Goal: Task Accomplishment & Management: Use online tool/utility

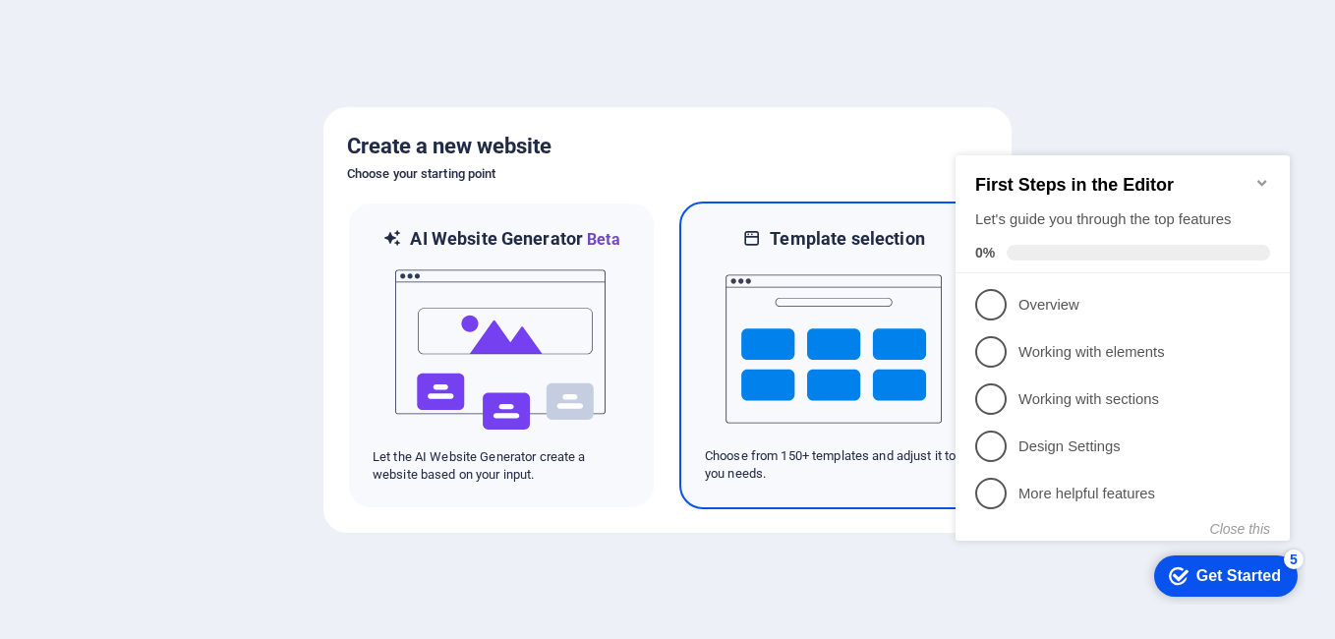
click at [849, 381] on img at bounding box center [833, 349] width 216 height 197
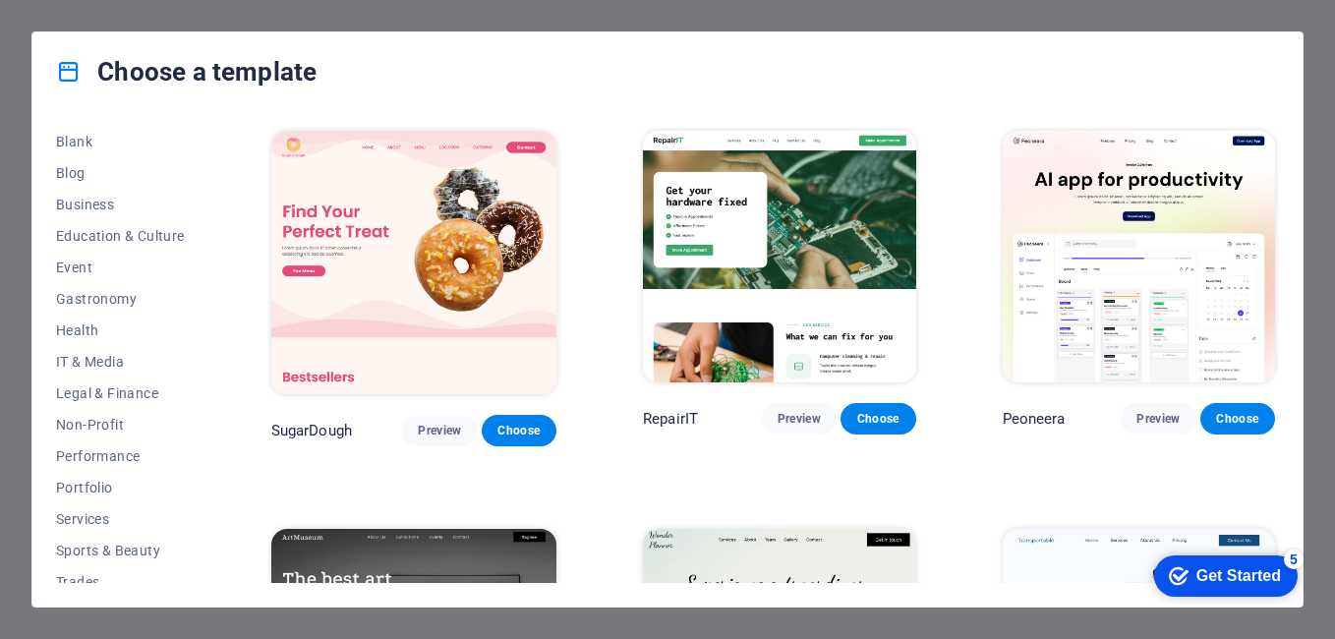
scroll to position [330, 0]
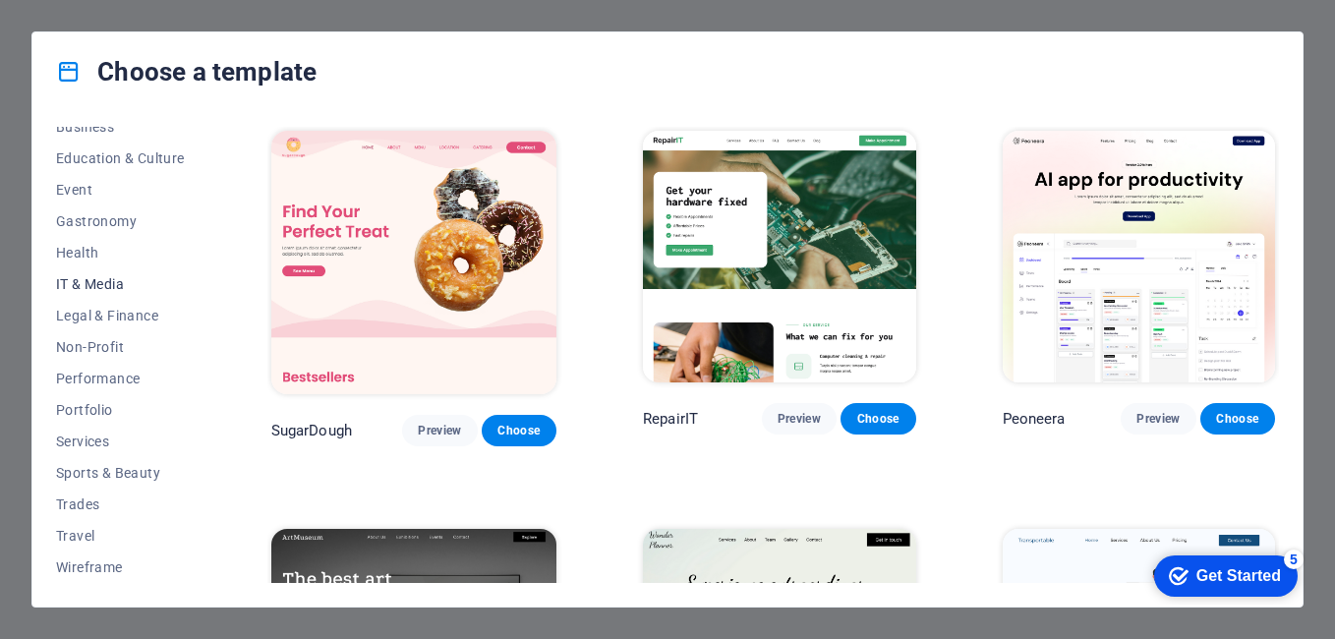
click at [87, 286] on span "IT & Media" at bounding box center [120, 284] width 129 height 16
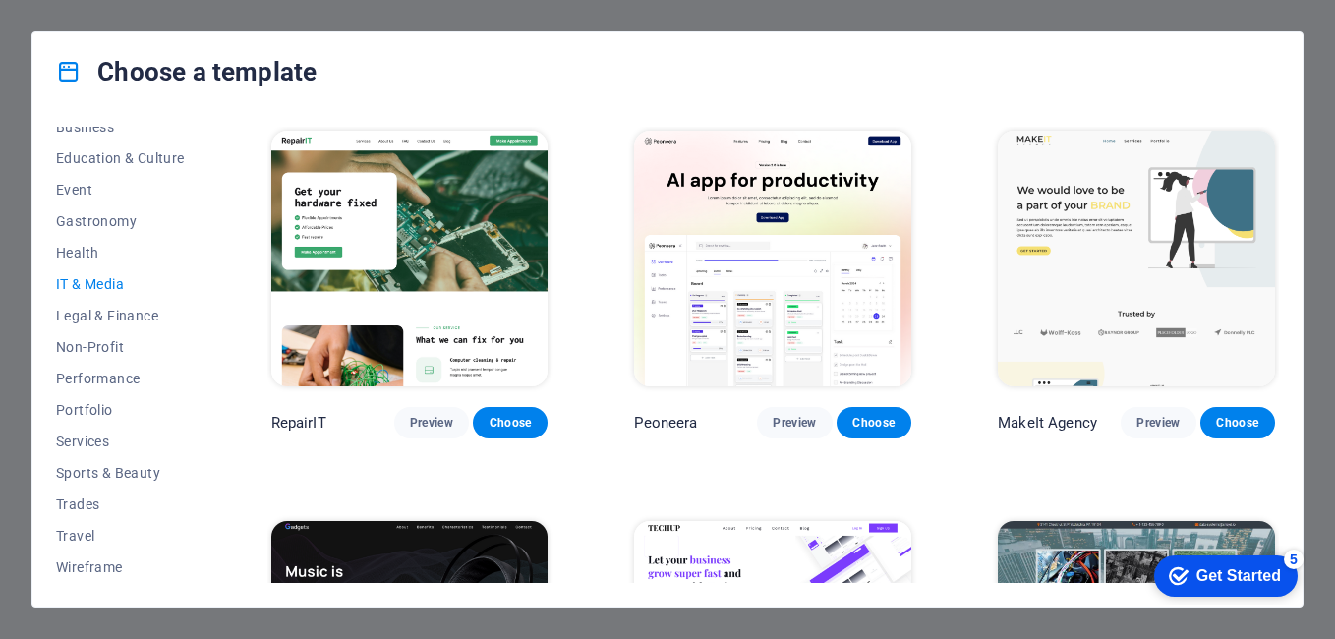
click at [439, 267] on img at bounding box center [409, 259] width 277 height 256
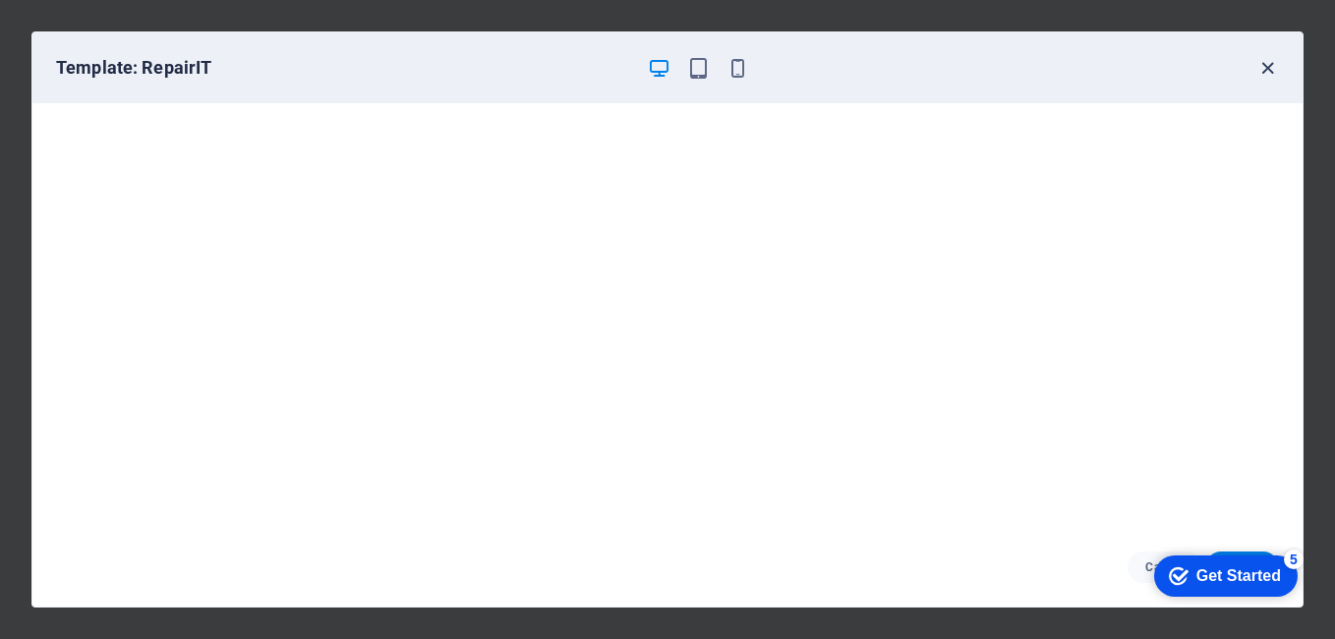
click at [1271, 65] on icon "button" at bounding box center [1267, 68] width 23 height 23
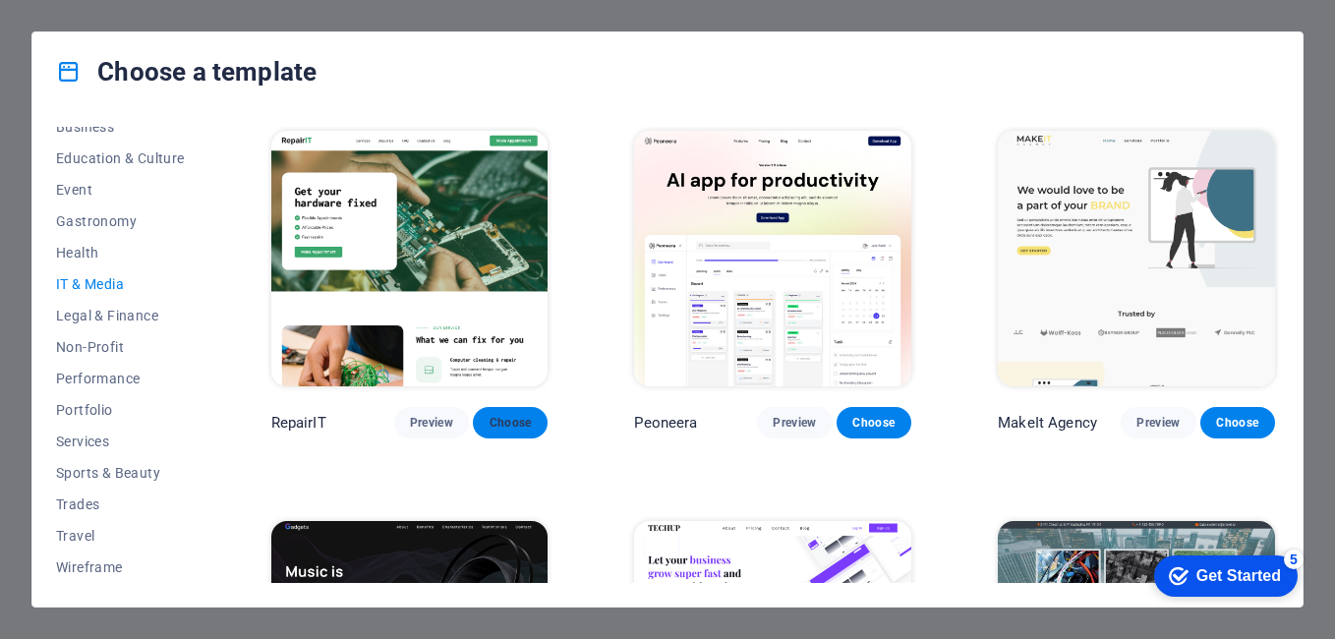
click at [509, 422] on span "Choose" at bounding box center [510, 423] width 43 height 16
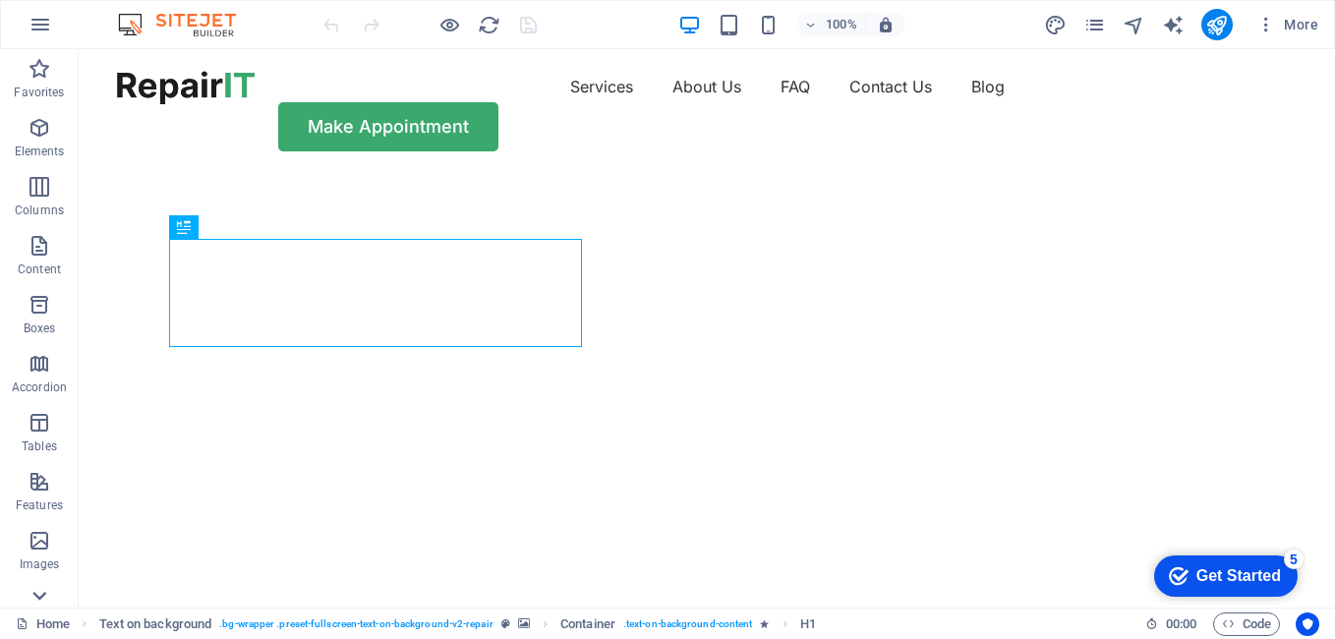
click at [39, 75] on icon at bounding box center [40, 61] width 28 height 28
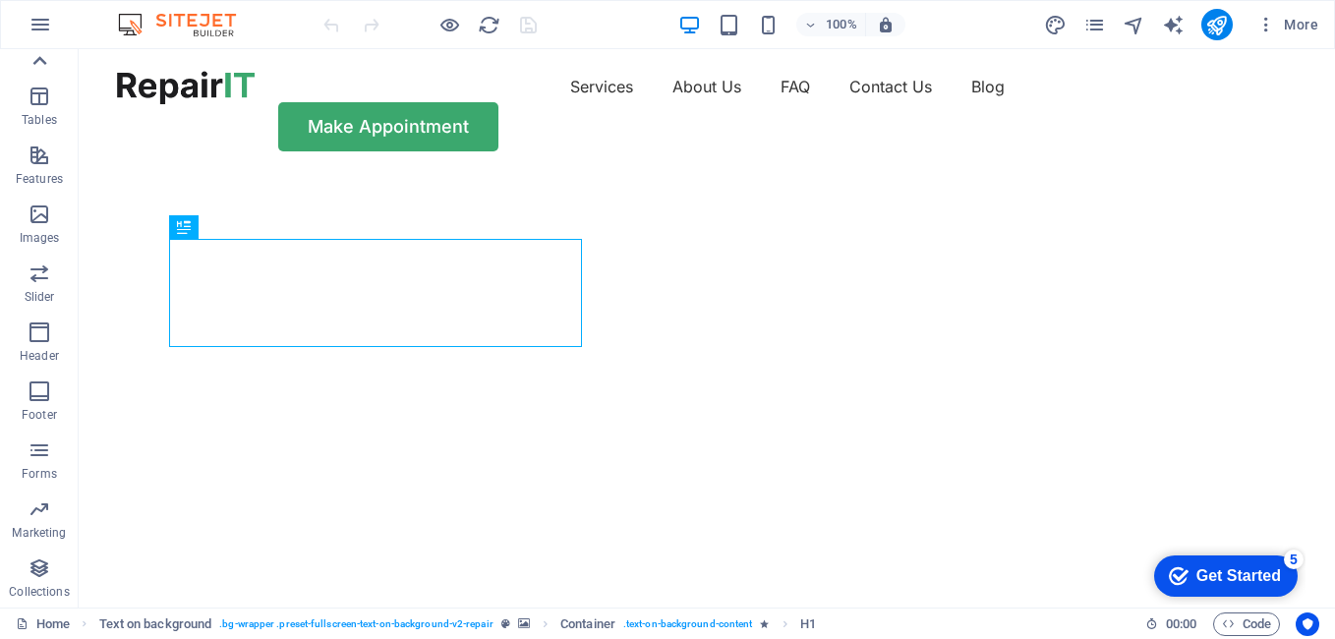
click at [46, 61] on icon at bounding box center [40, 61] width 28 height 28
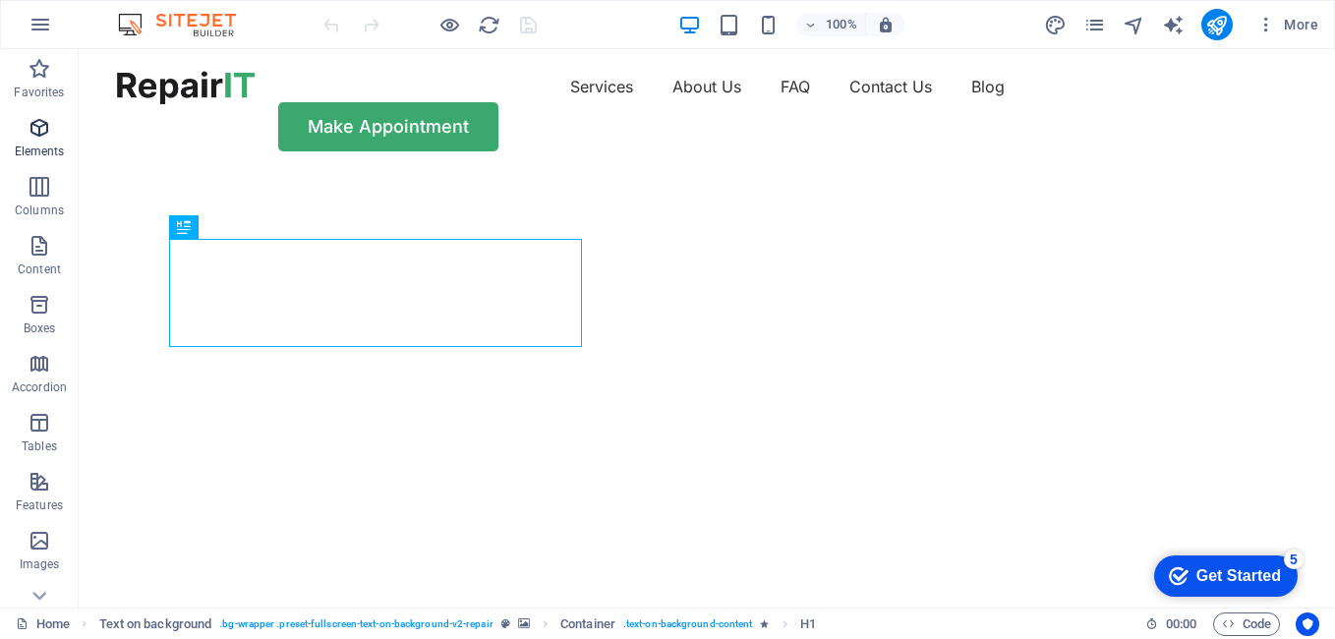
click at [35, 132] on icon "button" at bounding box center [40, 128] width 24 height 24
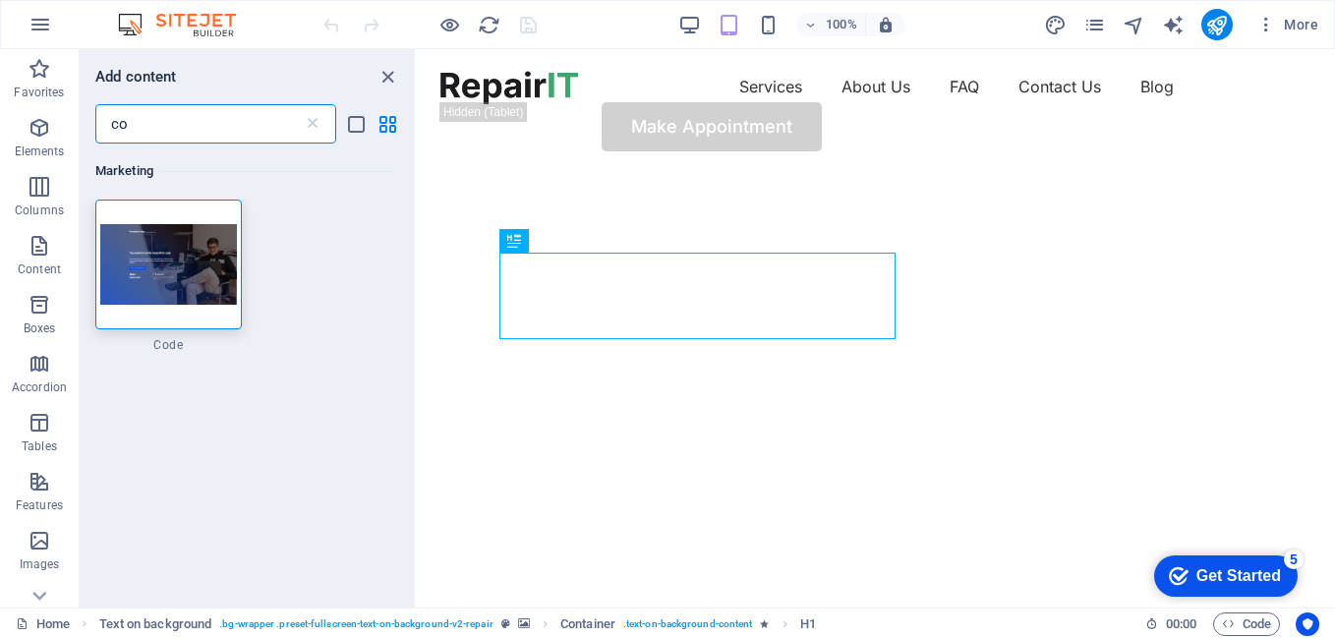
type input "c"
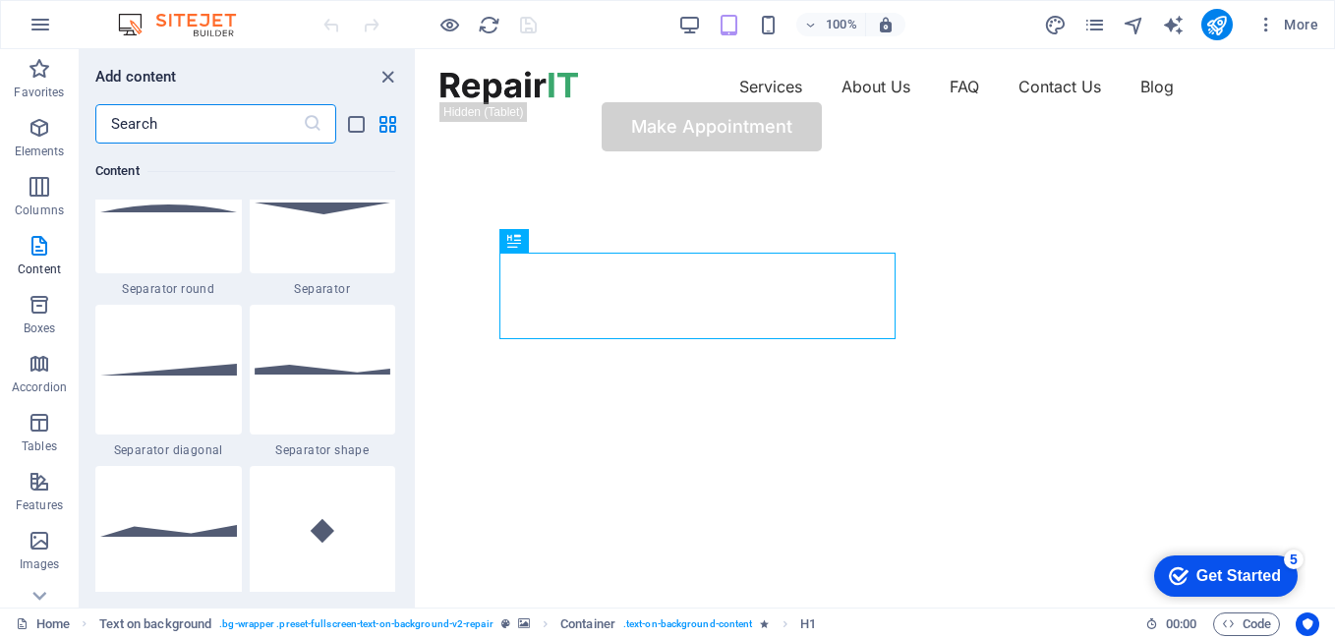
scroll to position [5981, 0]
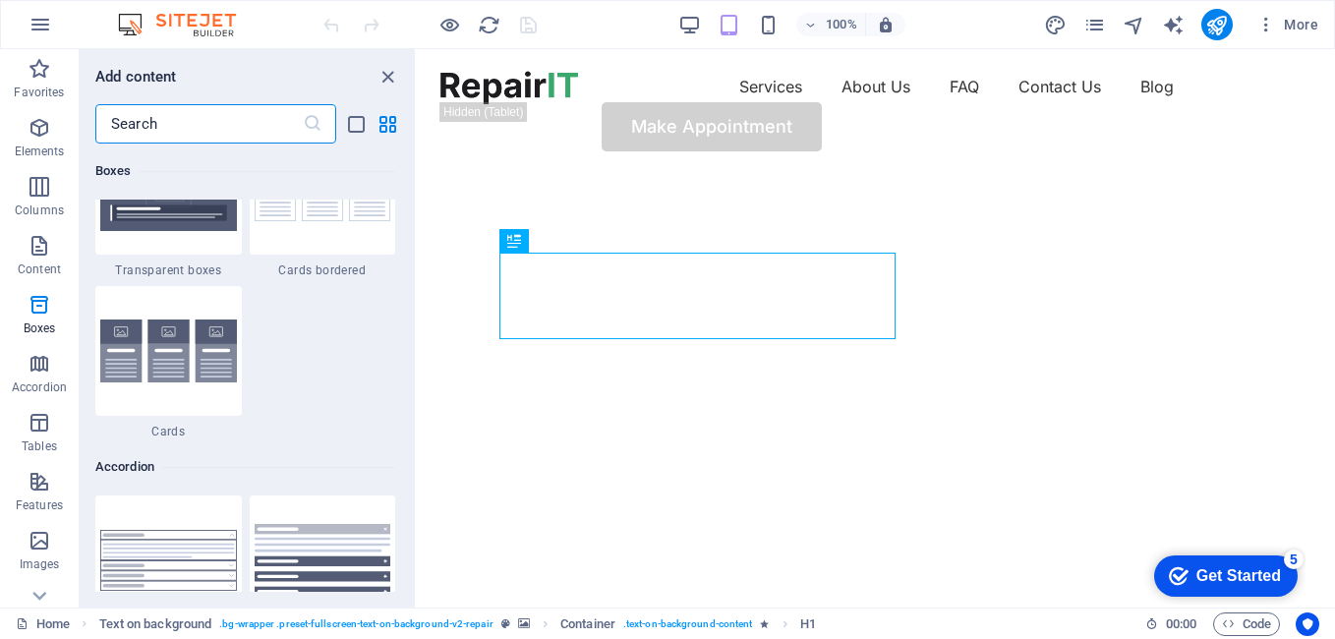
click at [217, 129] on input "text" at bounding box center [198, 123] width 207 height 39
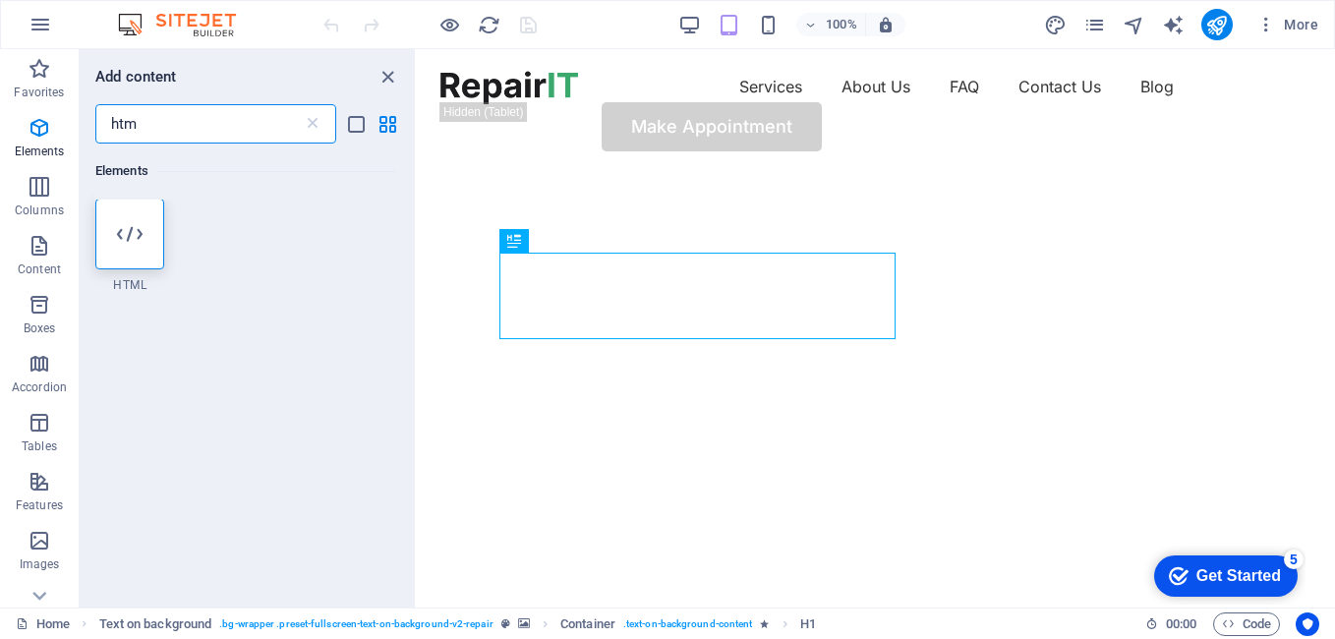
scroll to position [0, 0]
type input "htm"
click at [138, 252] on div at bounding box center [129, 235] width 69 height 71
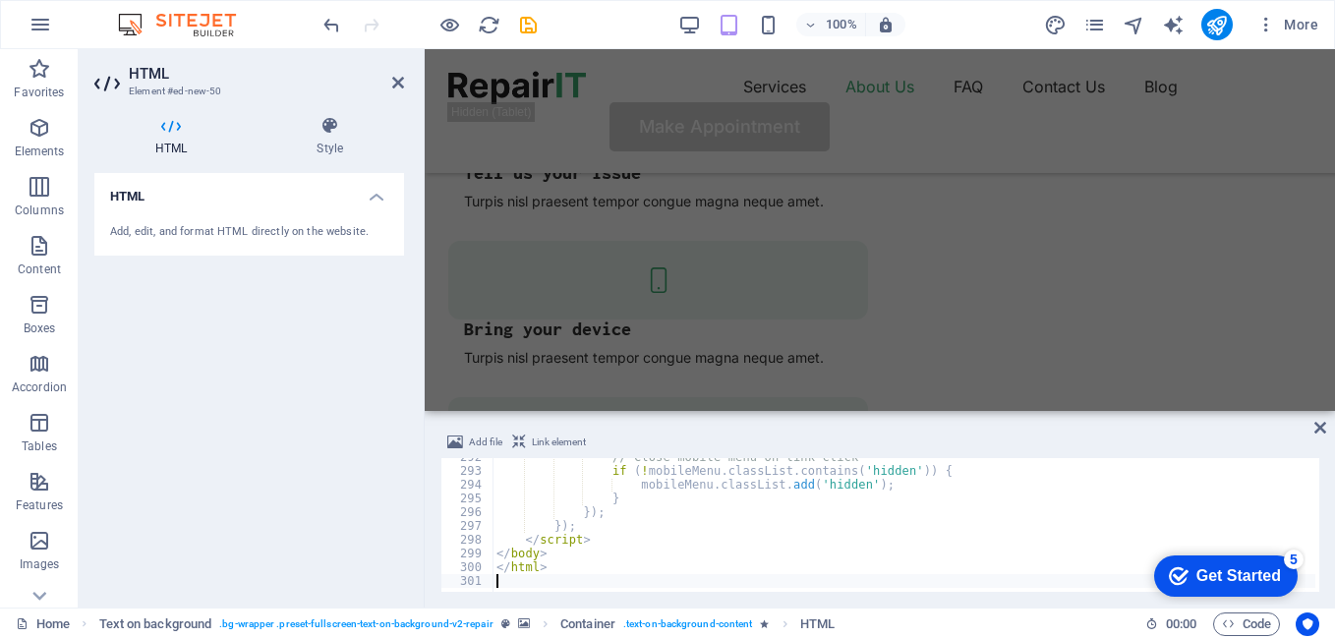
scroll to position [2549, 0]
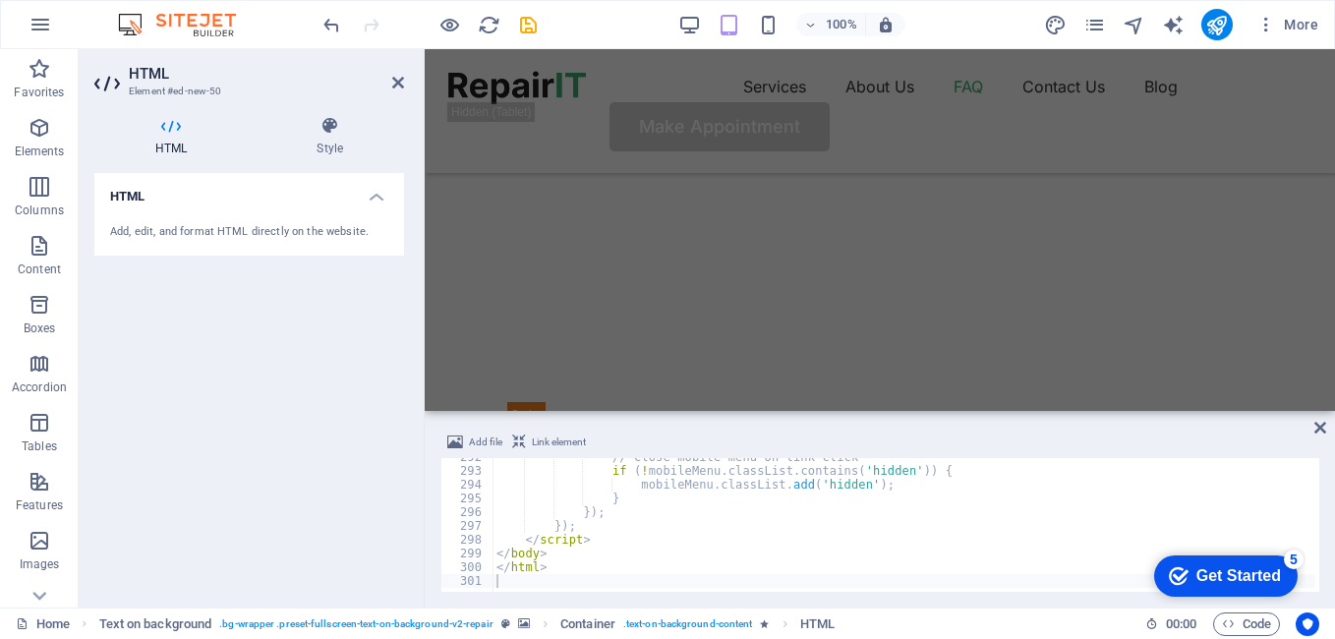
click at [1230, 575] on div "Get Started" at bounding box center [1238, 576] width 85 height 18
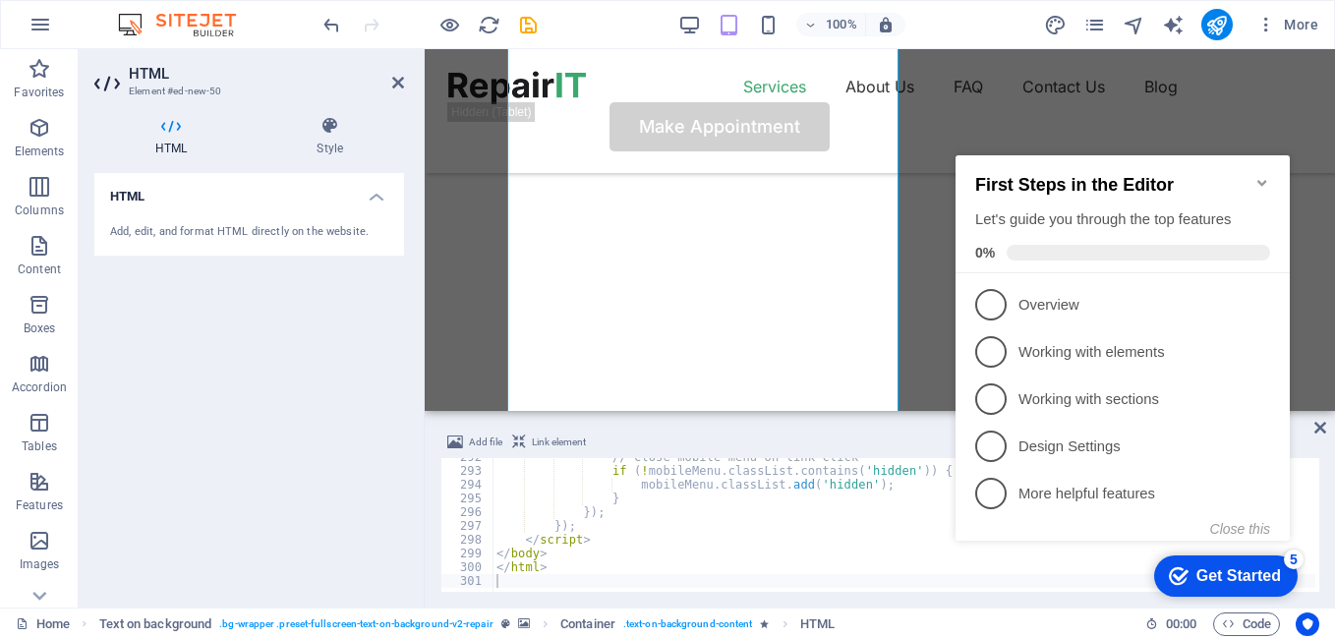
scroll to position [1088, 0]
click at [1230, 575] on div "Get Started" at bounding box center [1238, 576] width 85 height 18
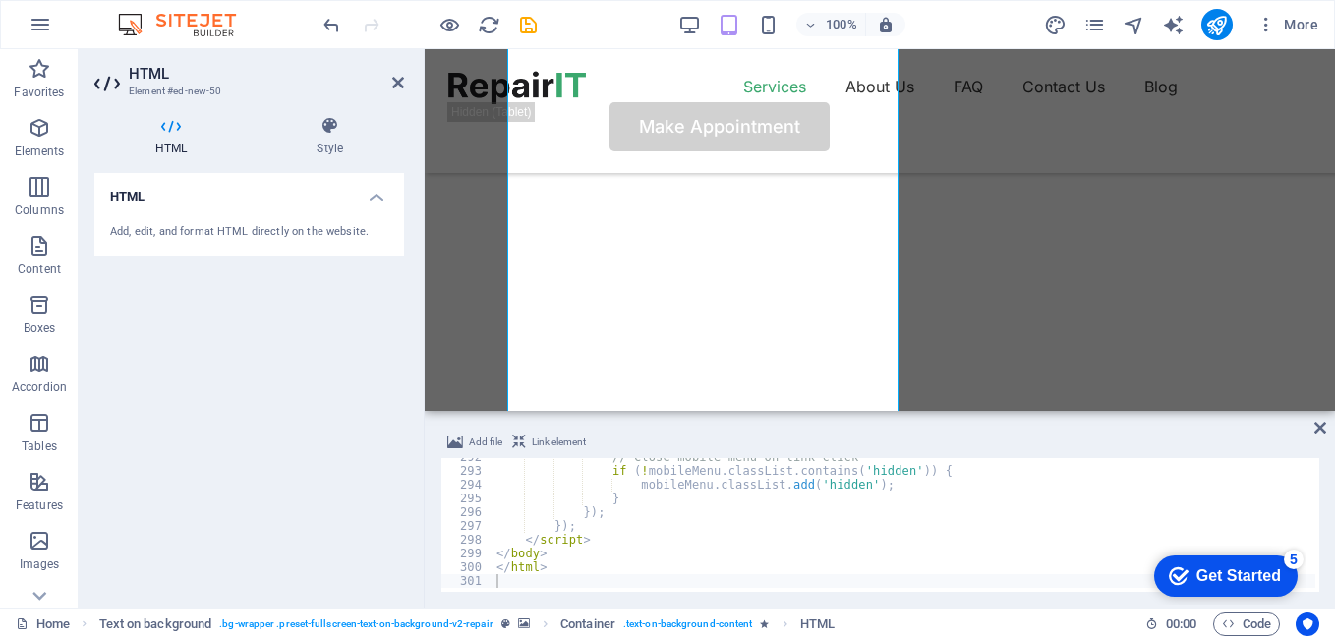
click at [1230, 575] on div "Get Started" at bounding box center [1238, 576] width 85 height 18
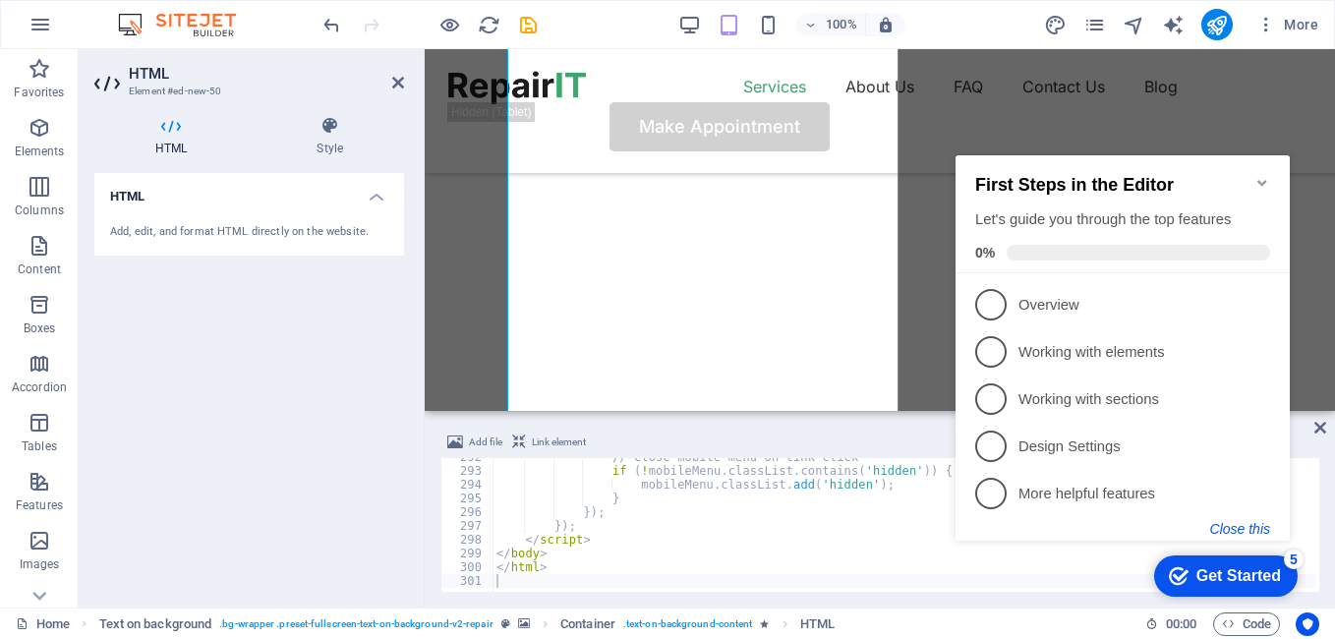
click at [1238, 527] on button "Close this" at bounding box center [1240, 529] width 60 height 16
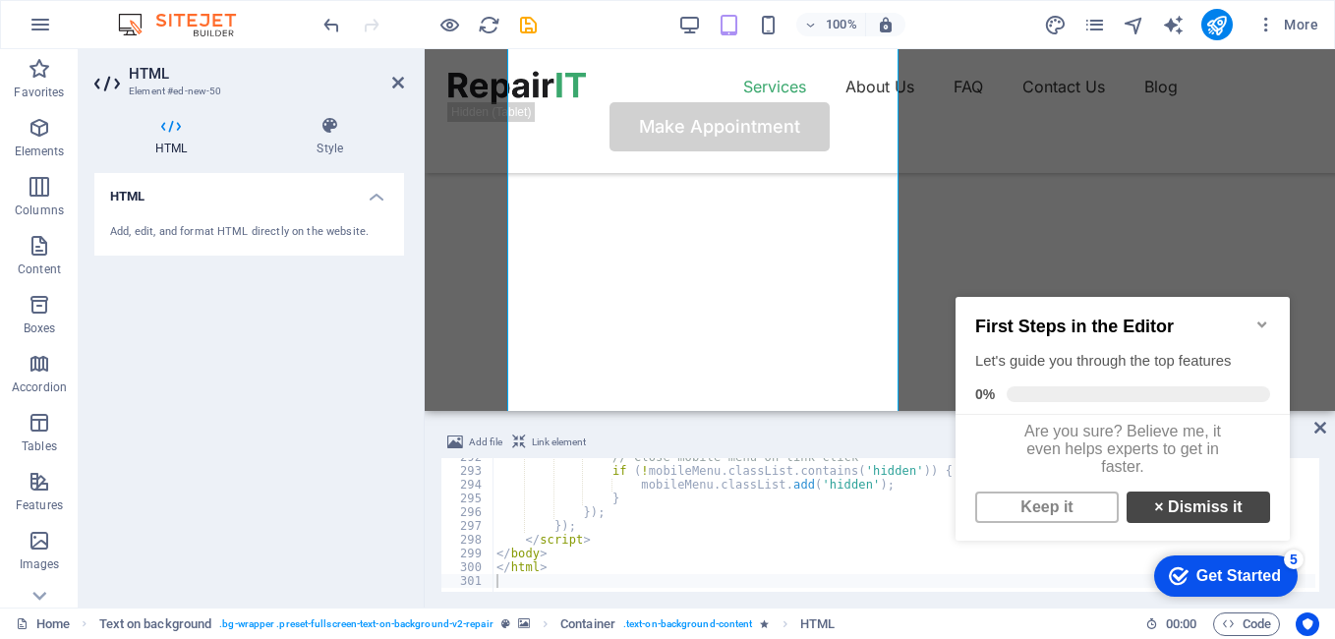
click at [1218, 522] on link "× Dismiss it" at bounding box center [1199, 507] width 144 height 31
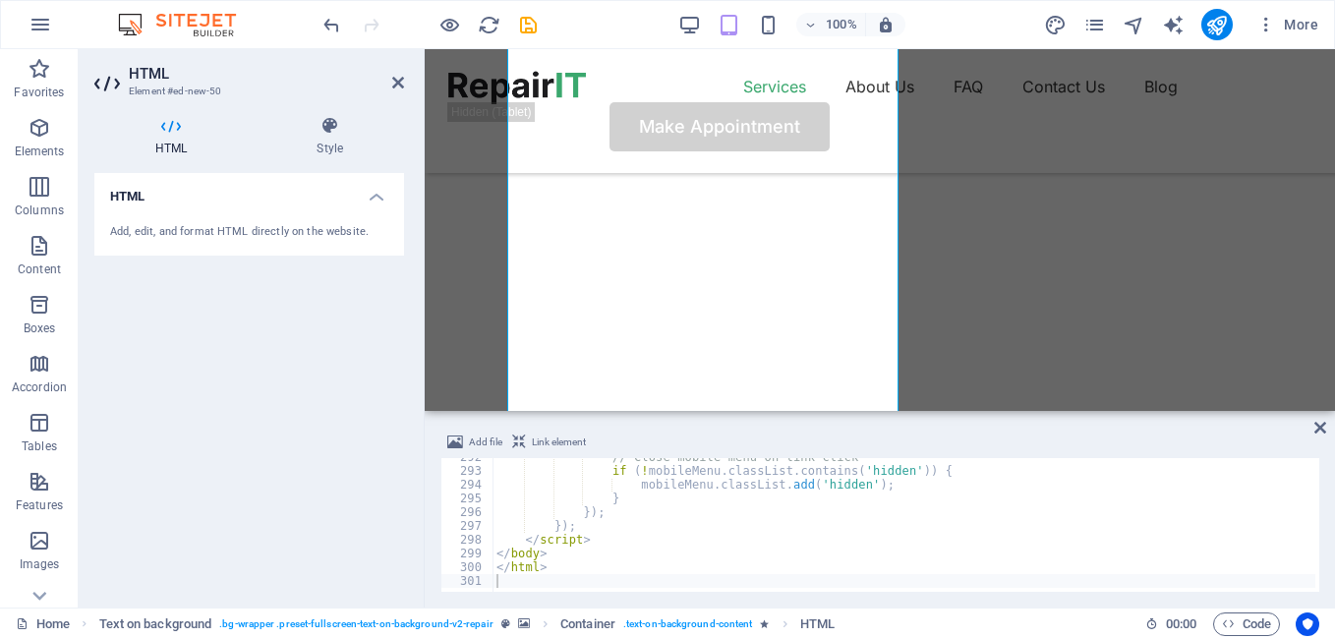
click at [1319, 585] on div "Add file Link element 292 293 294 295 296 297 298 299 300 301 // Close mobile m…" at bounding box center [880, 511] width 910 height 193
click at [530, 26] on icon "save" at bounding box center [528, 25] width 23 height 23
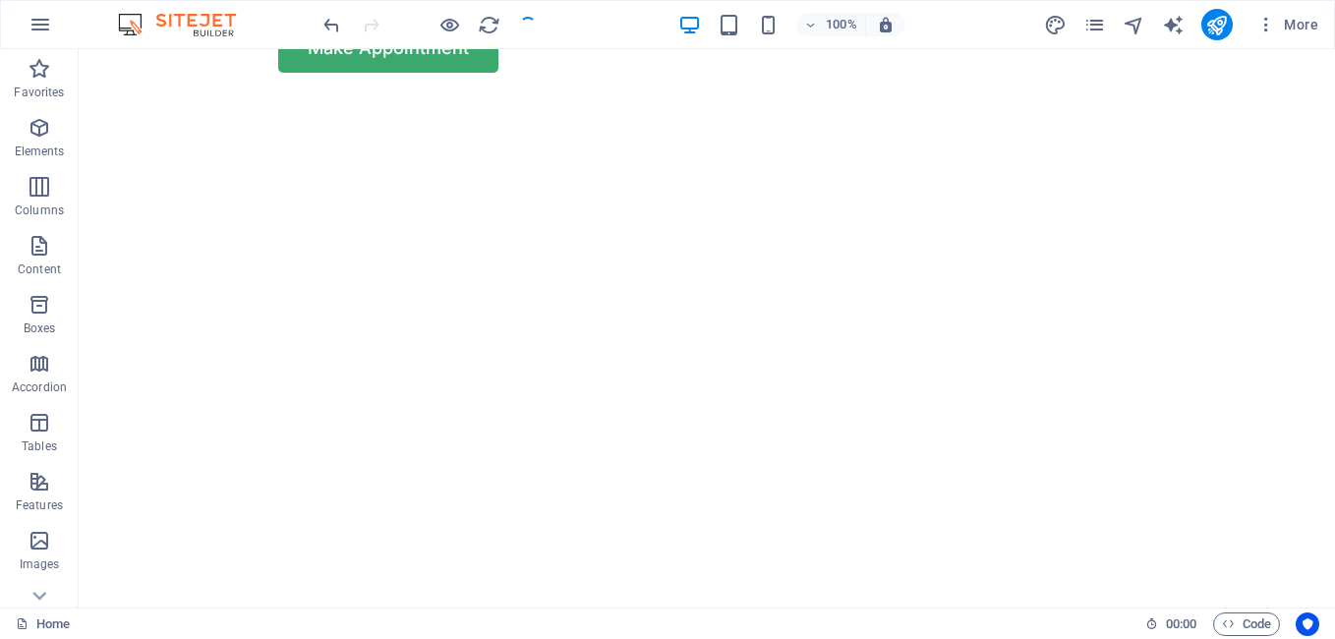
scroll to position [0, 0]
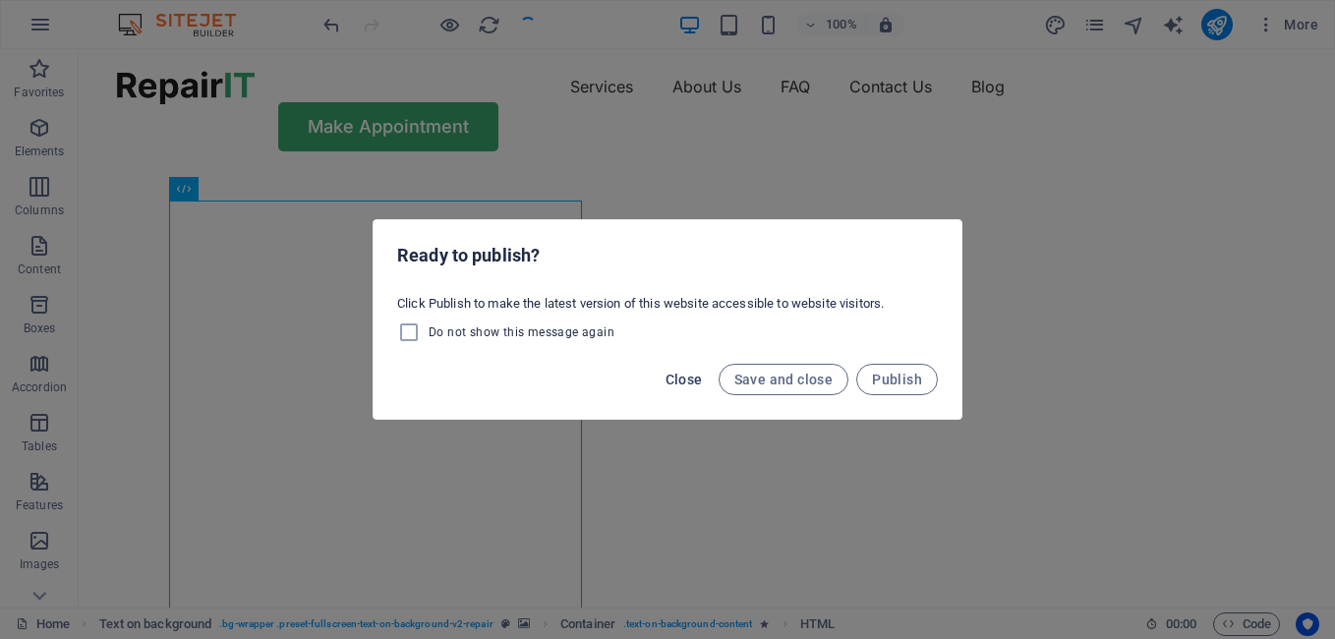
click at [676, 380] on span "Close" at bounding box center [684, 380] width 37 height 16
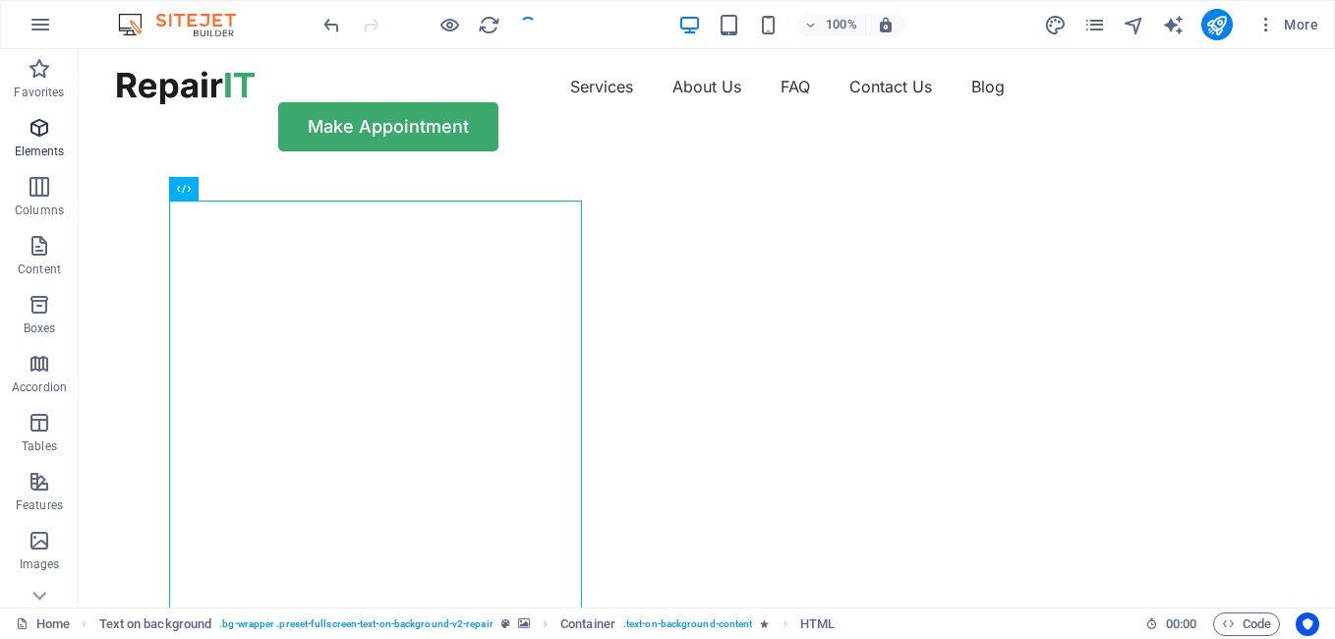
click at [35, 134] on icon "button" at bounding box center [40, 128] width 24 height 24
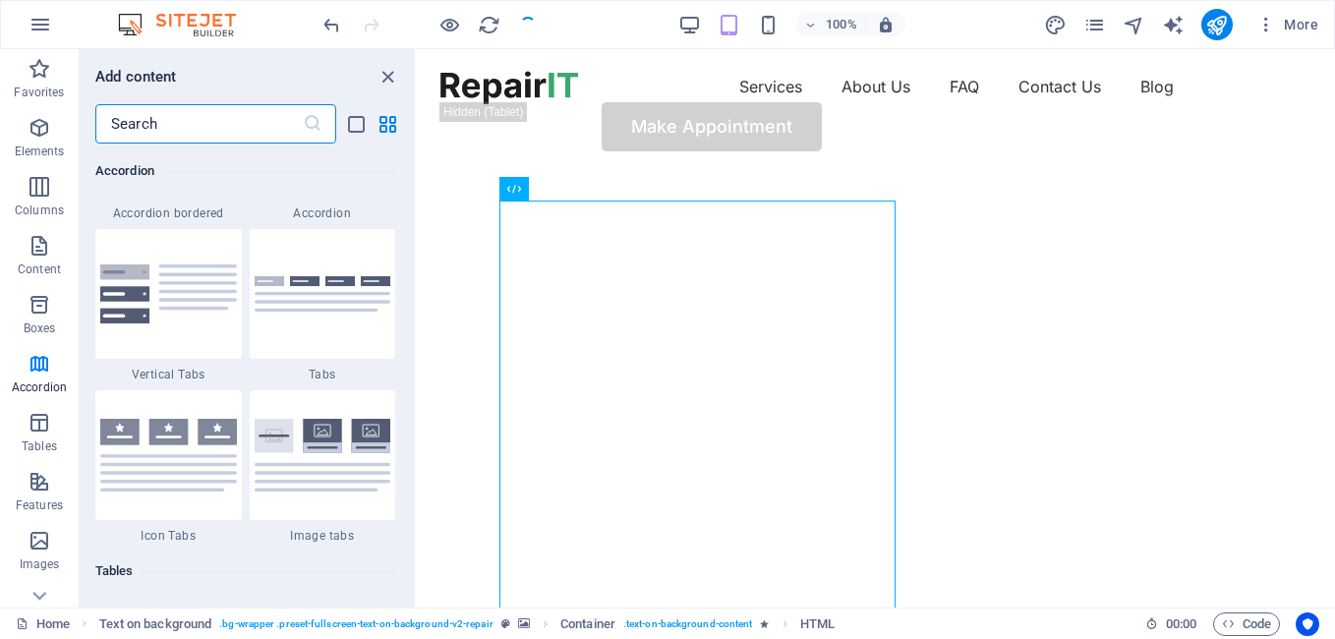
scroll to position [6665, 0]
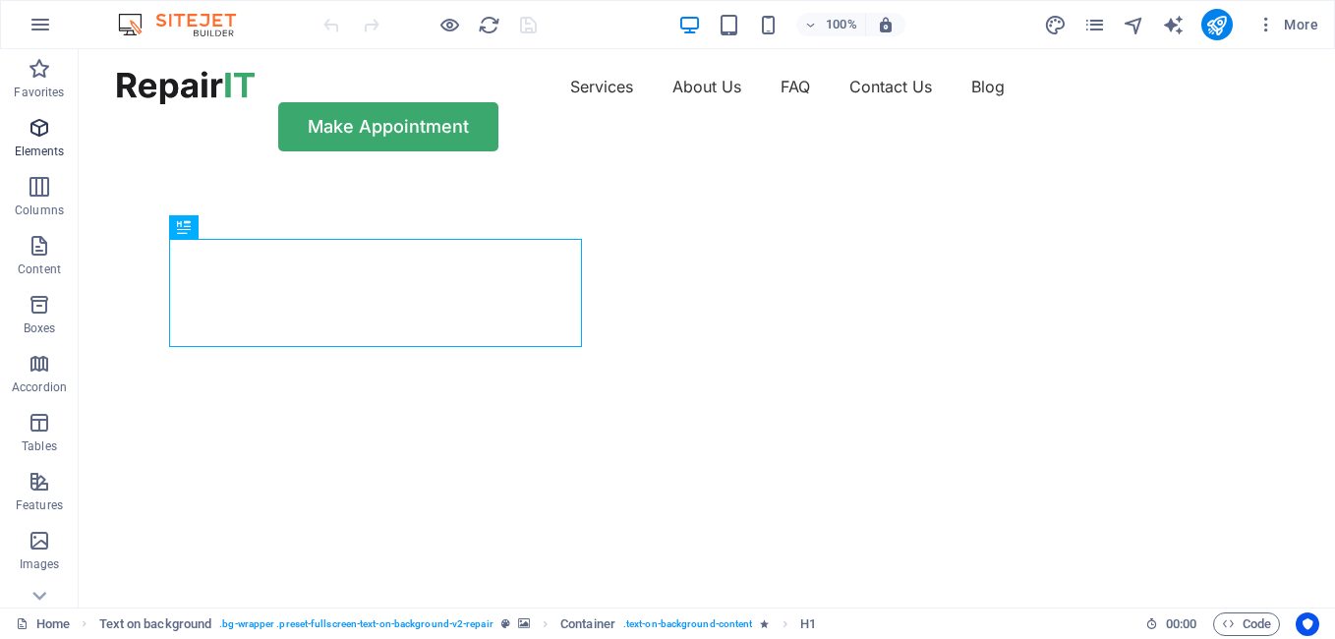
click at [42, 139] on icon "button" at bounding box center [40, 128] width 24 height 24
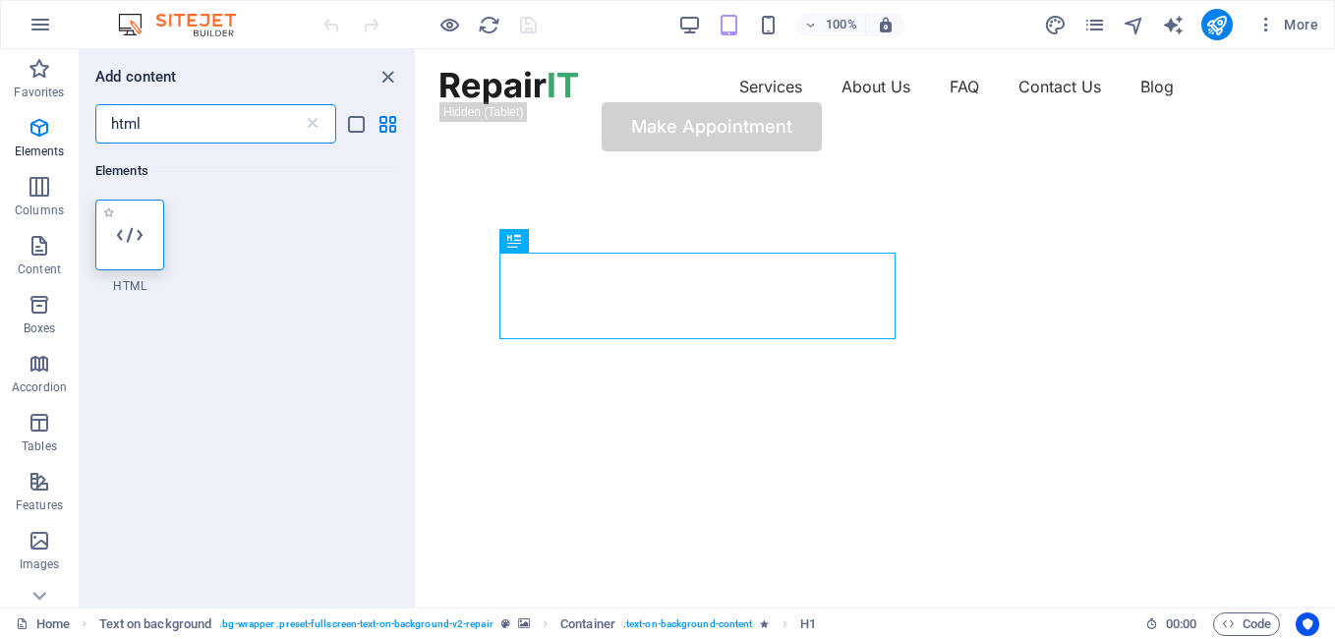
type input "html"
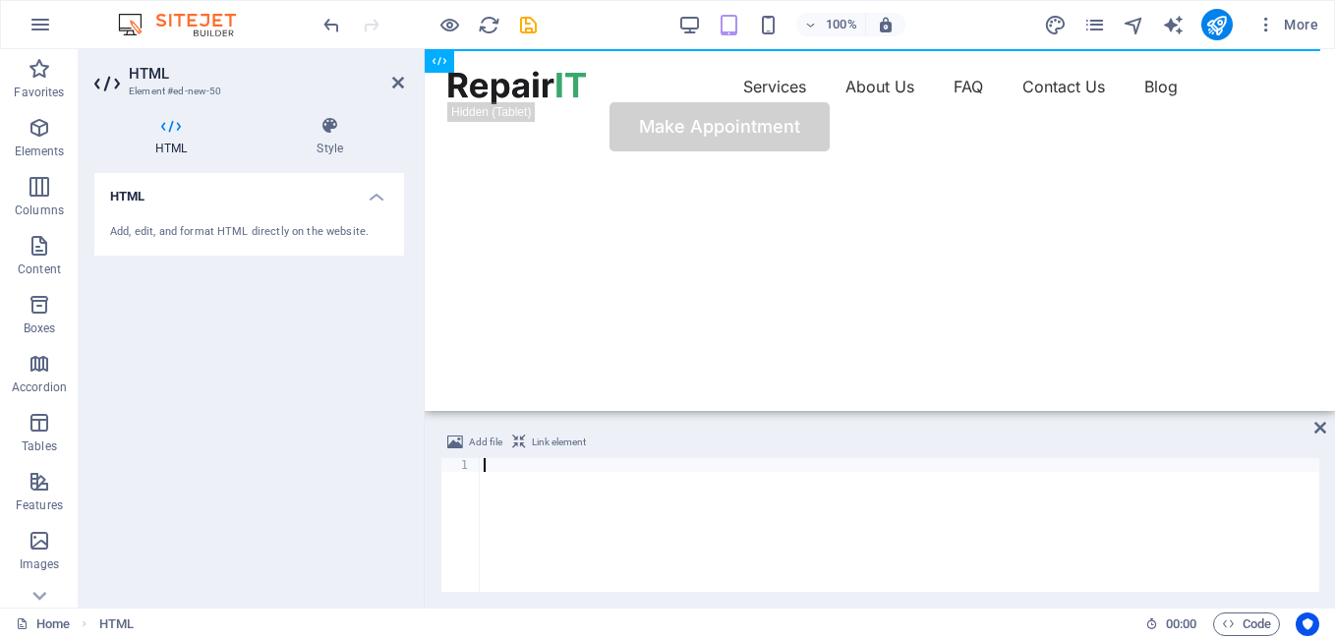
scroll to position [4009, 0]
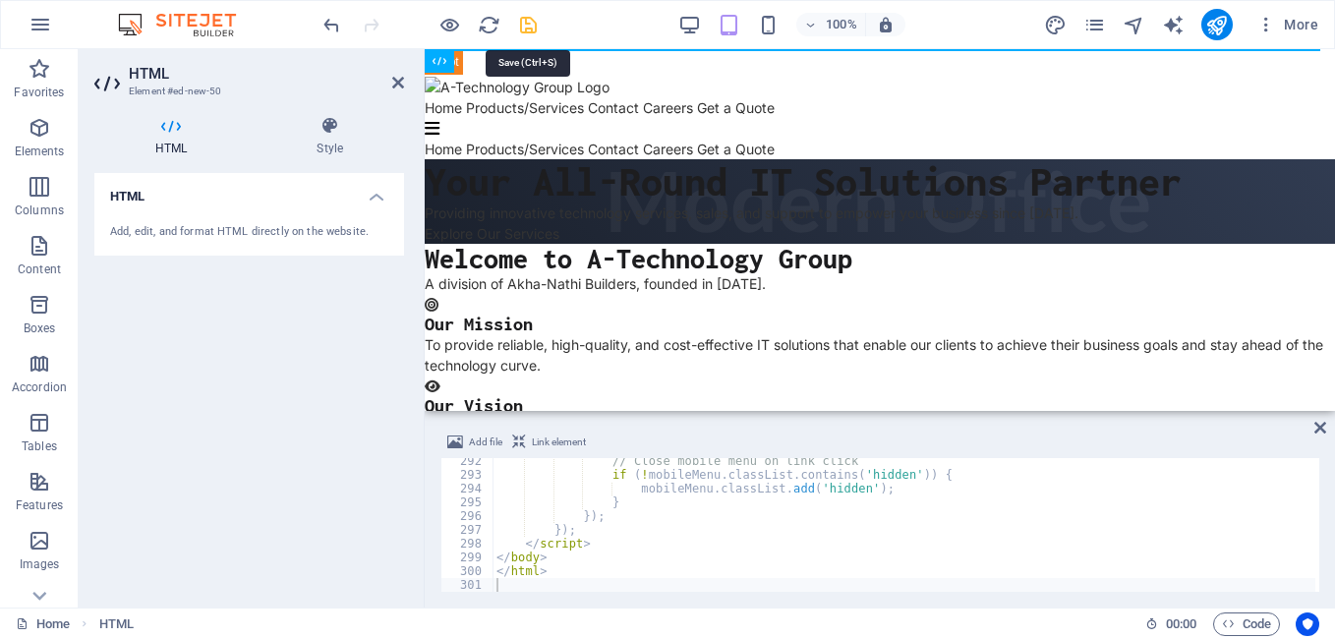
click at [524, 22] on icon "save" at bounding box center [528, 25] width 23 height 23
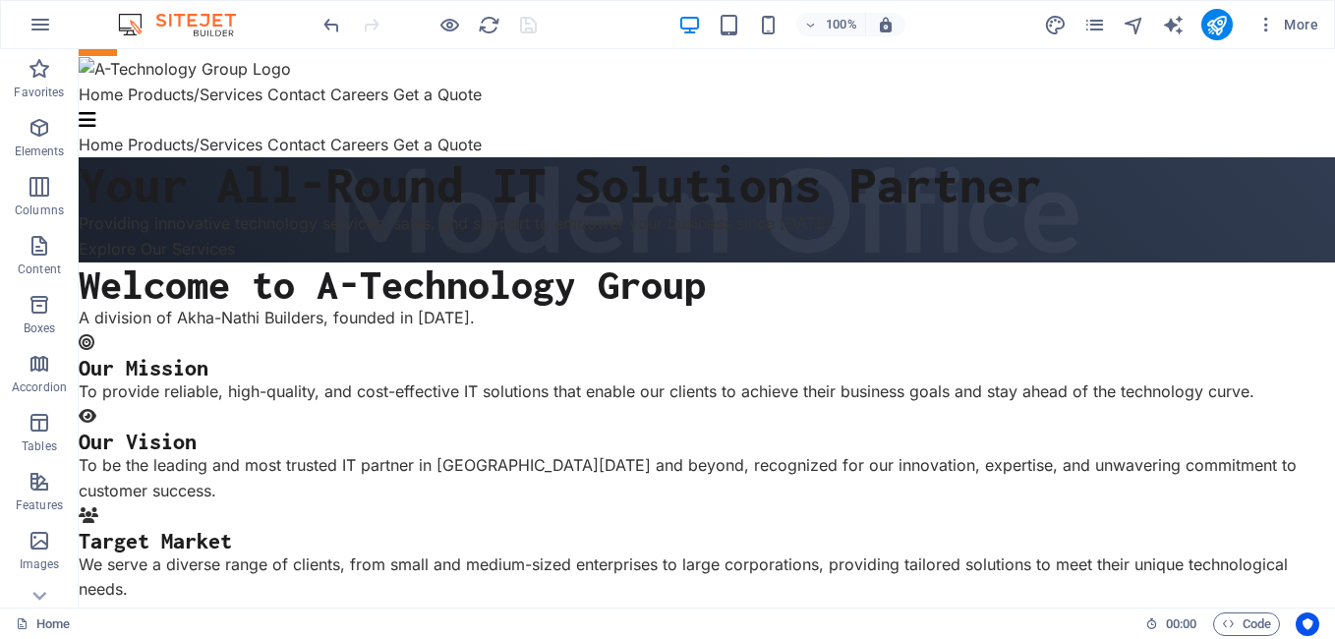
scroll to position [0, 0]
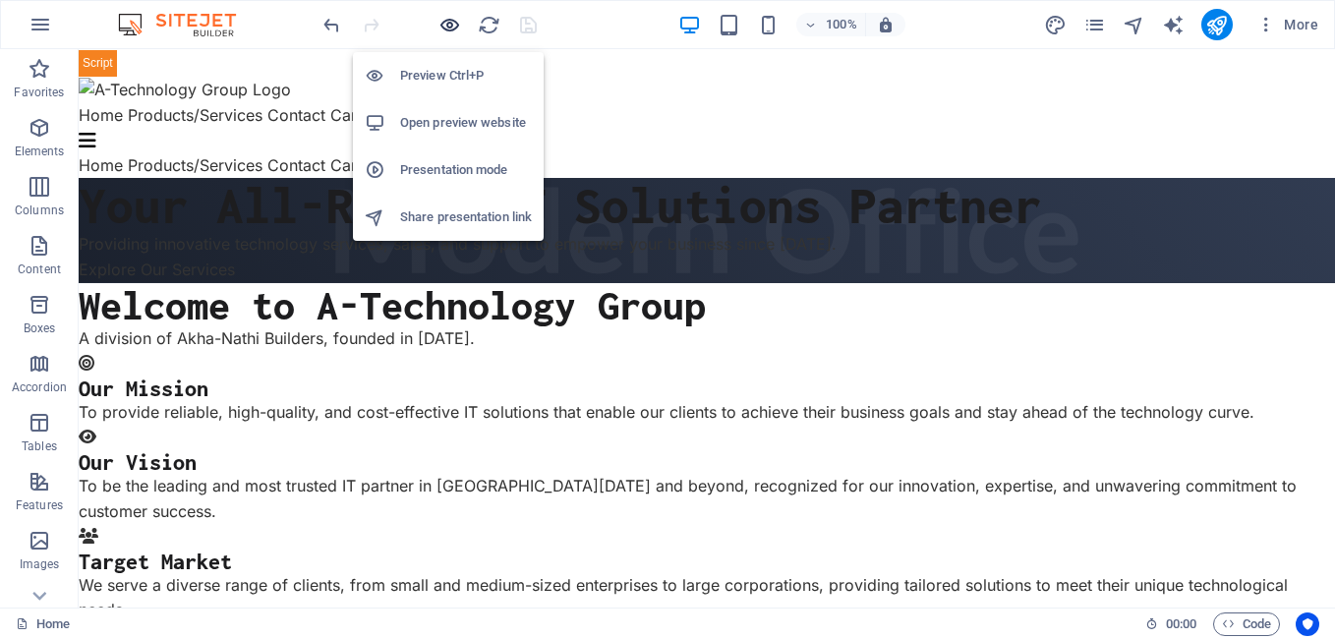
click at [456, 24] on icon "button" at bounding box center [449, 25] width 23 height 23
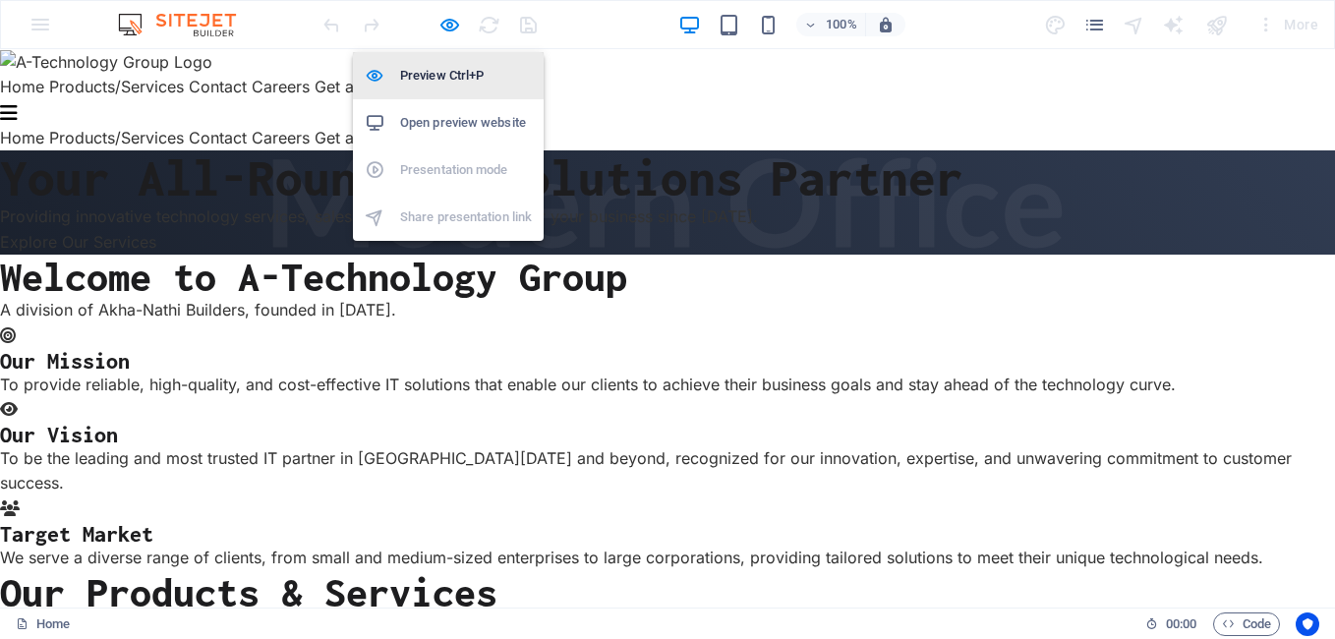
click at [452, 78] on h6 "Preview Ctrl+P" at bounding box center [466, 76] width 132 height 24
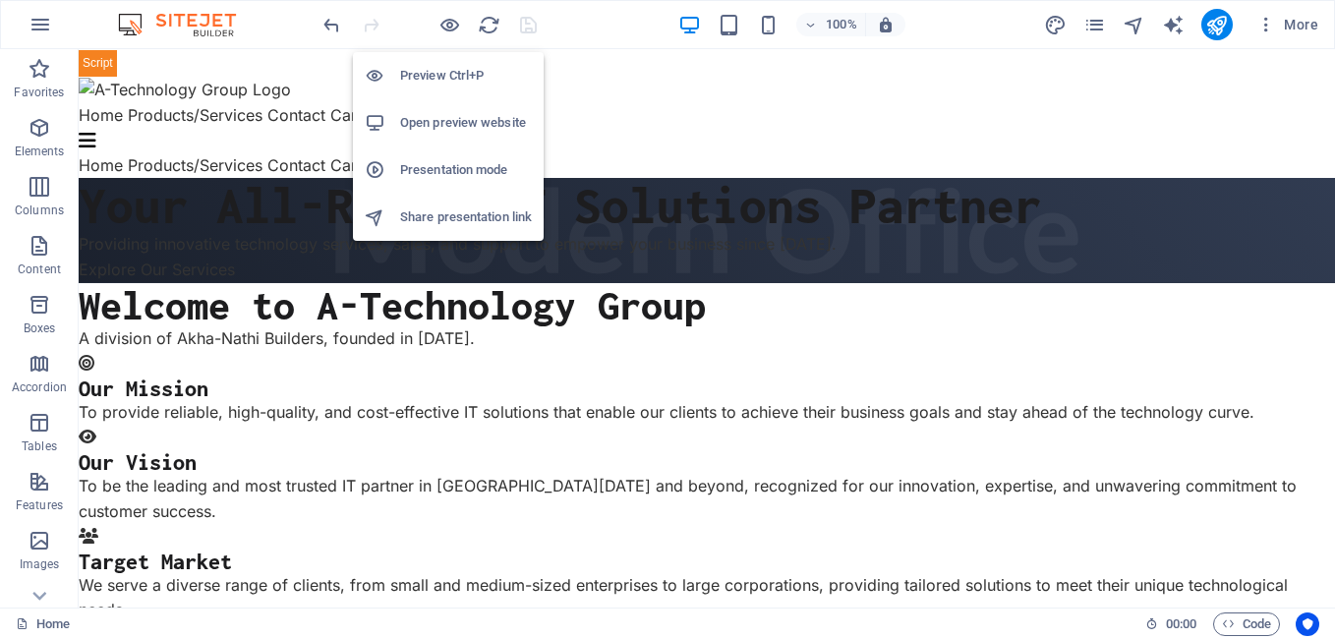
click at [437, 125] on h6 "Open preview website" at bounding box center [466, 123] width 132 height 24
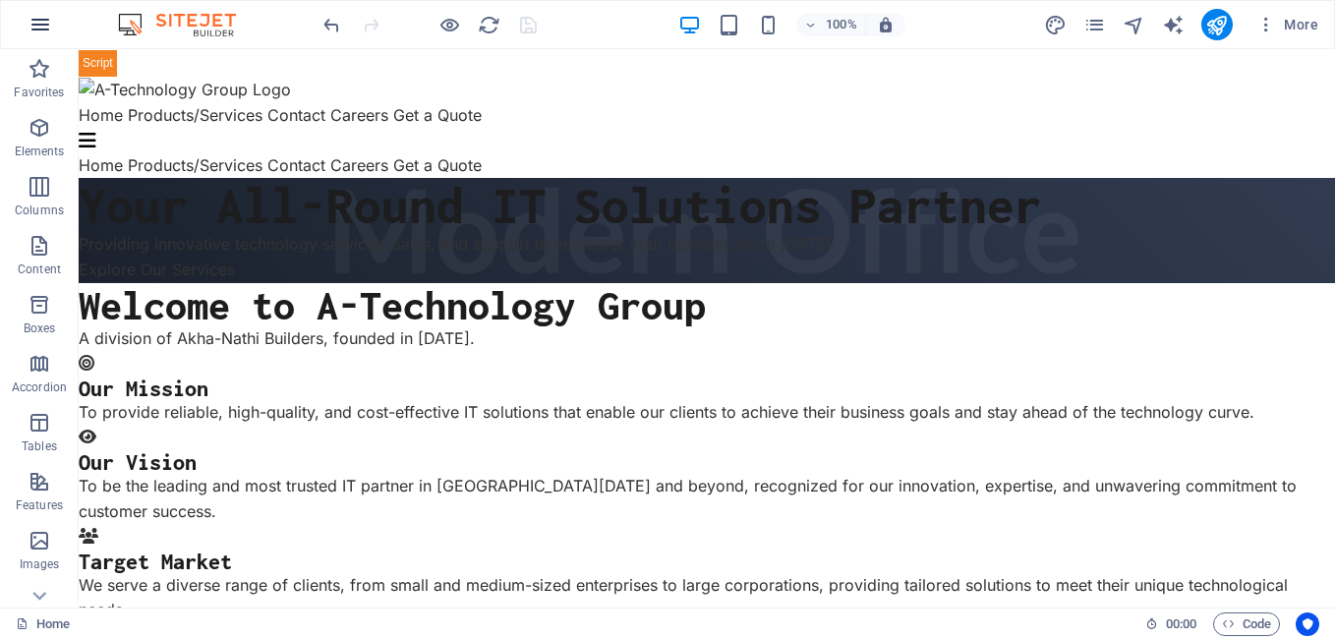
click at [47, 32] on icon "button" at bounding box center [41, 25] width 24 height 24
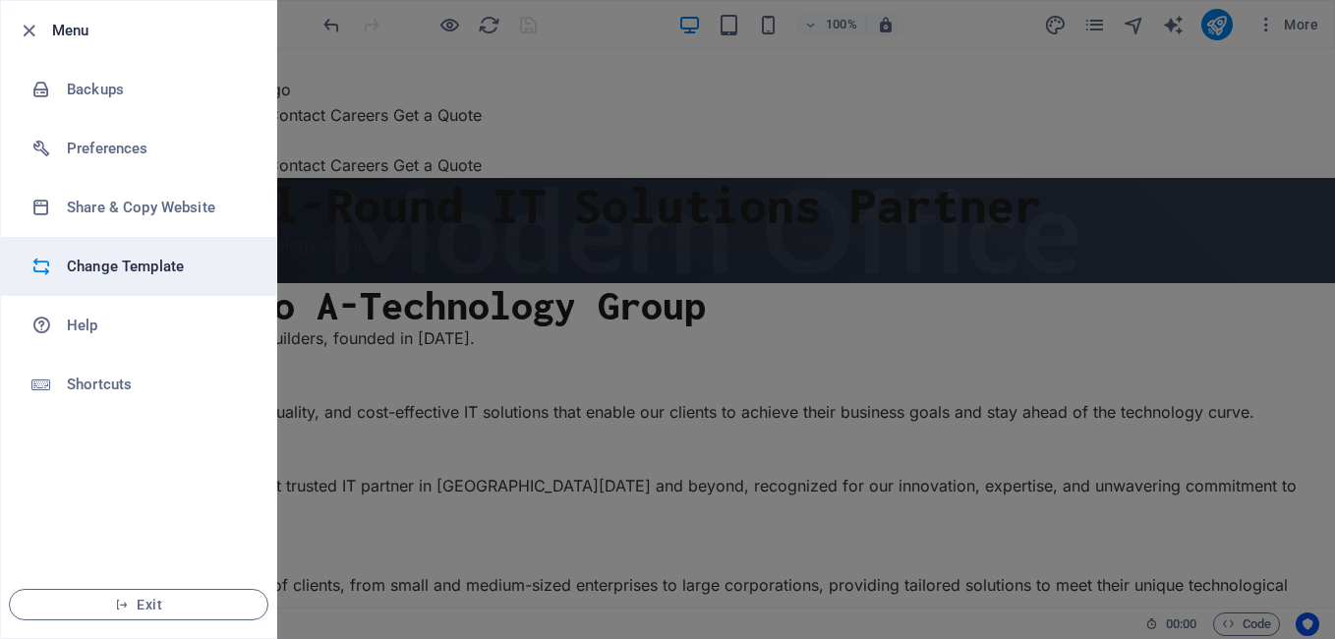
click at [127, 265] on h6 "Change Template" at bounding box center [158, 267] width 182 height 24
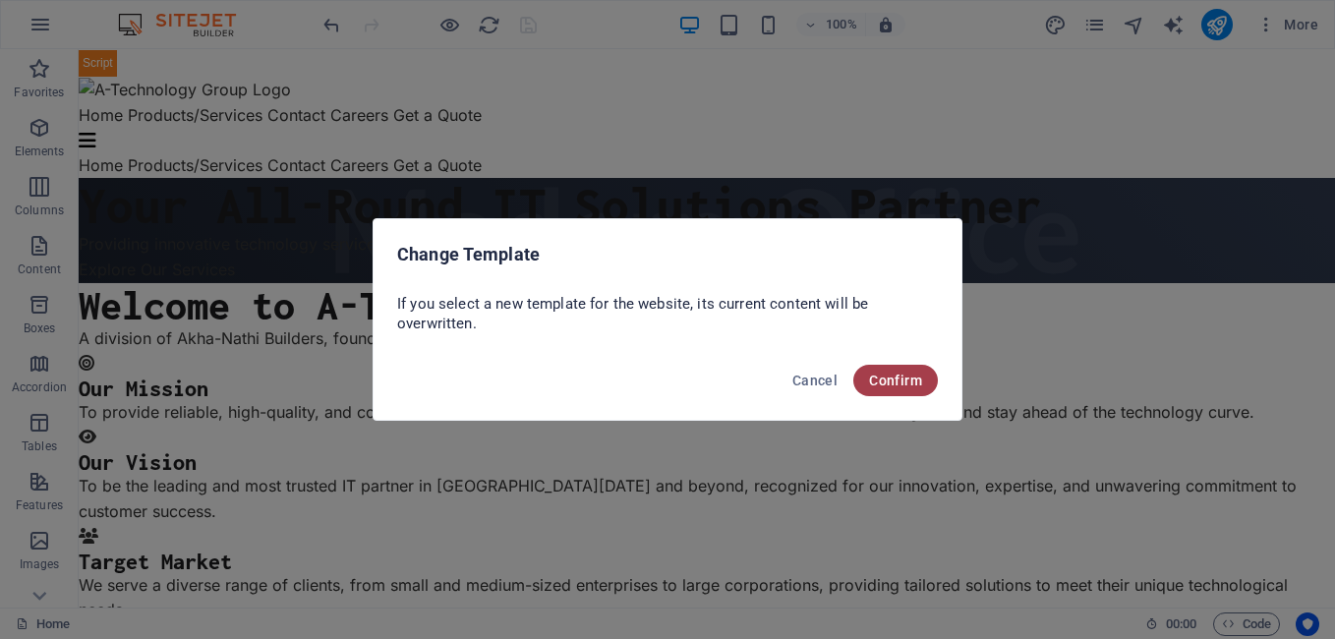
click at [901, 383] on span "Confirm" at bounding box center [895, 381] width 53 height 16
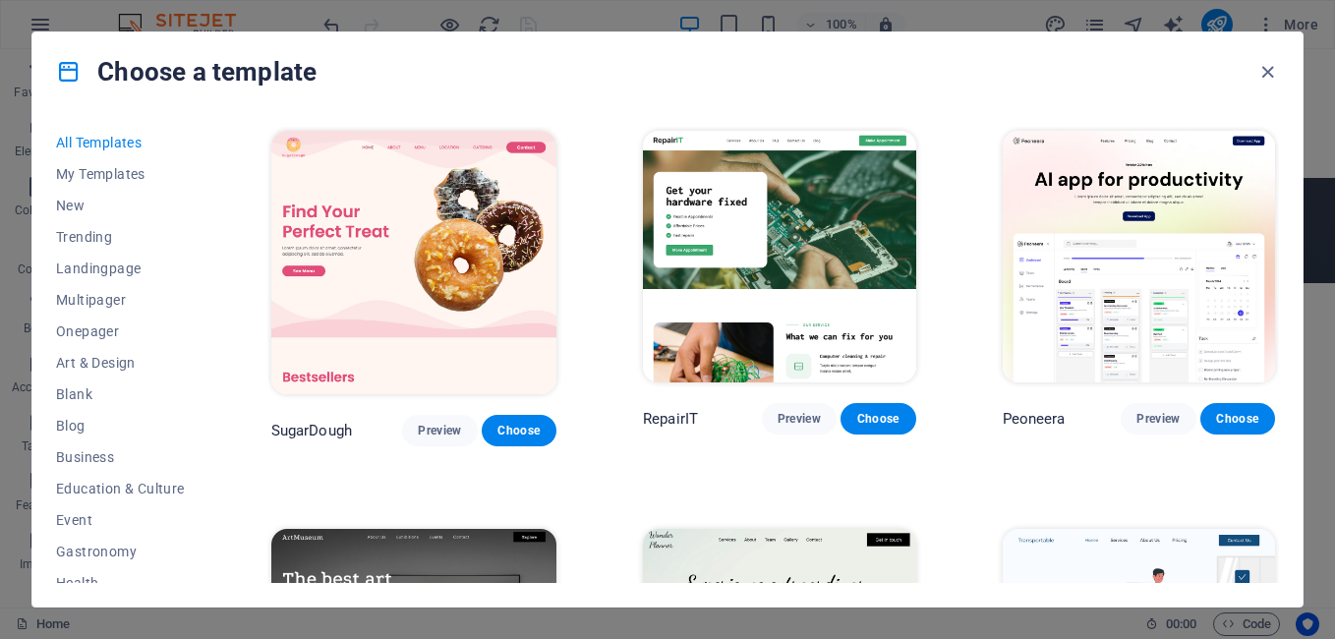
drag, startPoint x: 204, startPoint y: 377, endPoint x: 208, endPoint y: 423, distance: 46.4
click at [208, 423] on div "All Templates My Templates New Trending Landingpage Multipager Onepager Art & D…" at bounding box center [132, 355] width 152 height 456
click at [74, 398] on span "Blank" at bounding box center [120, 394] width 129 height 16
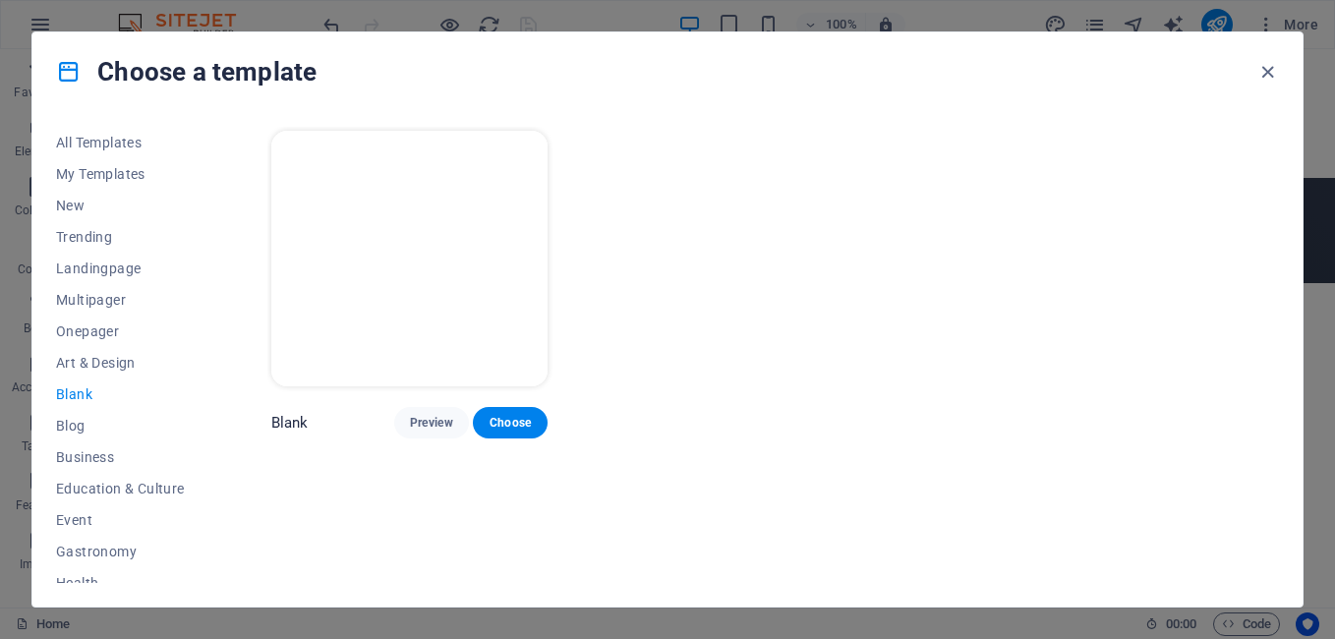
click at [414, 316] on img at bounding box center [409, 259] width 277 height 256
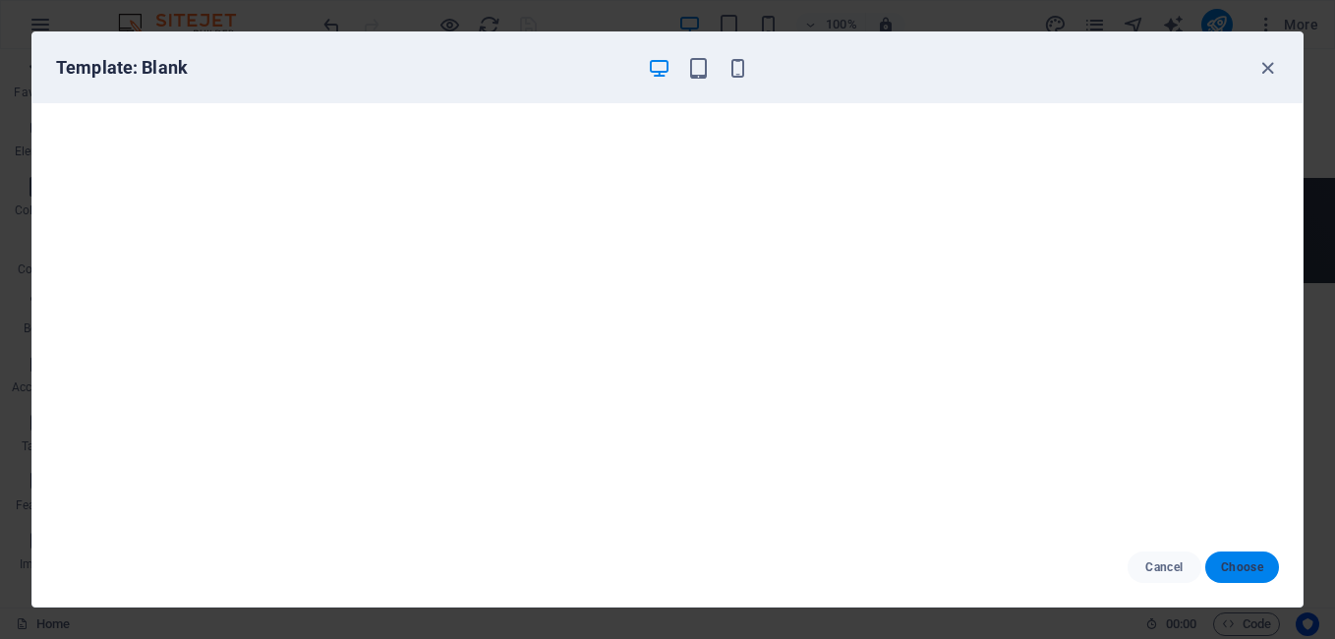
click at [1237, 567] on span "Choose" at bounding box center [1242, 567] width 42 height 16
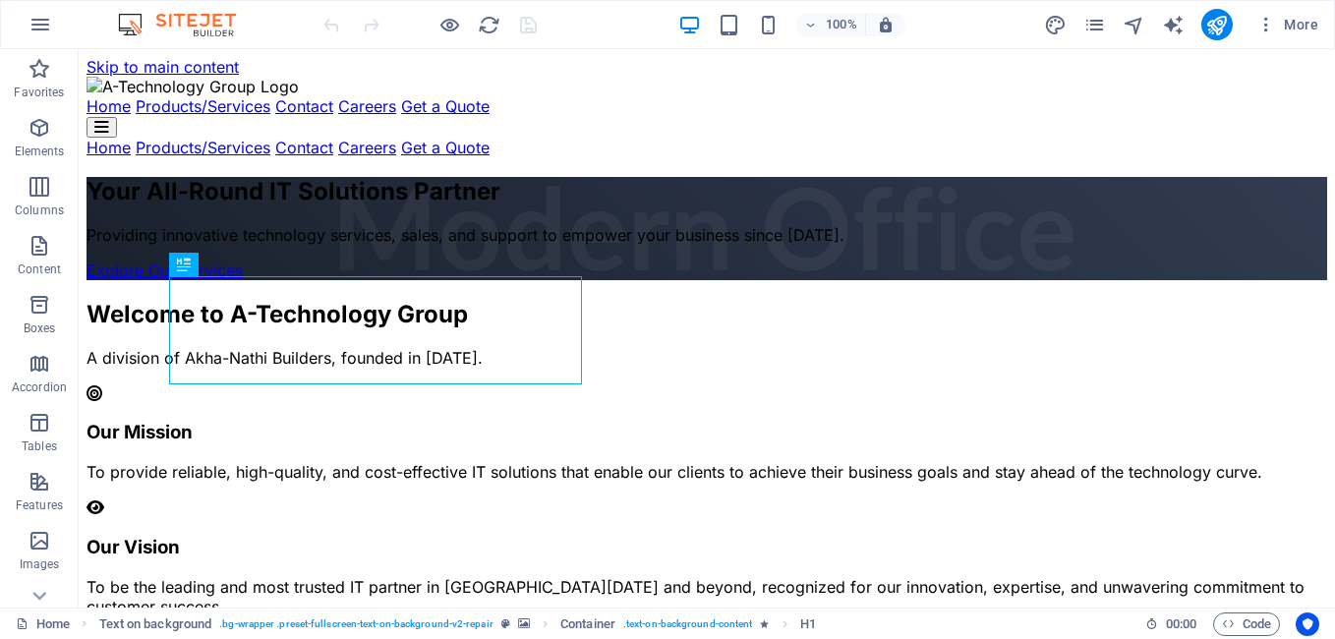
scroll to position [2180, 0]
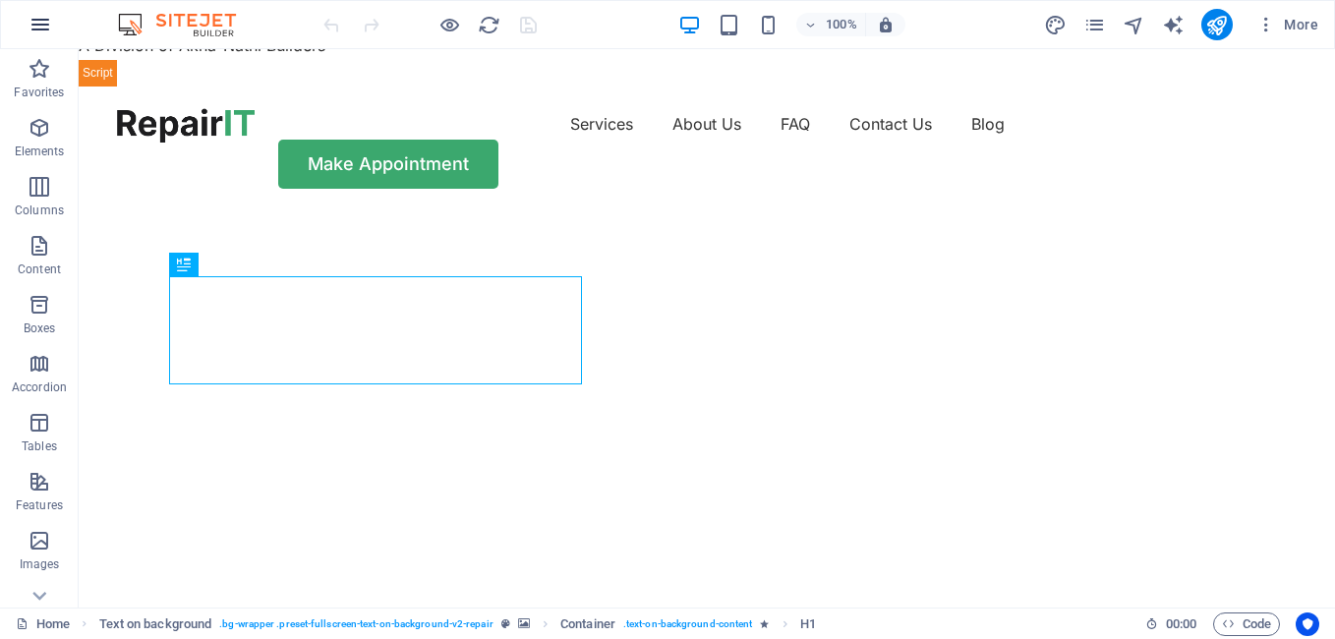
click at [33, 26] on icon "button" at bounding box center [41, 25] width 24 height 24
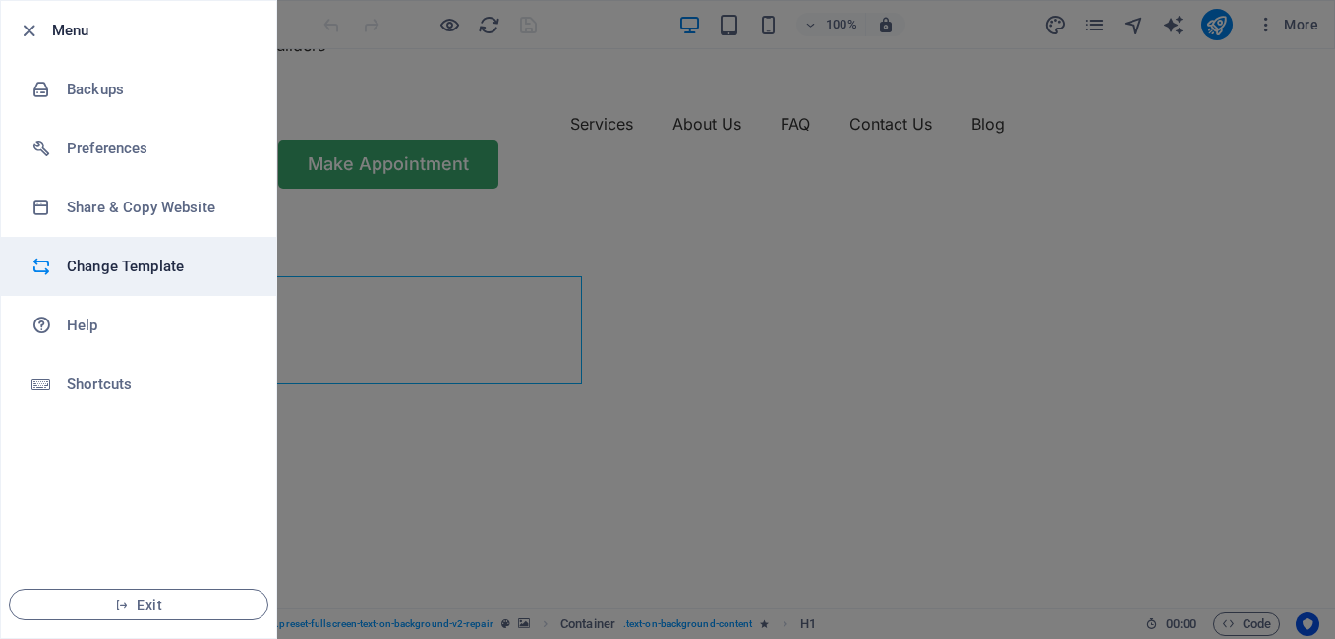
click at [136, 267] on h6 "Change Template" at bounding box center [158, 267] width 182 height 24
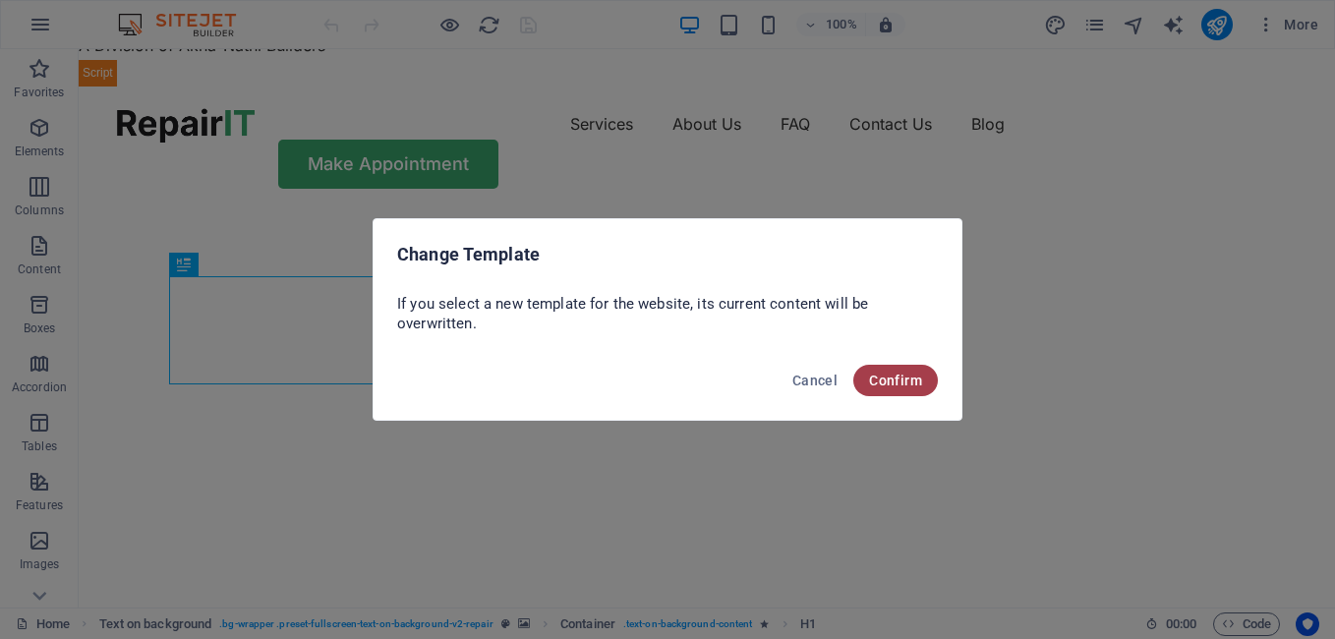
click at [899, 376] on span "Confirm" at bounding box center [895, 381] width 53 height 16
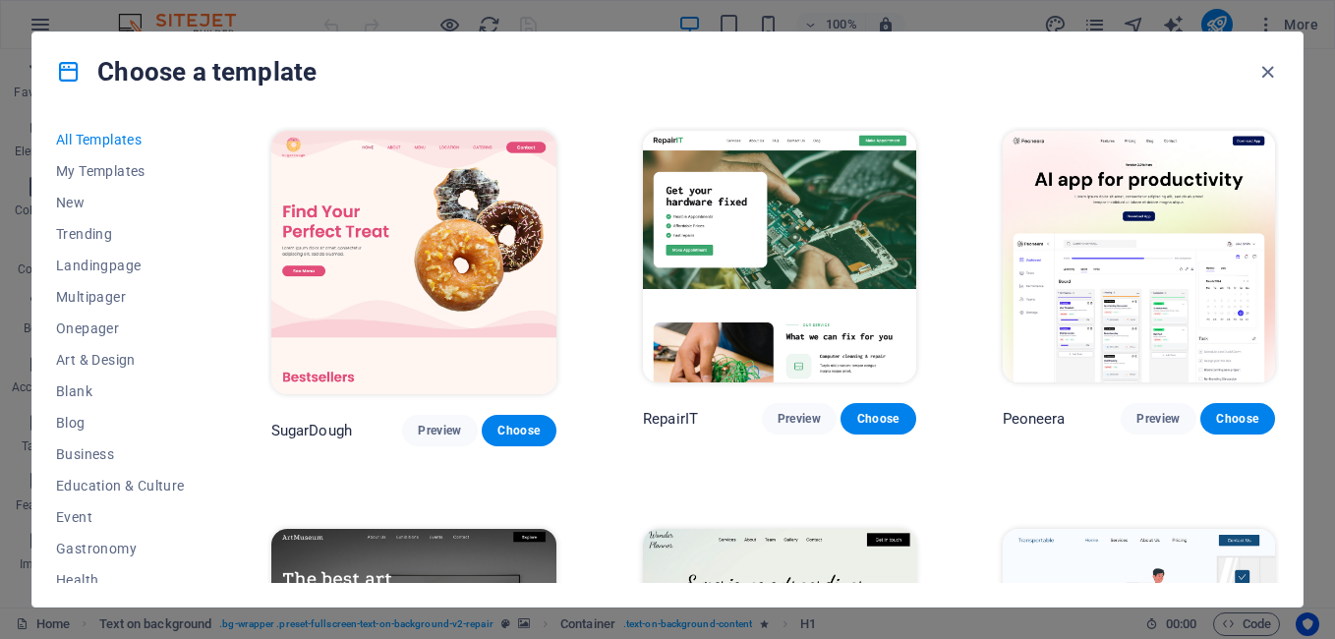
scroll to position [0, 0]
click at [126, 168] on span "My Templates" at bounding box center [120, 174] width 129 height 16
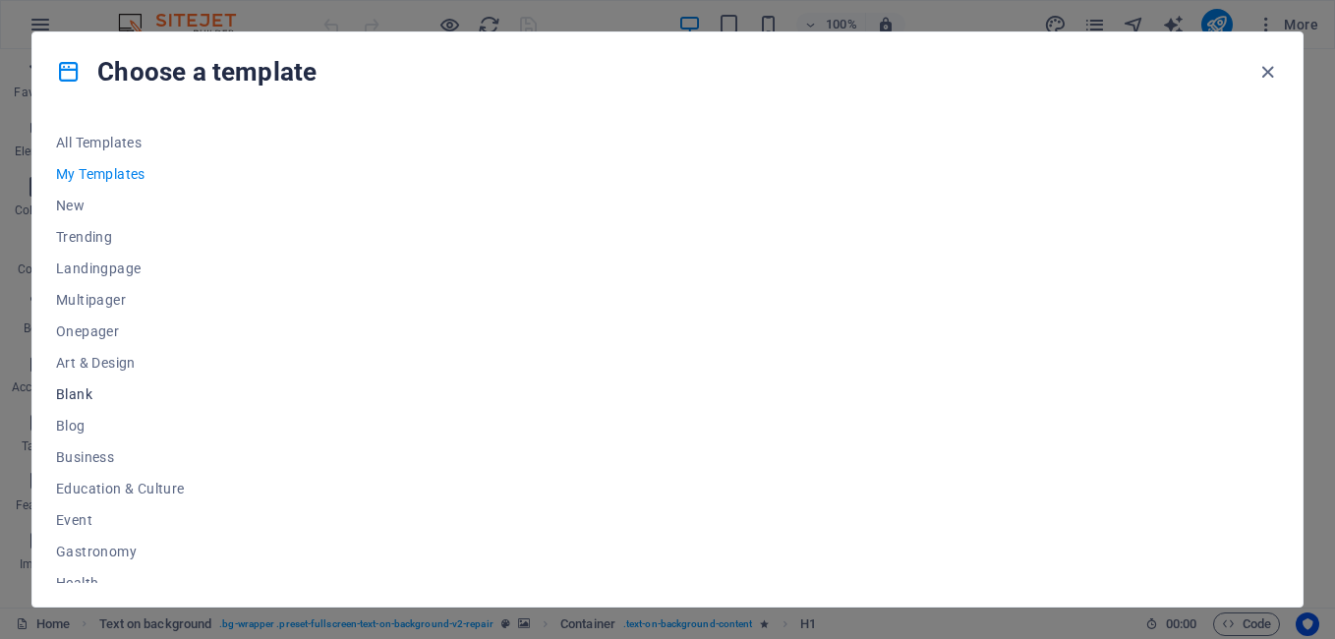
click at [82, 395] on span "Blank" at bounding box center [120, 394] width 129 height 16
click at [492, 418] on span "Choose" at bounding box center [510, 423] width 43 height 16
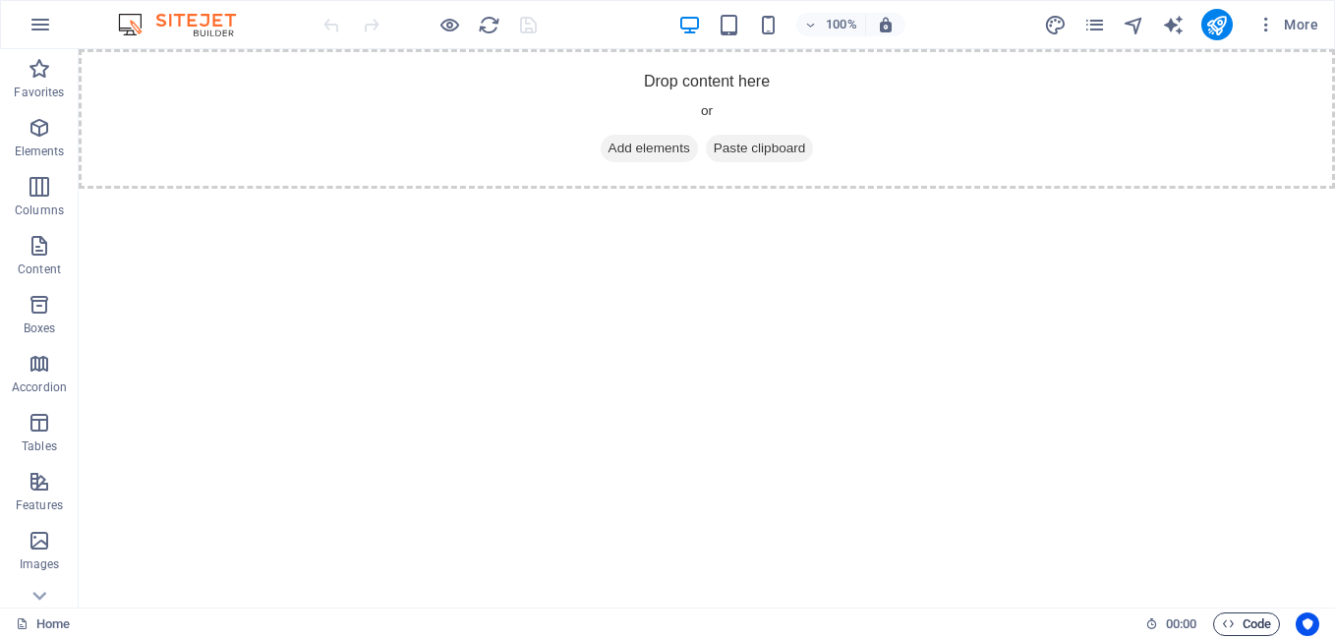
click at [1247, 621] on span "Code" at bounding box center [1246, 624] width 49 height 24
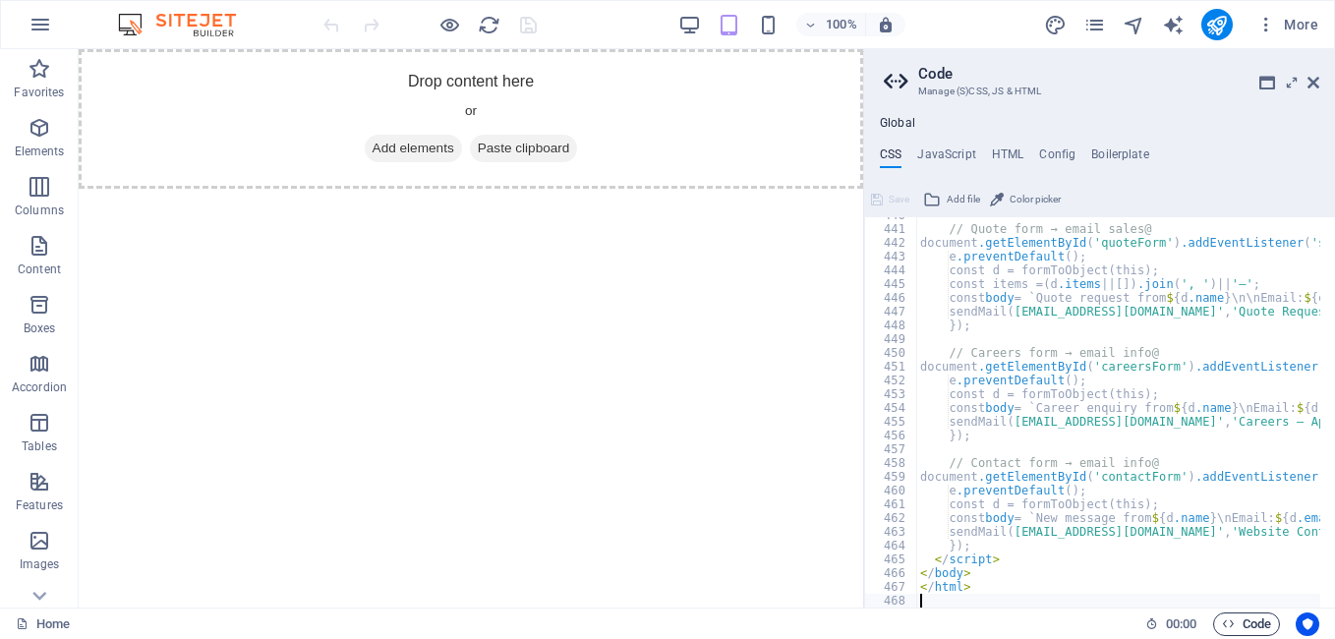
scroll to position [6051, 0]
click at [998, 157] on h4 "HTML" at bounding box center [1008, 158] width 32 height 22
type textarea "<a href="#main-content" class="wv-link-content button">Skip to main content</a>"
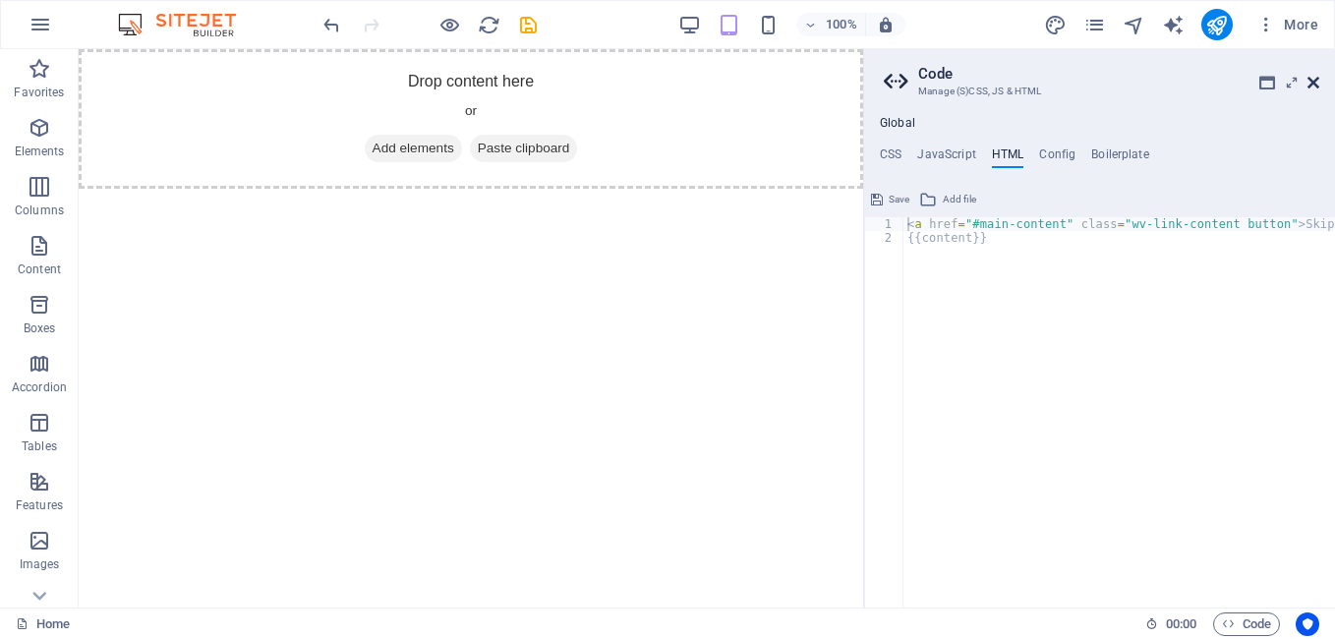
click at [1313, 82] on icon at bounding box center [1313, 83] width 12 height 16
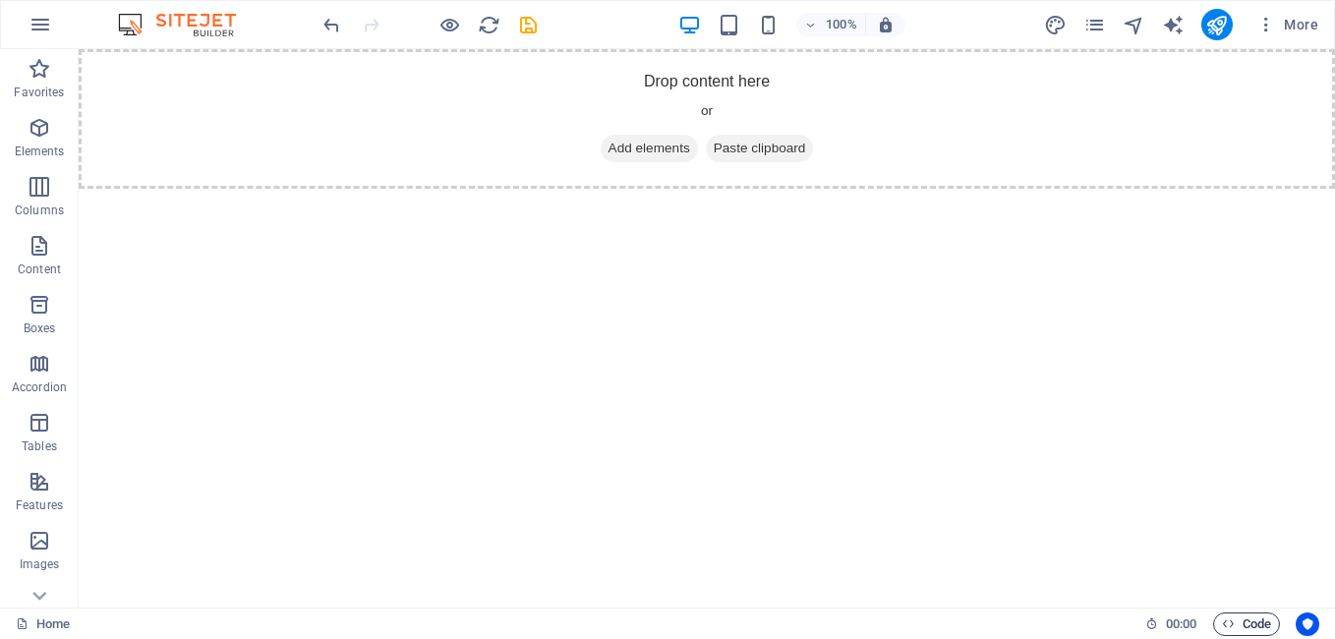
click at [1237, 622] on span "Code" at bounding box center [1246, 624] width 49 height 24
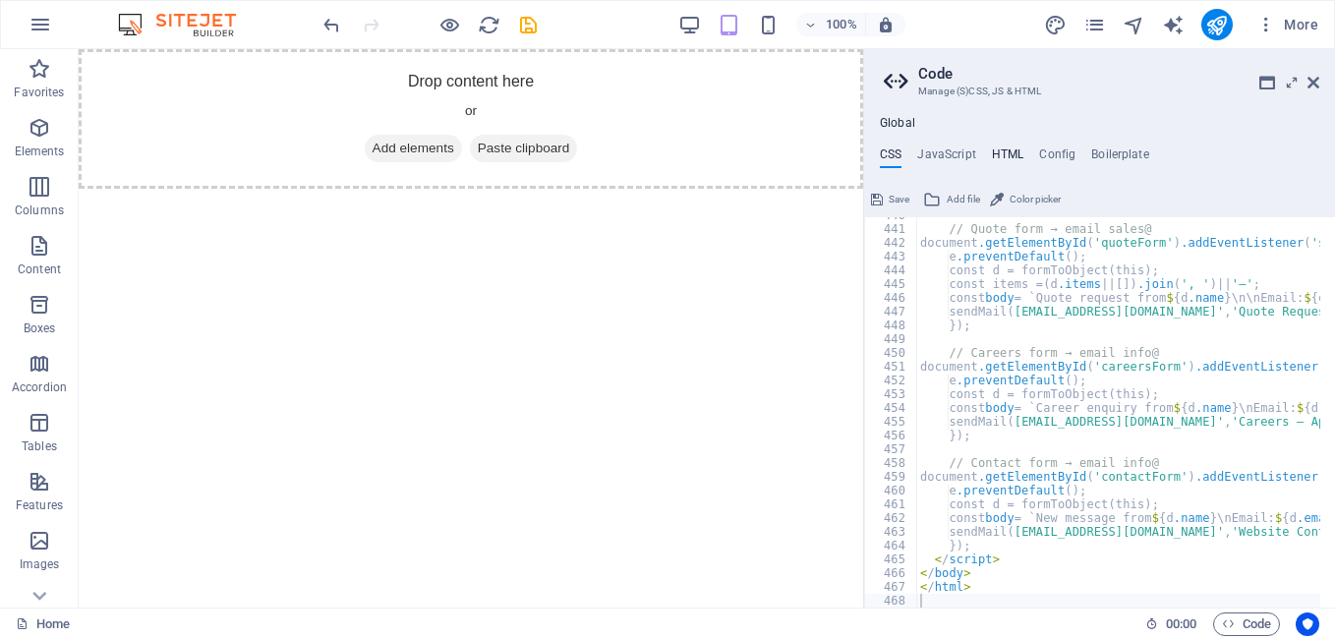
click at [1002, 157] on h4 "HTML" at bounding box center [1008, 158] width 32 height 22
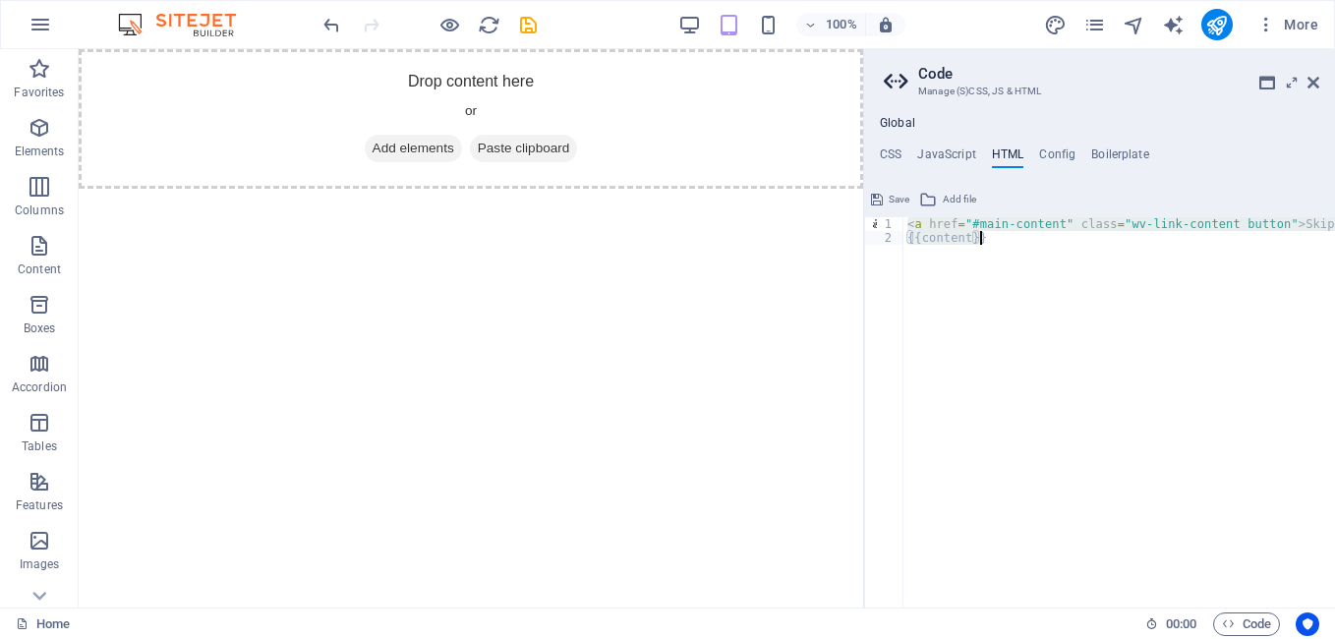
drag, startPoint x: 908, startPoint y: 222, endPoint x: 966, endPoint y: 258, distance: 67.9
click at [966, 258] on div "< a href = "#main-content" class = "wv-link-content button" > Skip to main cont…" at bounding box center [1168, 418] width 531 height 403
type textarea "<a href="#main-content" class="wv-link-content button">Skip to main content</a>…"
paste textarea
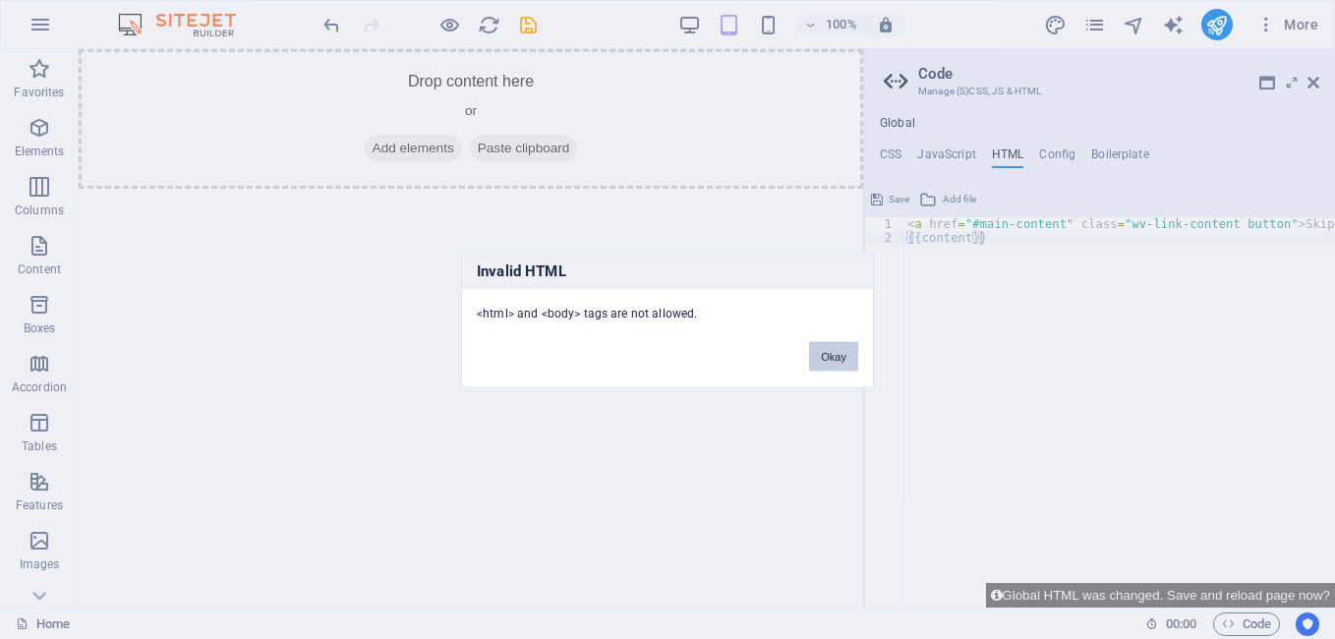
click at [836, 366] on button "Okay" at bounding box center [833, 356] width 49 height 29
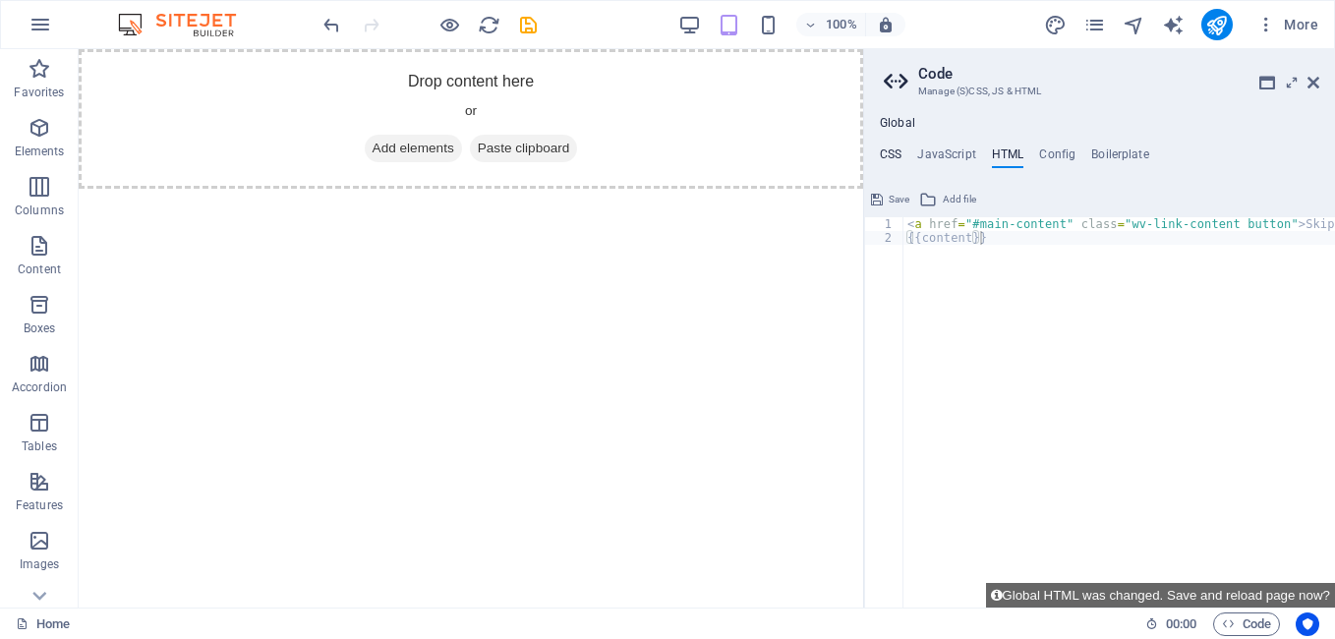
click at [895, 153] on h4 "CSS" at bounding box center [891, 158] width 22 height 22
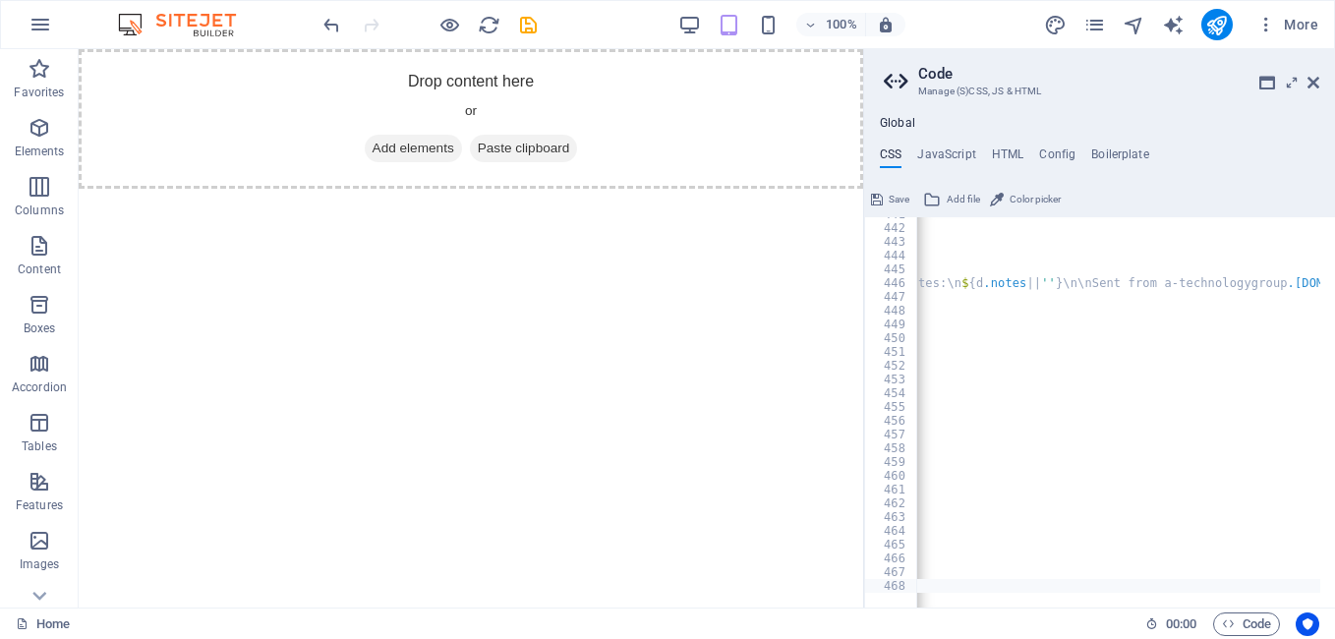
scroll to position [6065, 0]
click at [1220, 175] on div "CSS JavaScript HTML Config Boilerplate 441 442 443 444 445 446 447 448 449 450 …" at bounding box center [1099, 377] width 471 height 460
click at [881, 201] on icon at bounding box center [877, 200] width 12 height 24
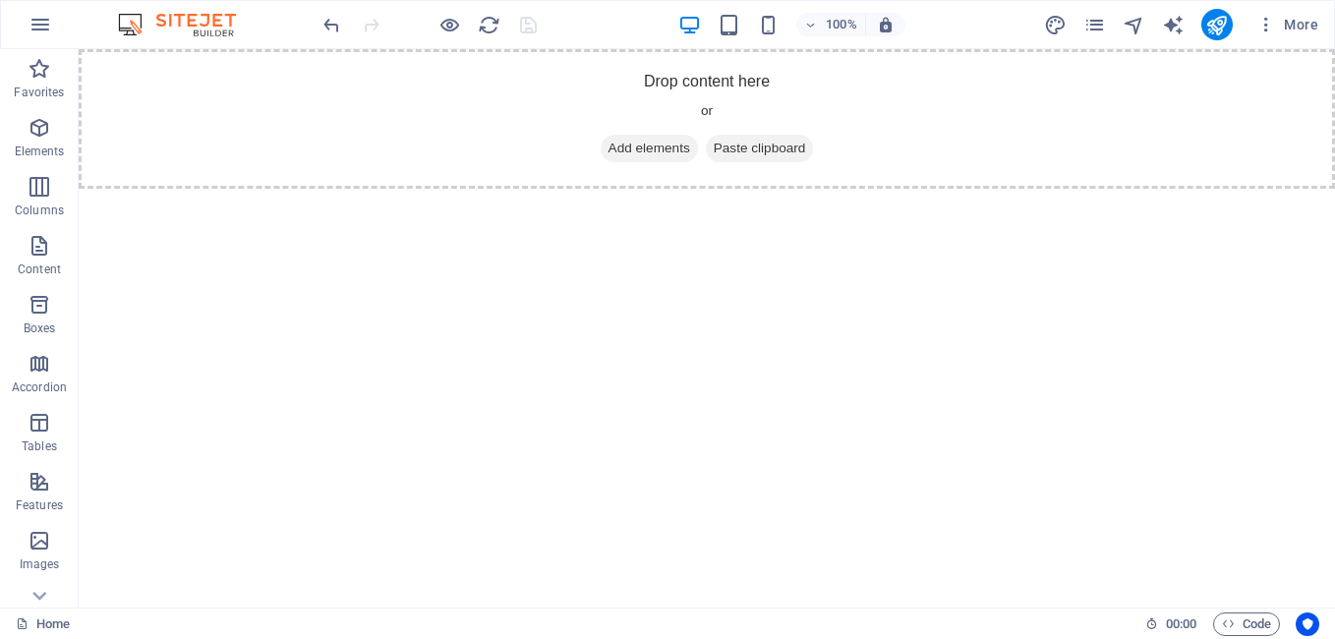
click at [868, 189] on html "Skip to main content Drop content here or Add elements Paste clipboard" at bounding box center [707, 119] width 1256 height 140
click at [38, 29] on icon "button" at bounding box center [41, 25] width 24 height 24
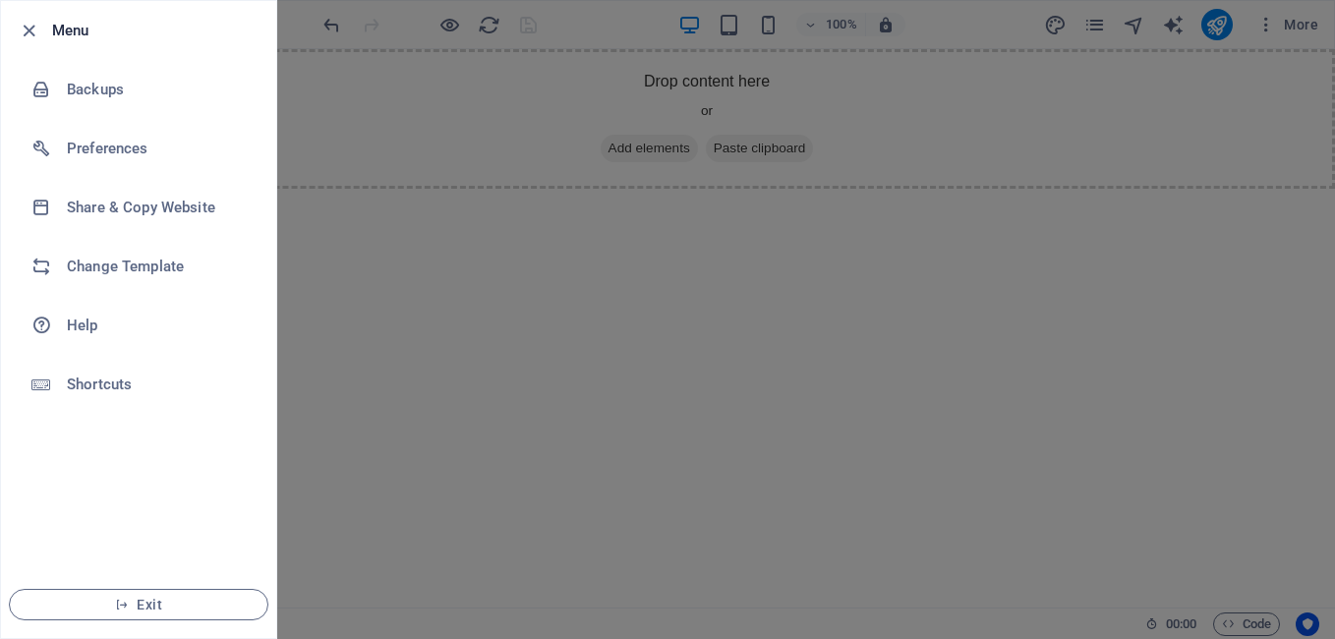
click at [372, 417] on div at bounding box center [667, 319] width 1335 height 639
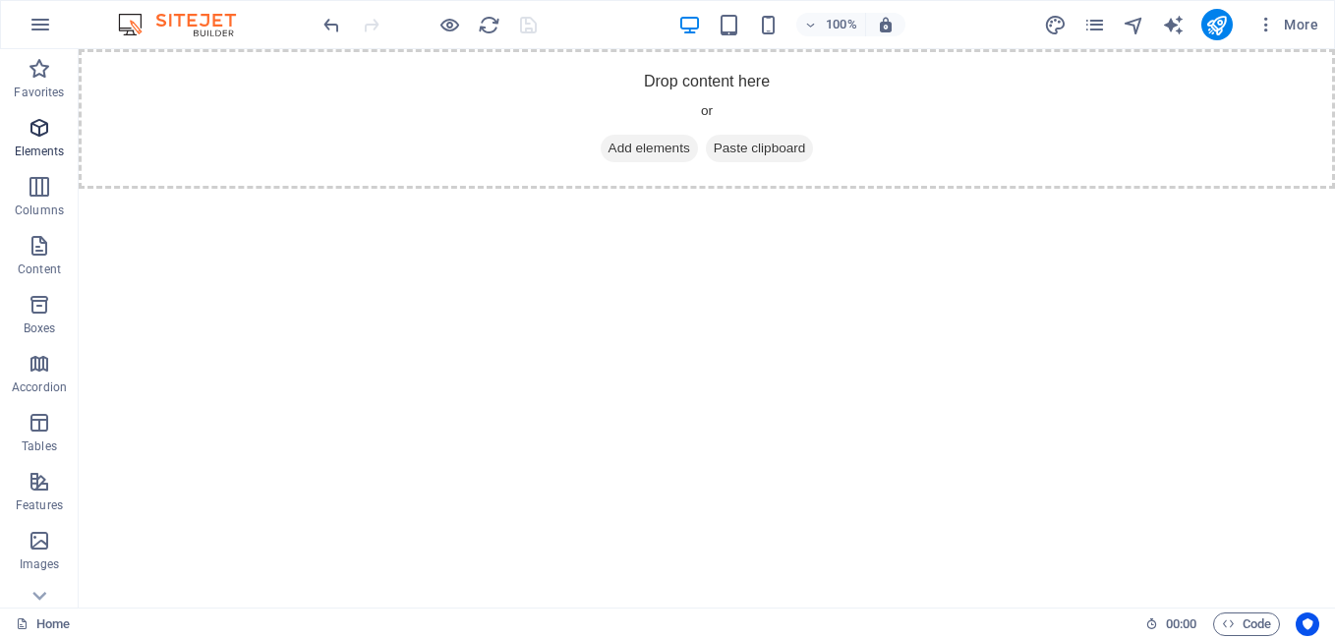
click at [46, 137] on icon "button" at bounding box center [40, 128] width 24 height 24
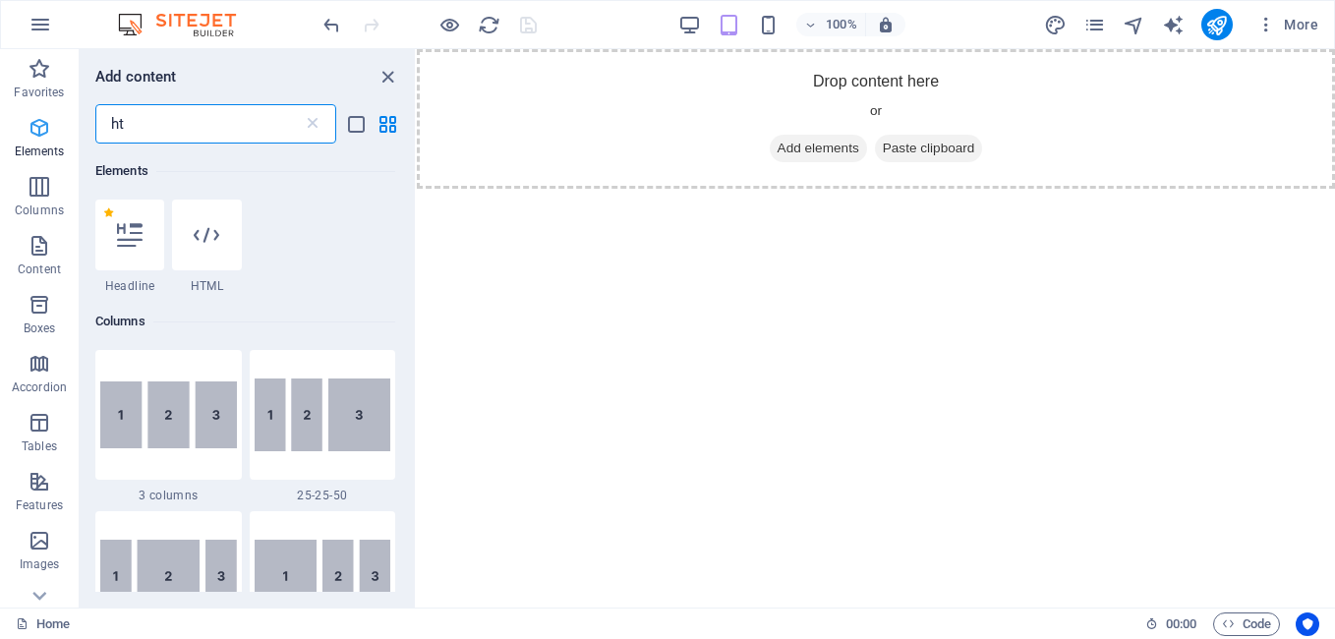
scroll to position [0, 0]
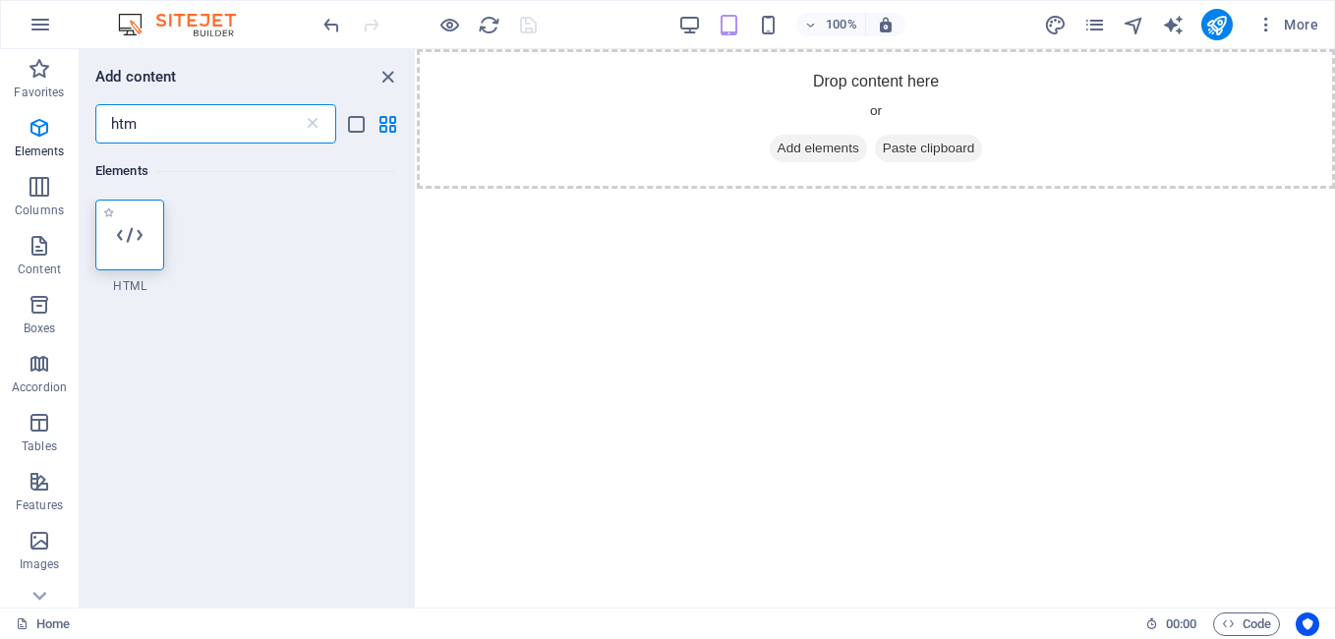
type input "htm"
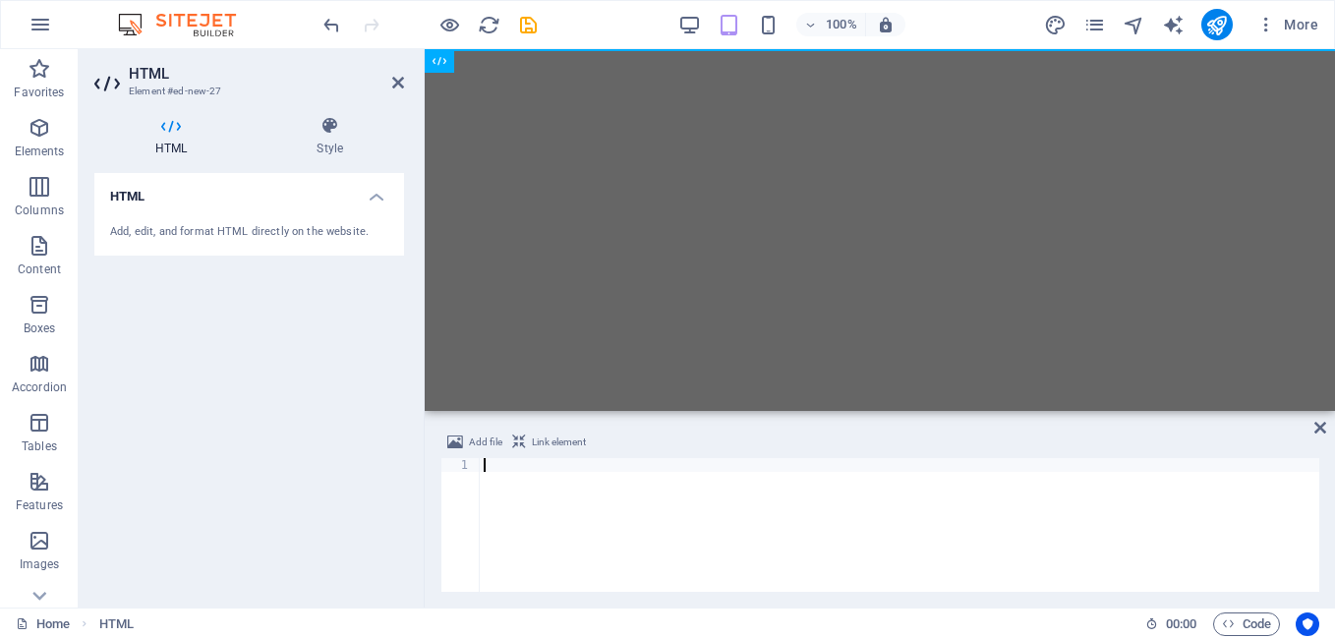
scroll to position [6307, 0]
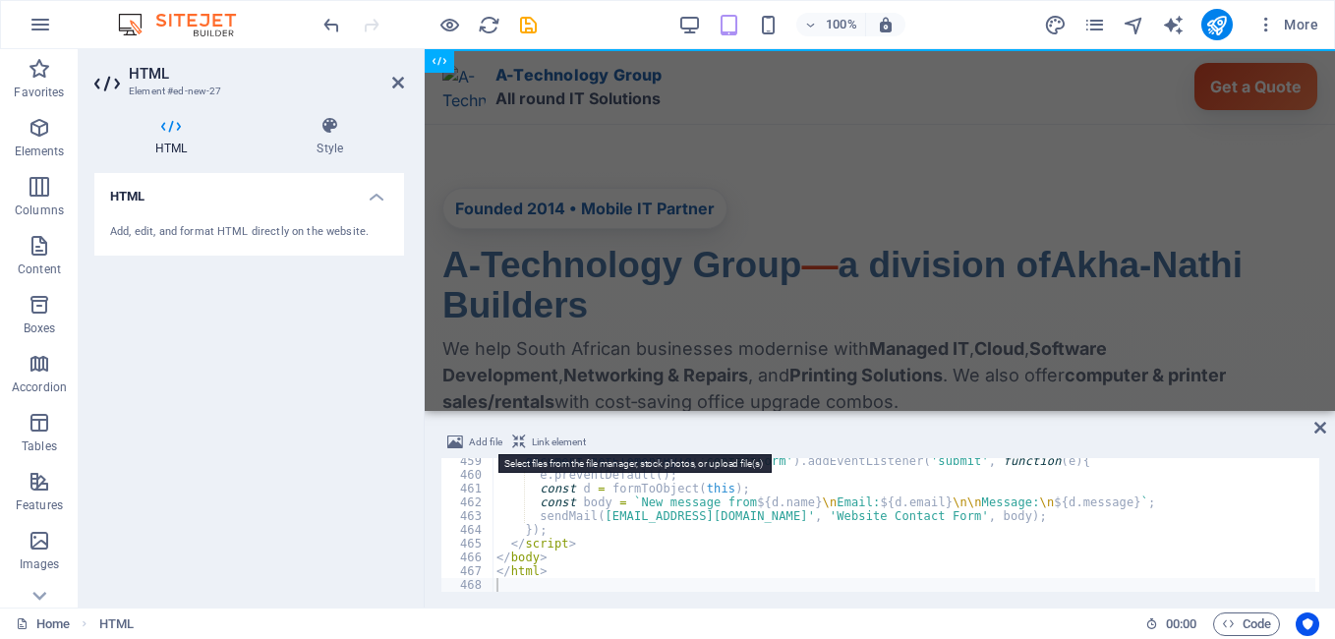
click at [486, 441] on span "Add file" at bounding box center [485, 443] width 33 height 24
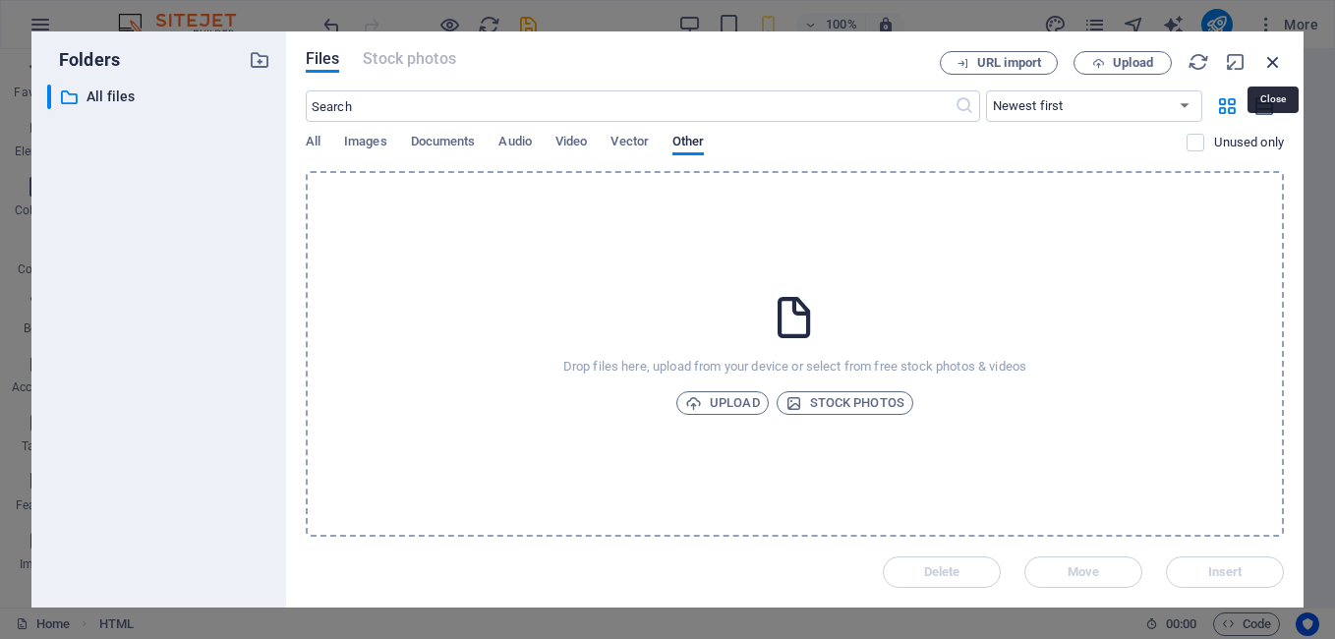
click at [1270, 65] on icon "button" at bounding box center [1273, 62] width 22 height 22
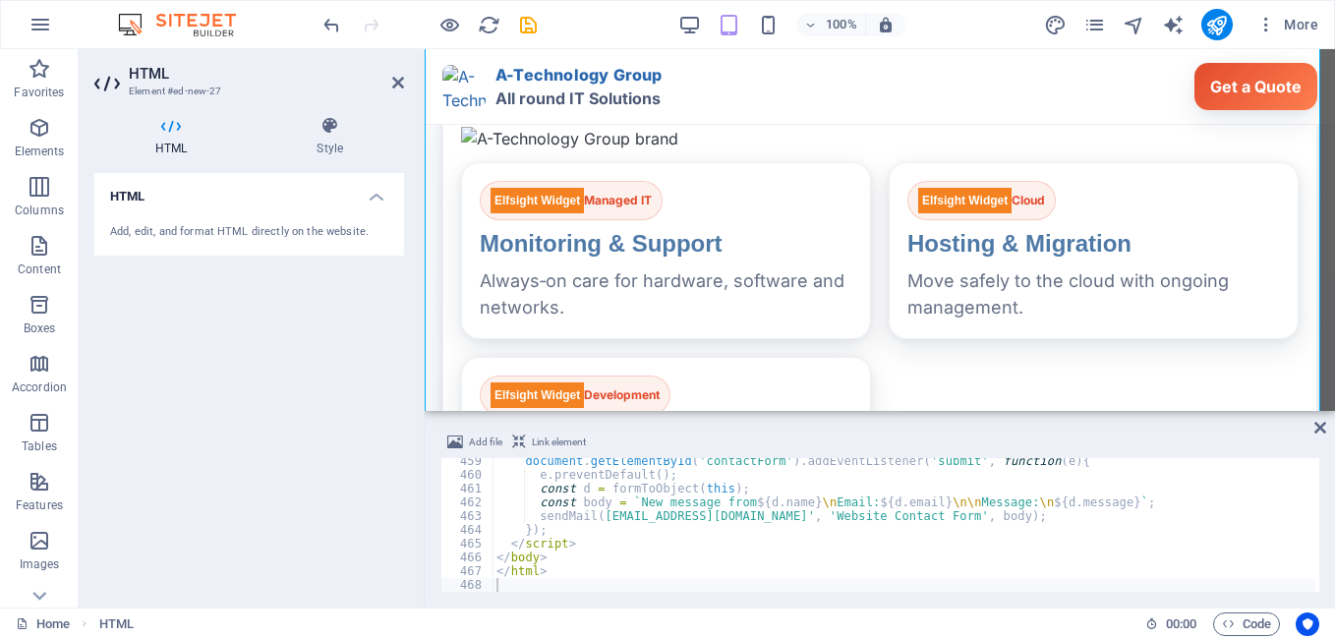
scroll to position [551, 0]
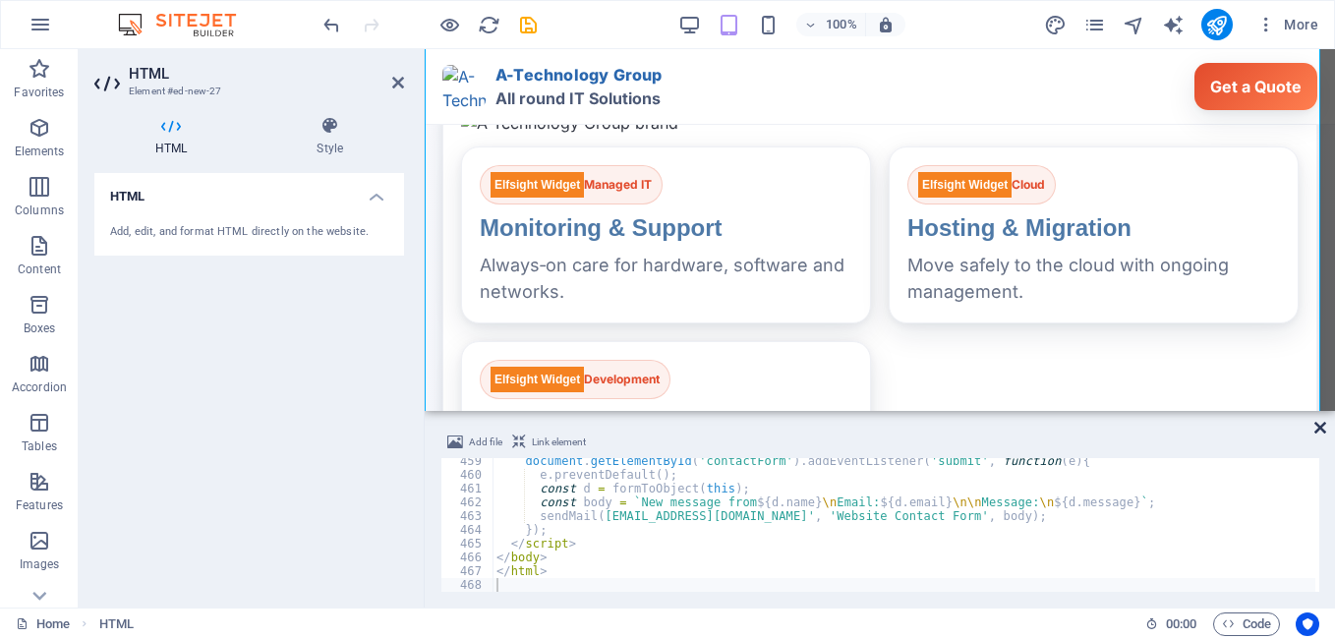
click at [1317, 429] on icon at bounding box center [1320, 428] width 12 height 16
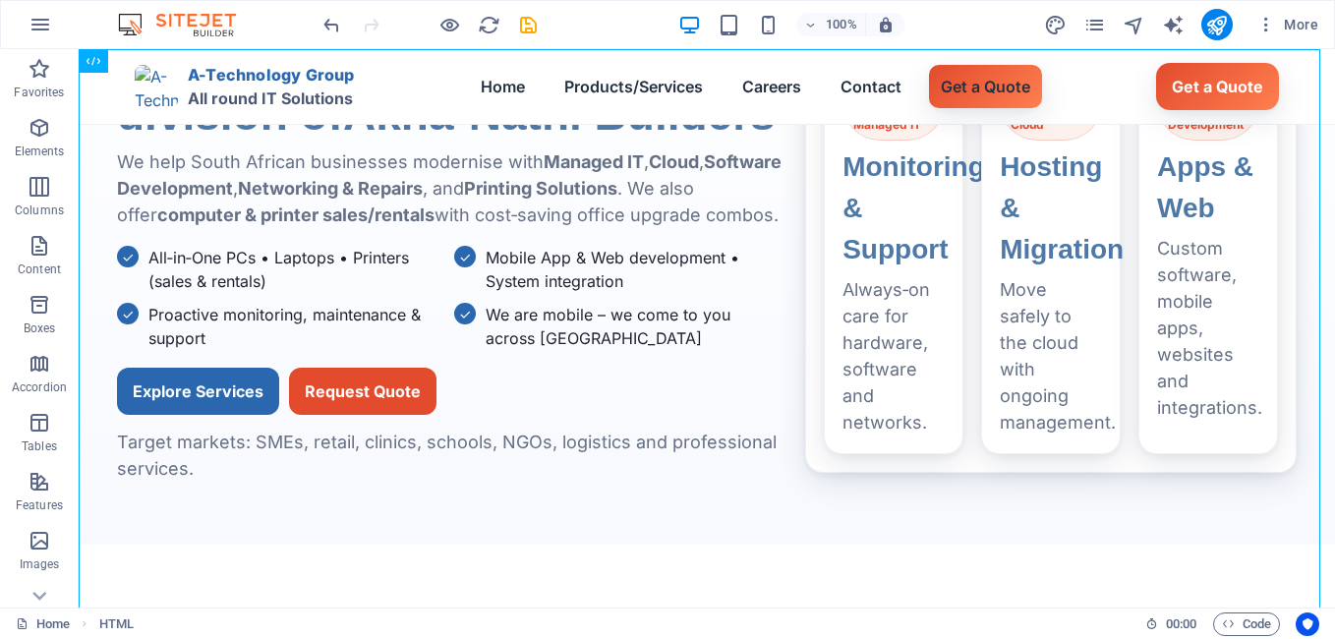
scroll to position [0, 0]
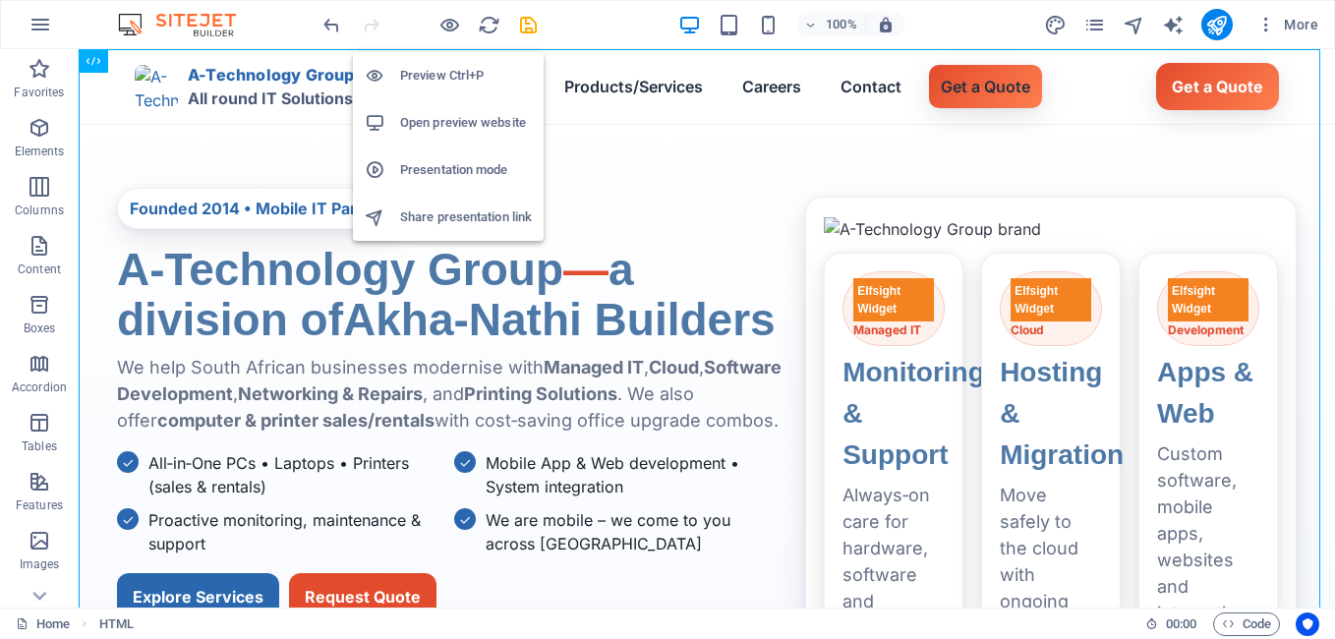
click at [455, 118] on h6 "Open preview website" at bounding box center [466, 123] width 132 height 24
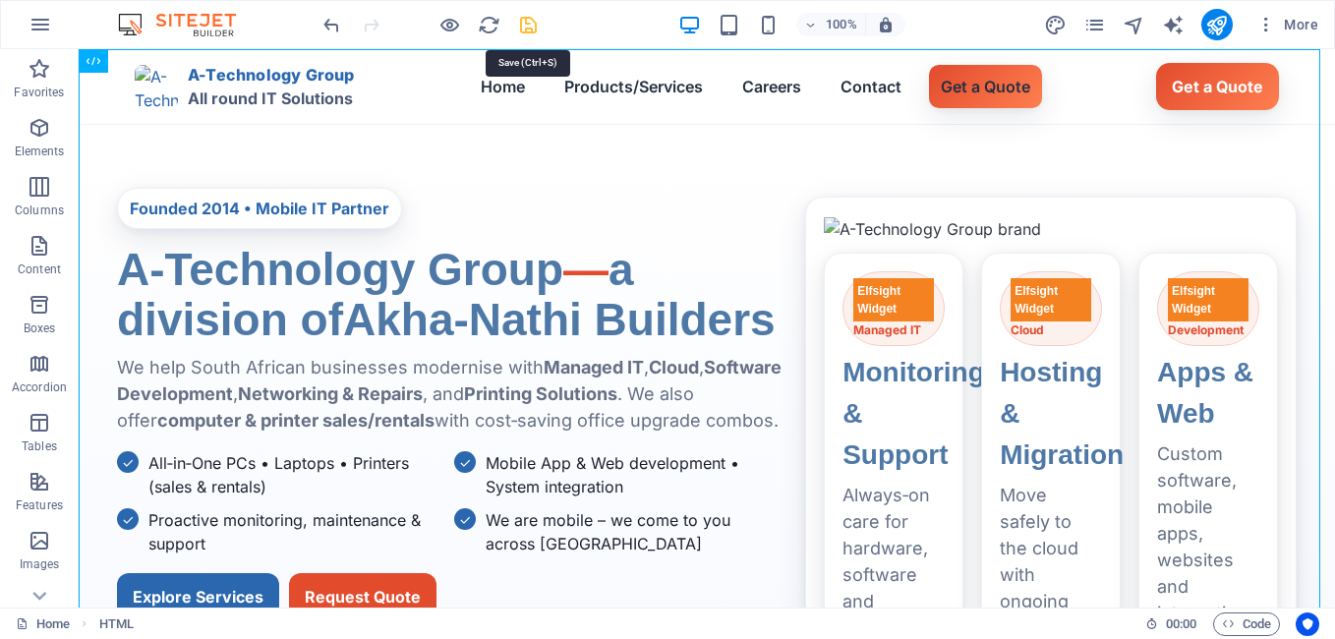
click at [530, 28] on icon "save" at bounding box center [528, 25] width 23 height 23
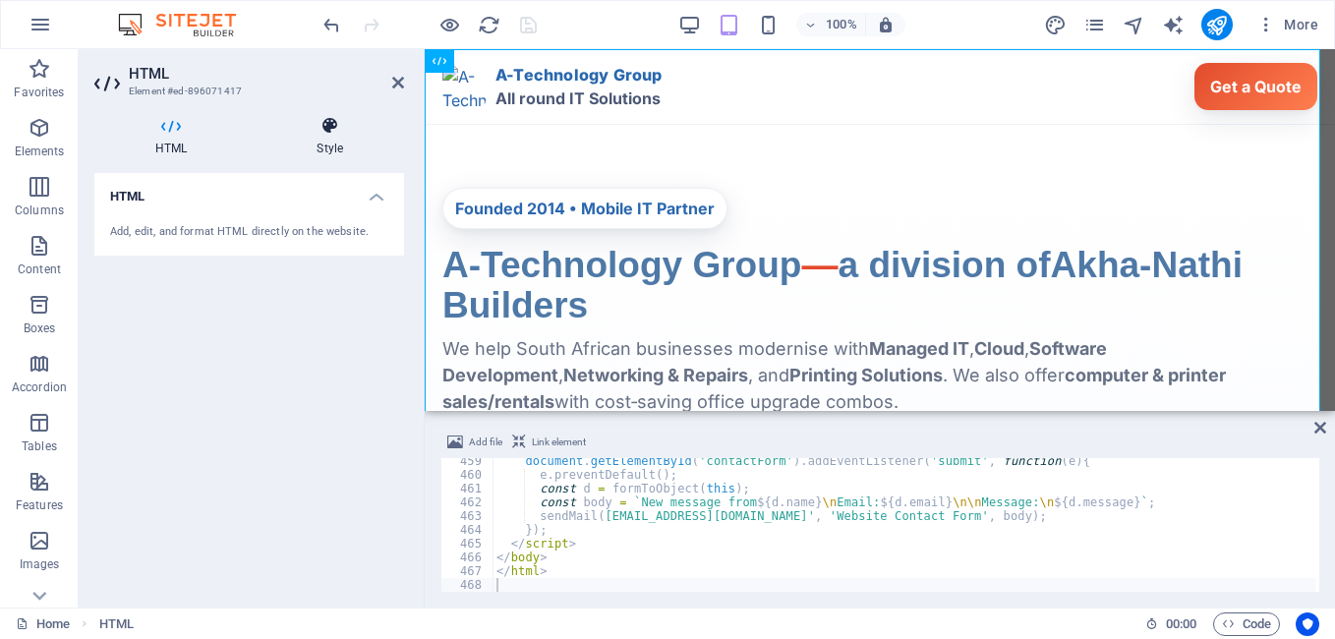
click at [335, 128] on icon at bounding box center [330, 126] width 148 height 20
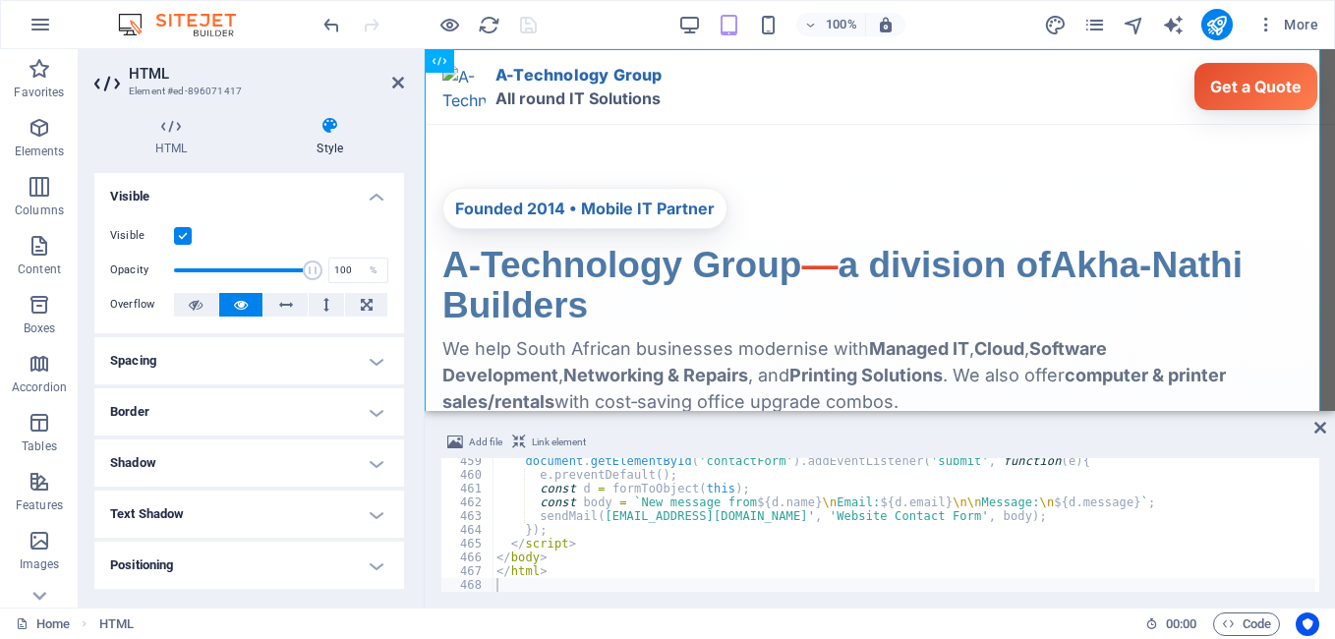
click at [372, 360] on h4 "Spacing" at bounding box center [249, 360] width 310 height 47
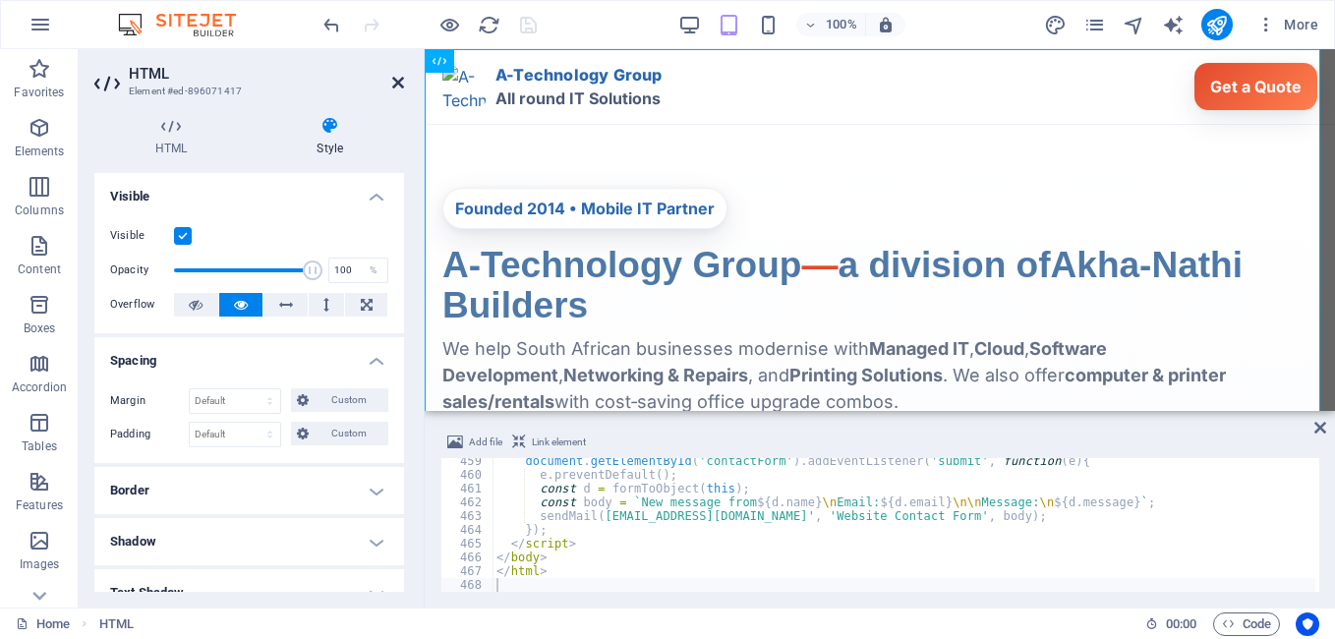
click at [397, 78] on icon at bounding box center [398, 83] width 12 height 16
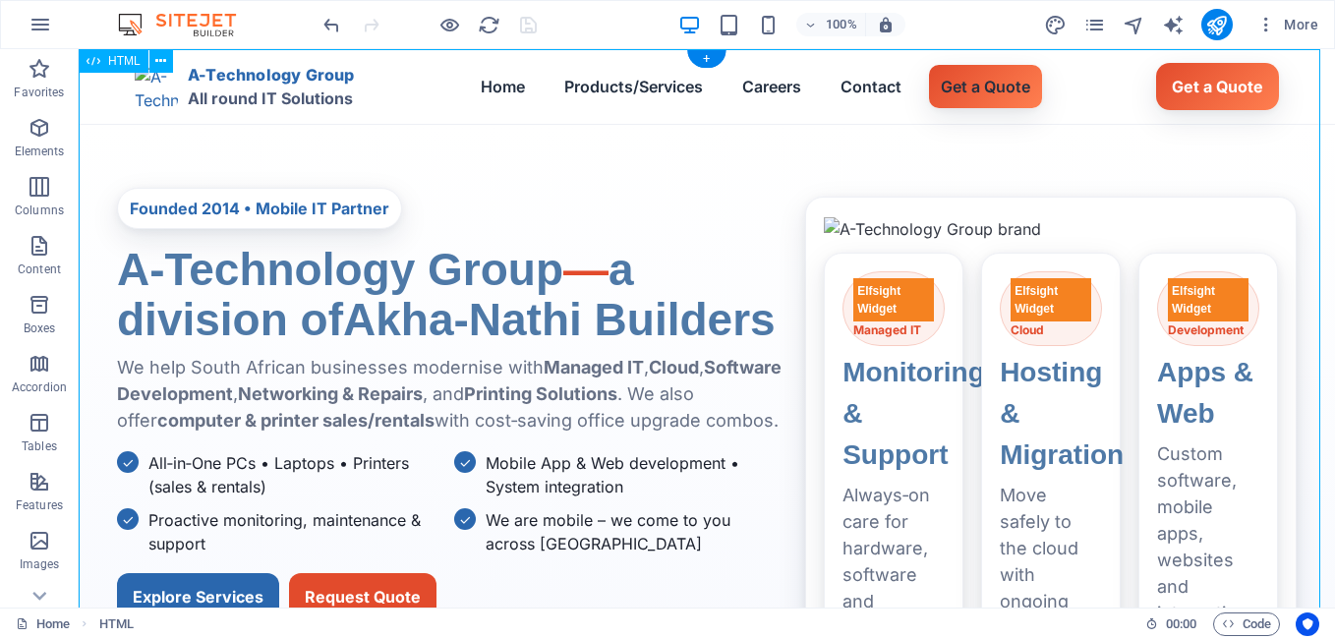
click at [158, 59] on icon at bounding box center [160, 61] width 11 height 21
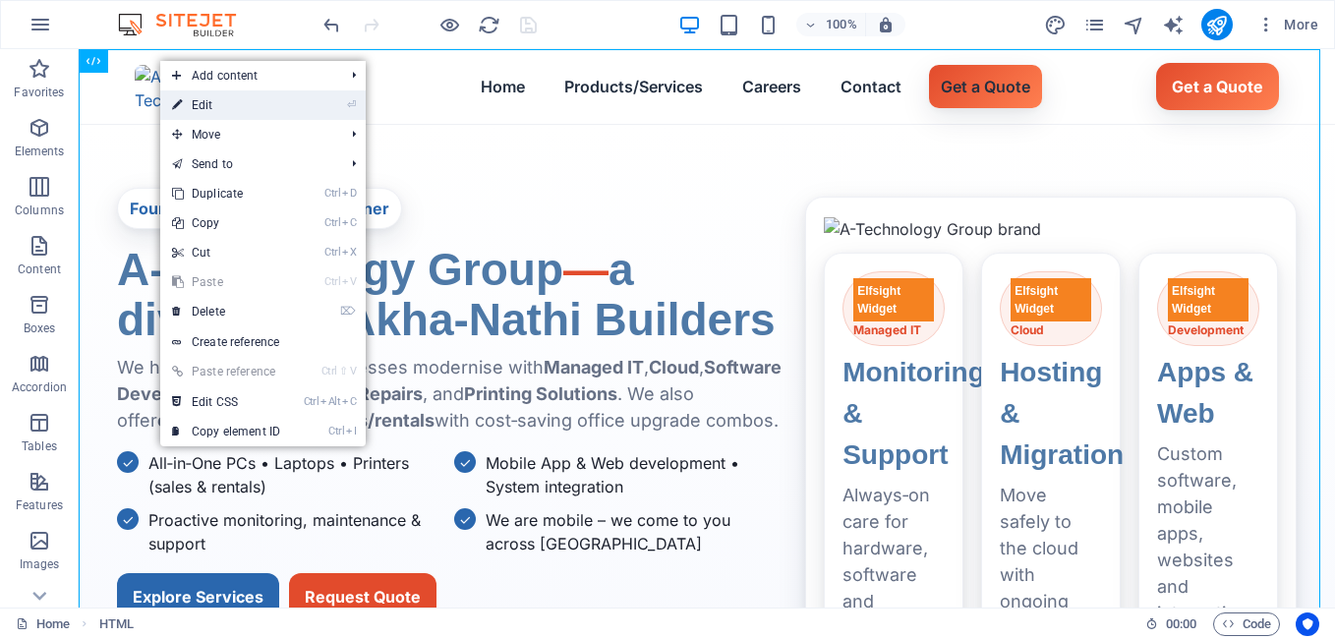
click at [181, 100] on icon at bounding box center [177, 104] width 10 height 29
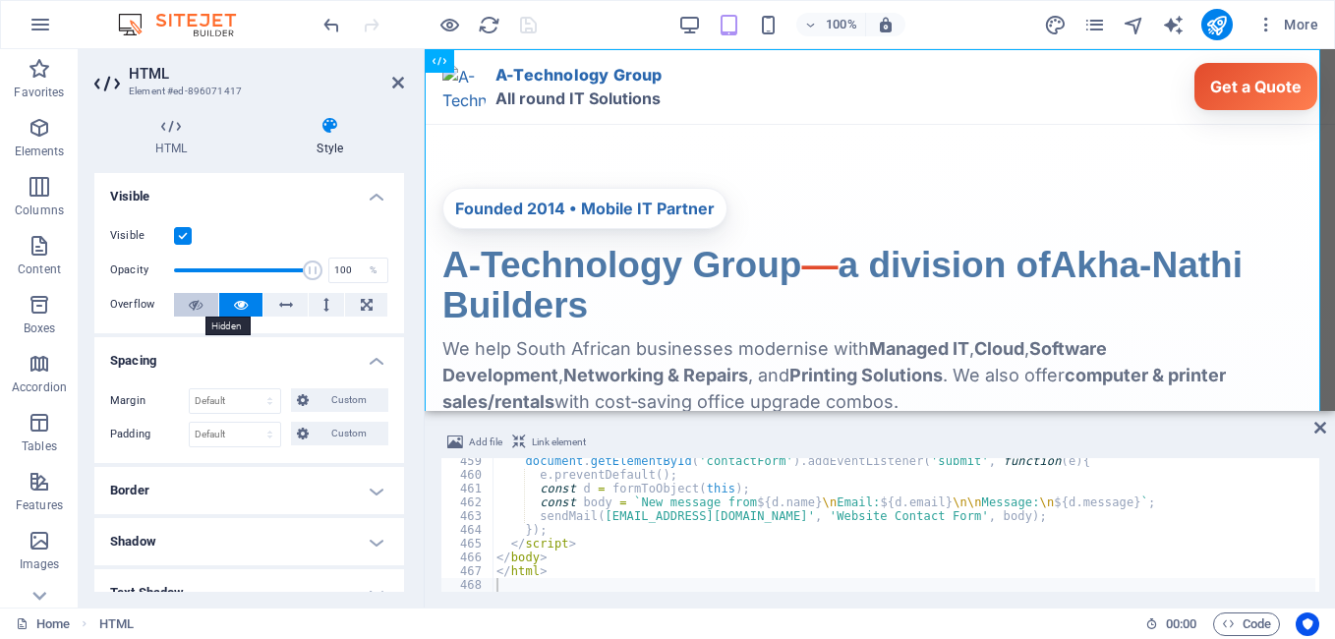
click at [194, 309] on icon at bounding box center [196, 305] width 14 height 24
click at [240, 313] on icon at bounding box center [241, 305] width 14 height 24
drag, startPoint x: 399, startPoint y: 410, endPoint x: 405, endPoint y: 484, distance: 74.0
click at [405, 484] on div "HTML Style HTML Add, edit, and format HTML directly on the website. Preset Elem…" at bounding box center [249, 353] width 341 height 507
click at [513, 63] on button at bounding box center [507, 61] width 24 height 24
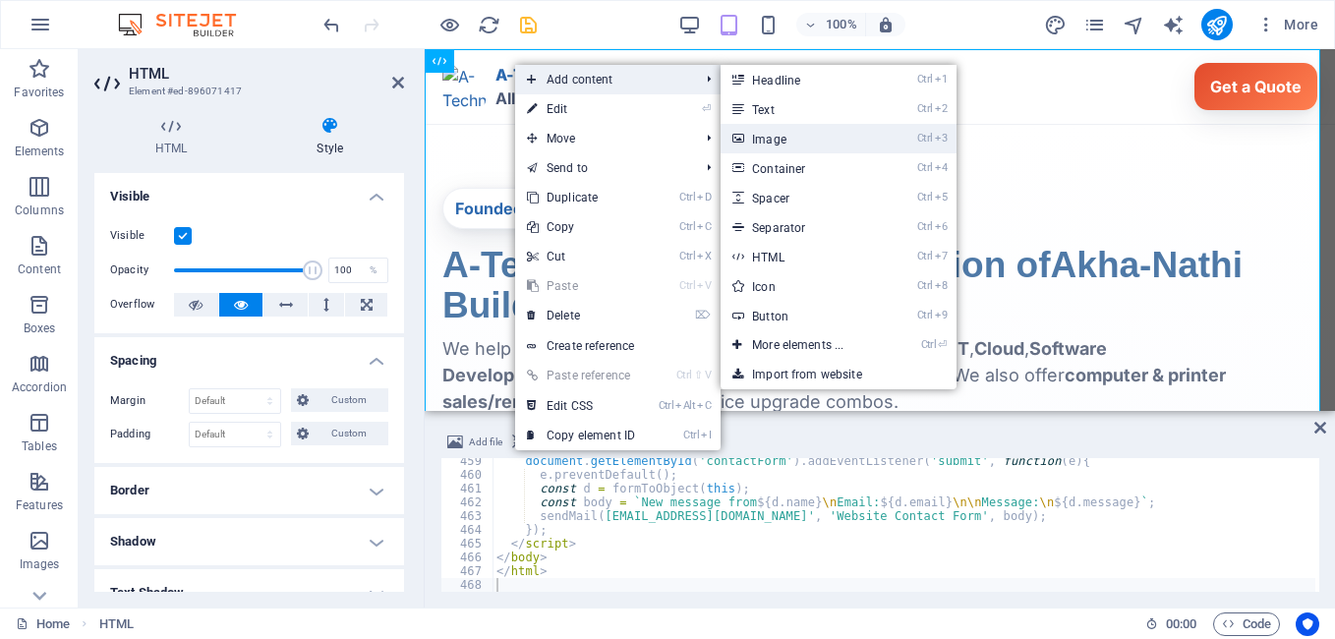
click at [799, 136] on link "Ctrl 3 Image" at bounding box center [802, 138] width 162 height 29
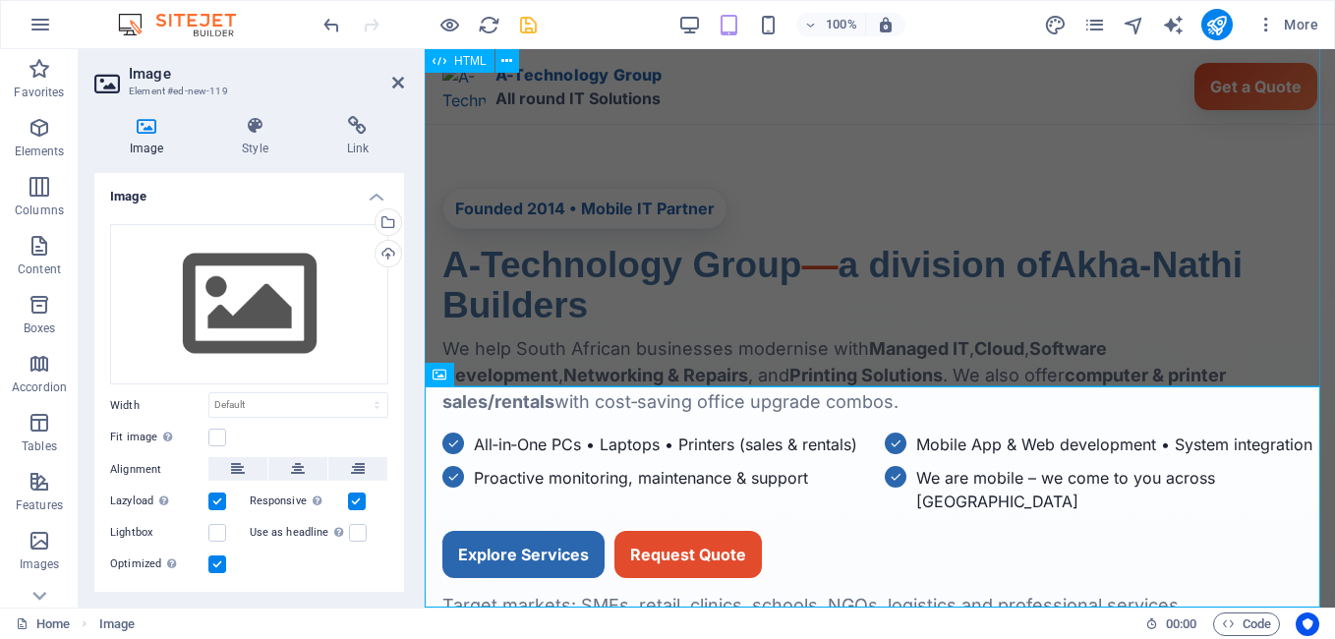
scroll to position [5948, 0]
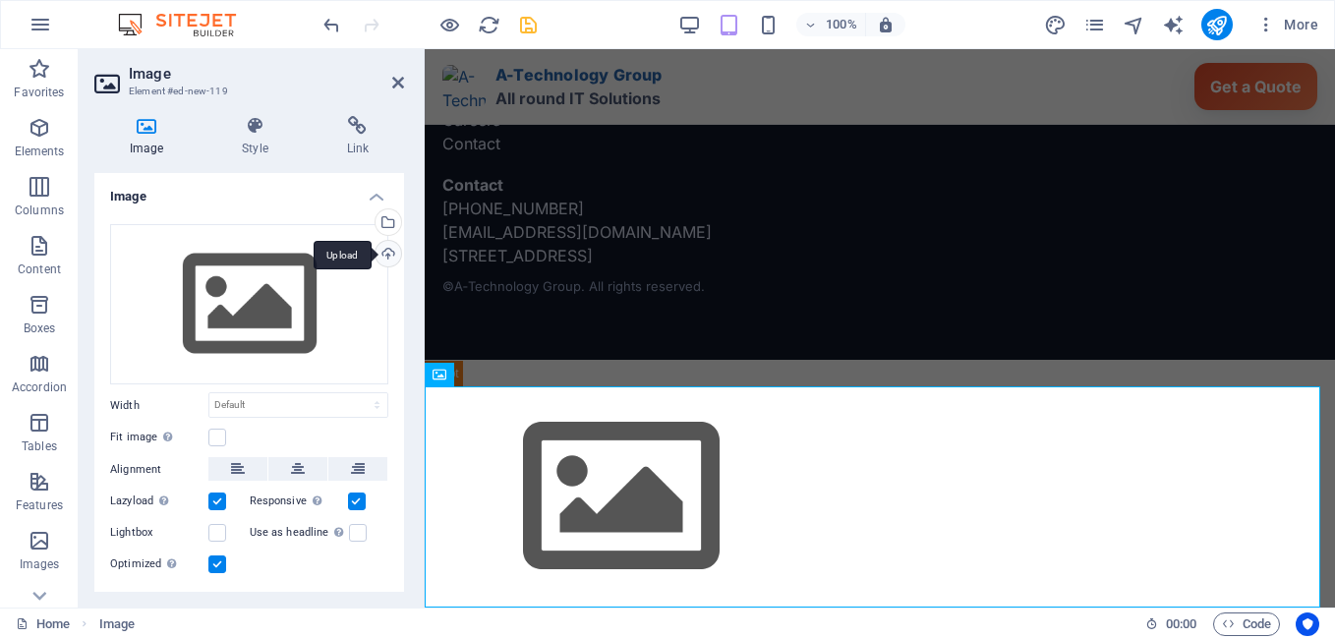
click at [386, 253] on div "Upload" at bounding box center [386, 255] width 29 height 29
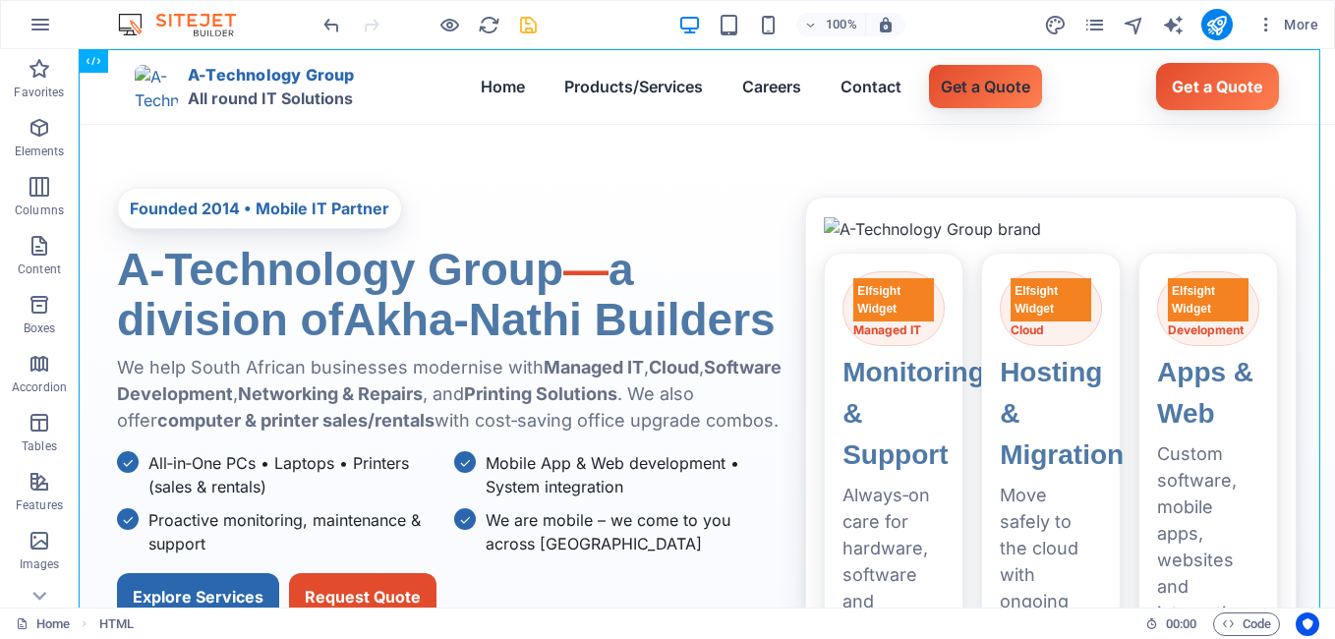
drag, startPoint x: 79, startPoint y: 107, endPoint x: 449, endPoint y: 17, distance: 381.5
click at [331, 31] on icon "undo" at bounding box center [331, 25] width 23 height 23
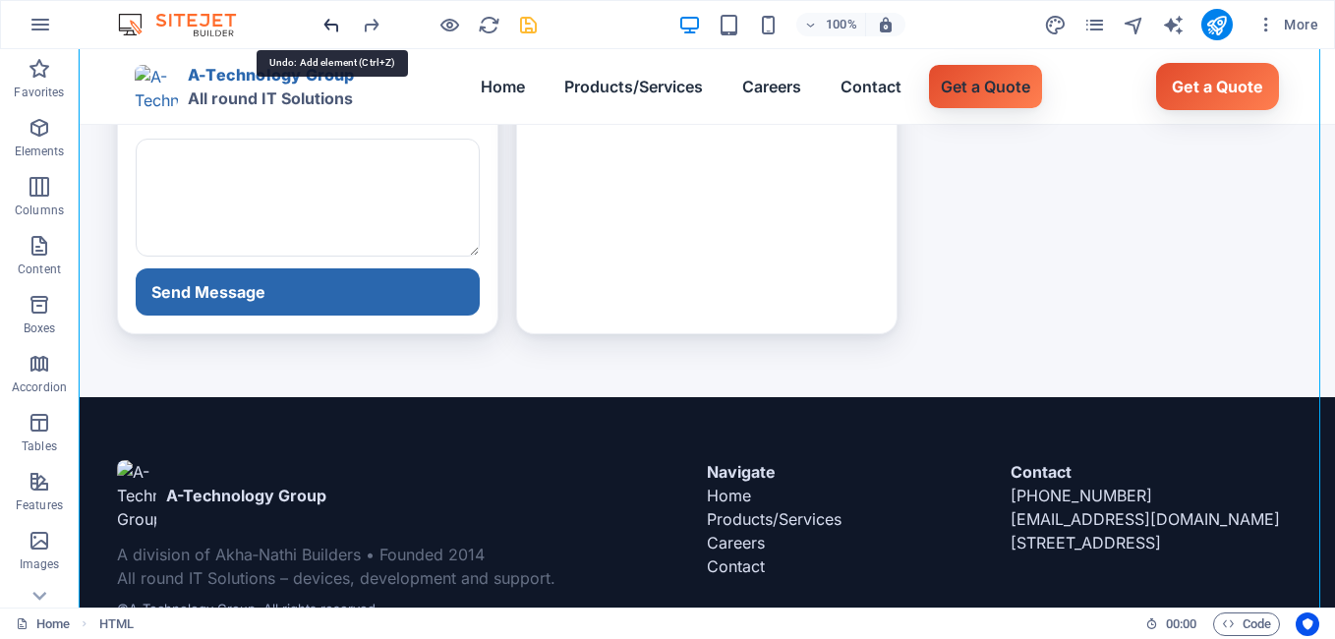
scroll to position [4474, 0]
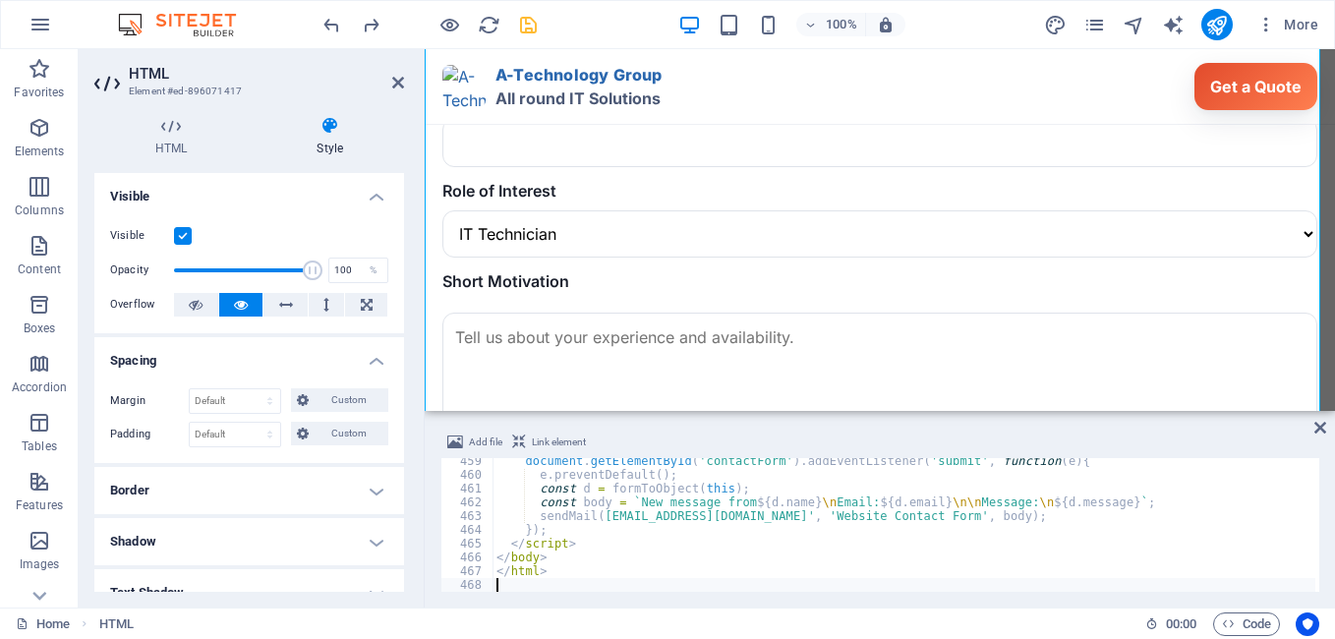
scroll to position [5813, 0]
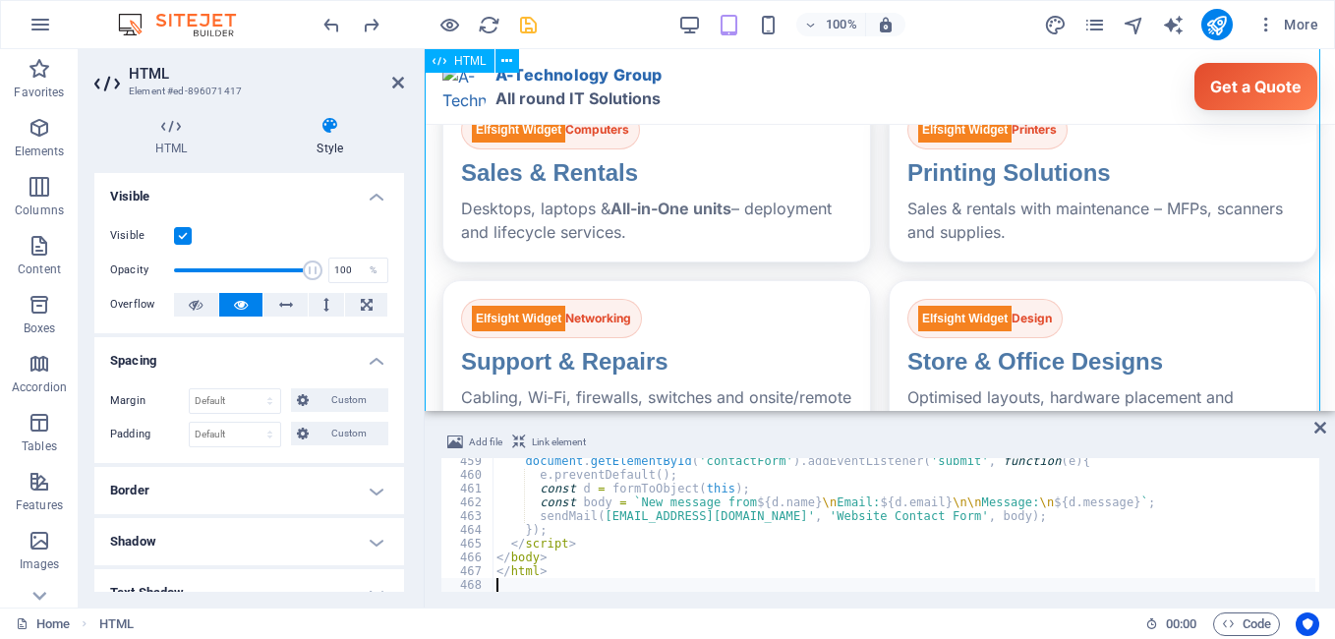
scroll to position [1067, 0]
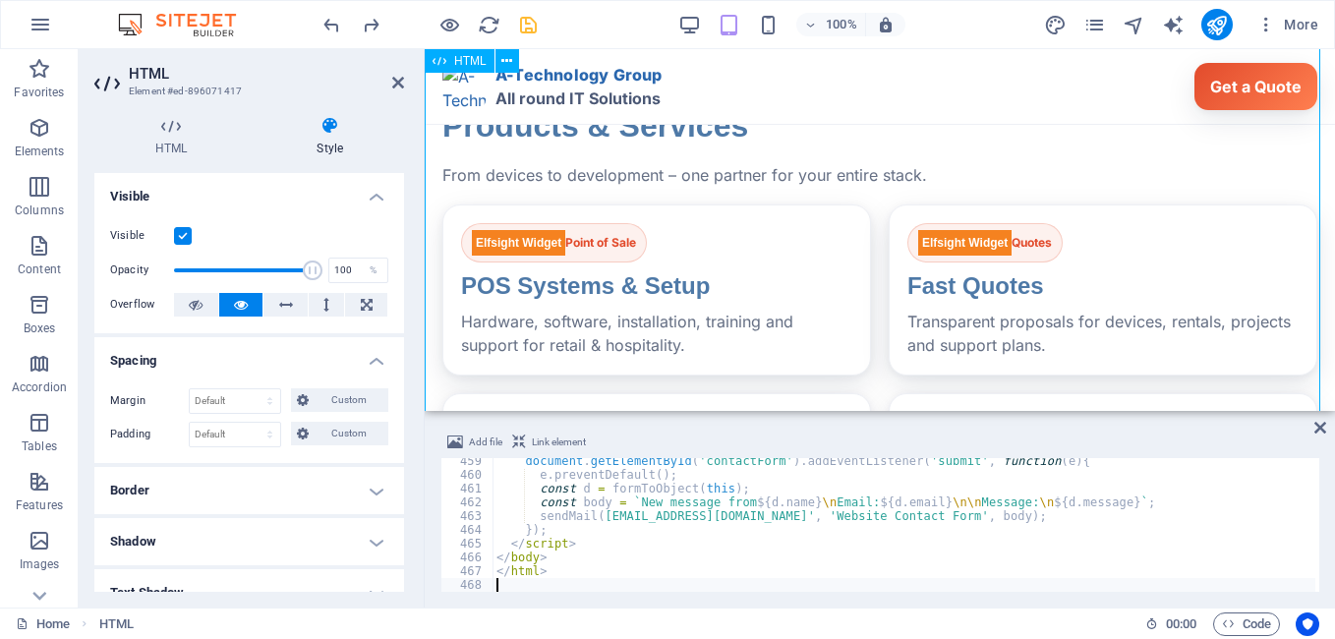
drag, startPoint x: 534, startPoint y: 109, endPoint x: 873, endPoint y: 63, distance: 342.3
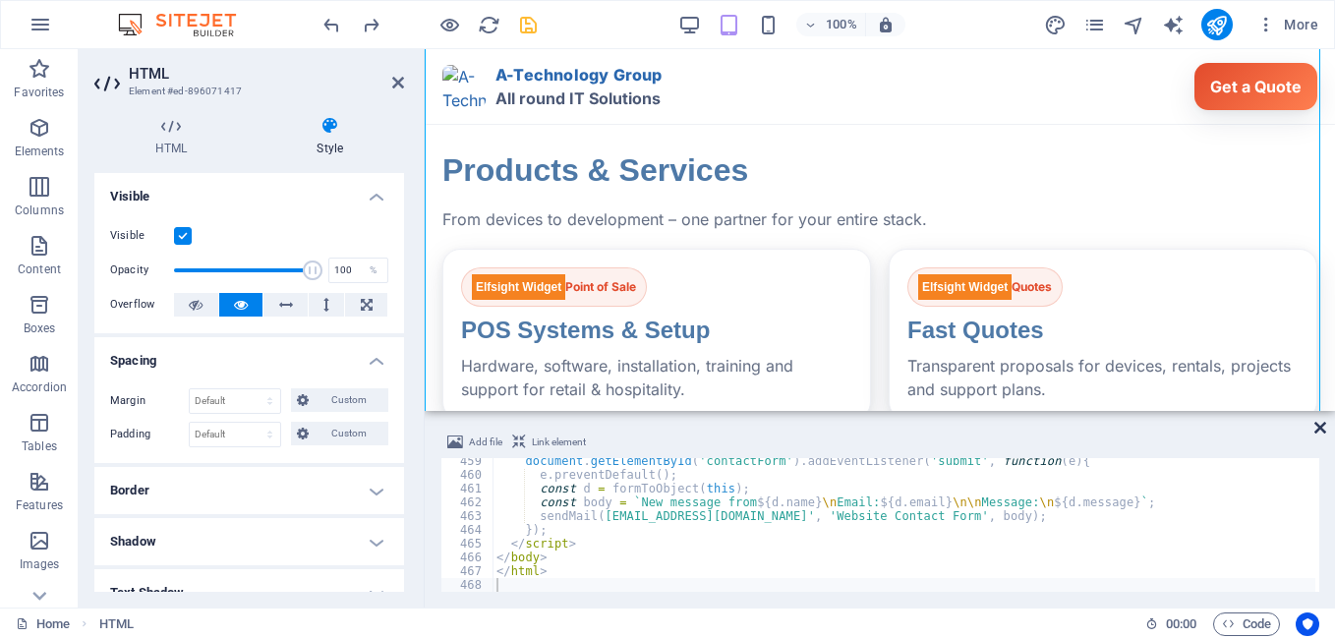
click at [1318, 433] on icon at bounding box center [1320, 428] width 12 height 16
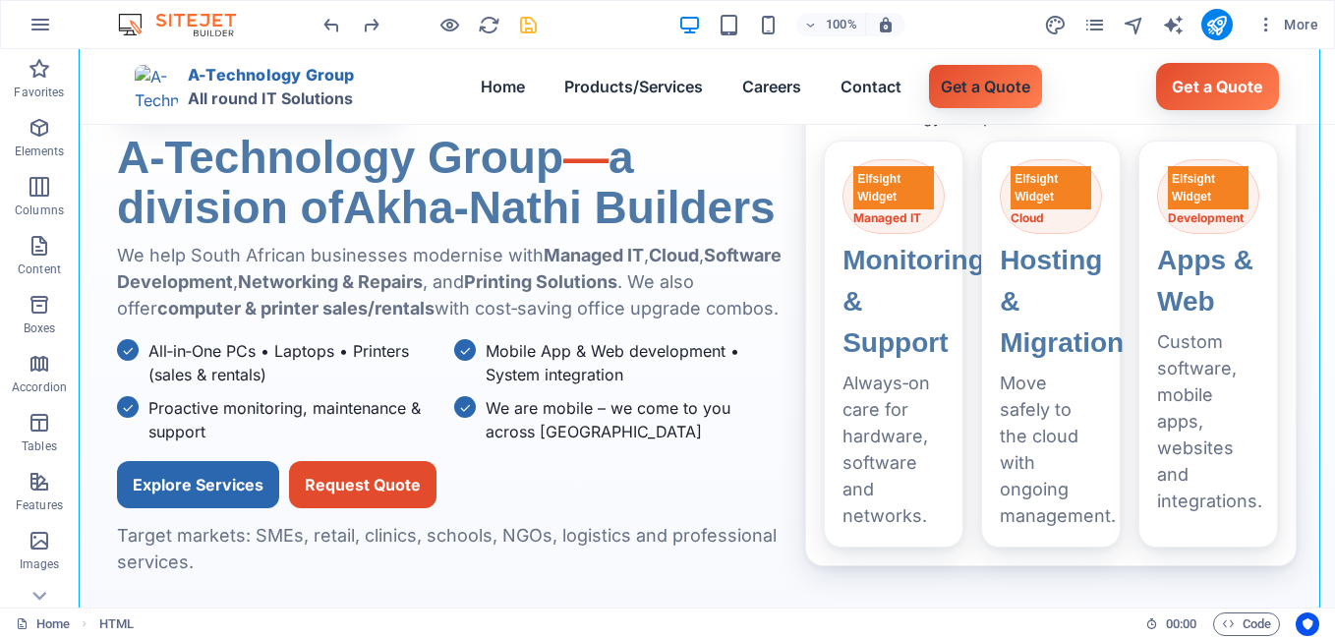
scroll to position [0, 0]
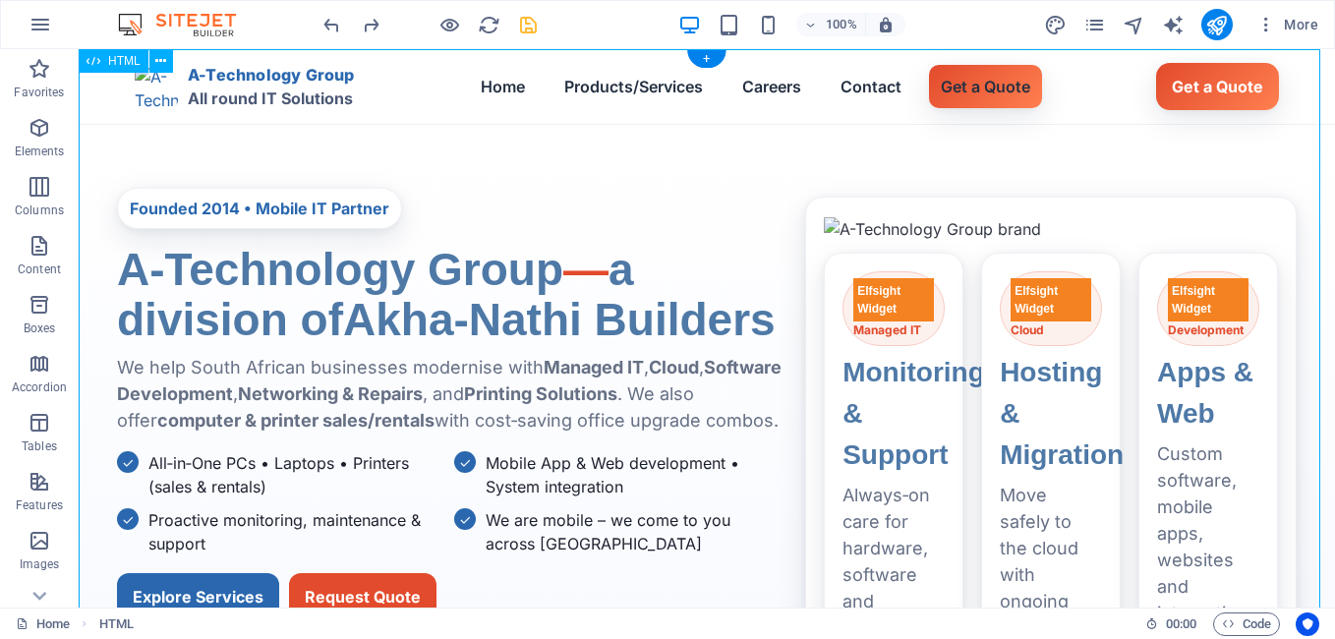
click at [1224, 27] on icon "publish" at bounding box center [1216, 25] width 23 height 23
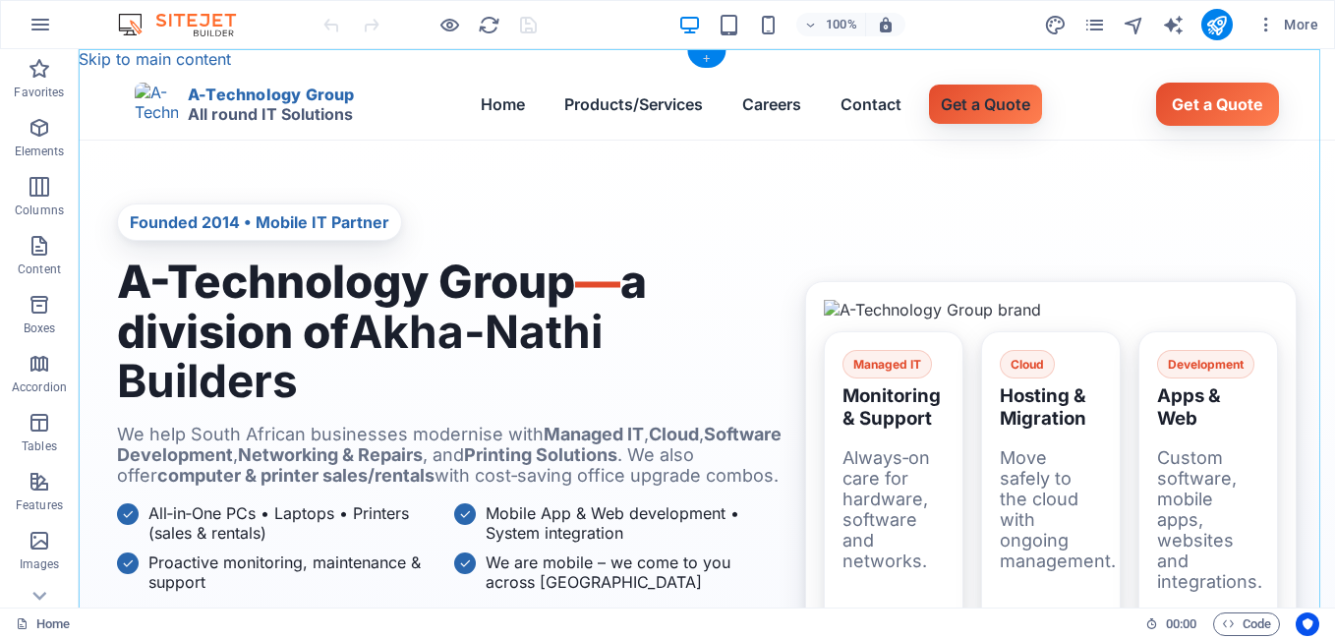
click at [704, 62] on div "+" at bounding box center [706, 59] width 38 height 18
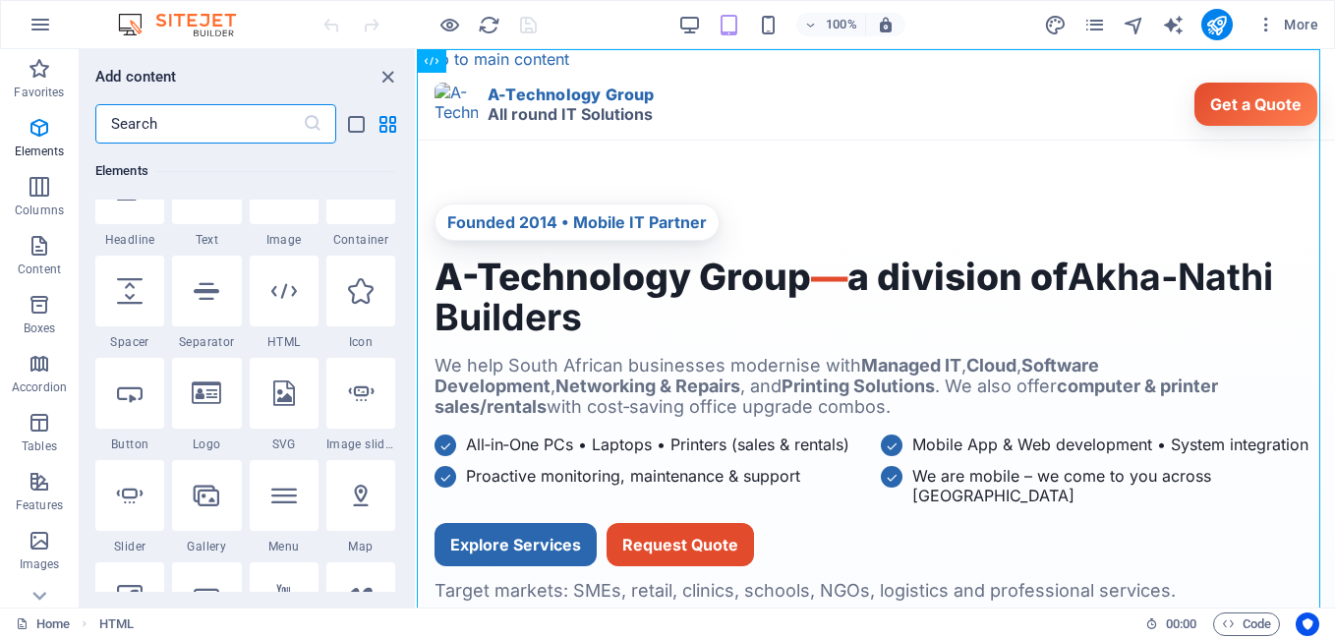
scroll to position [300, 0]
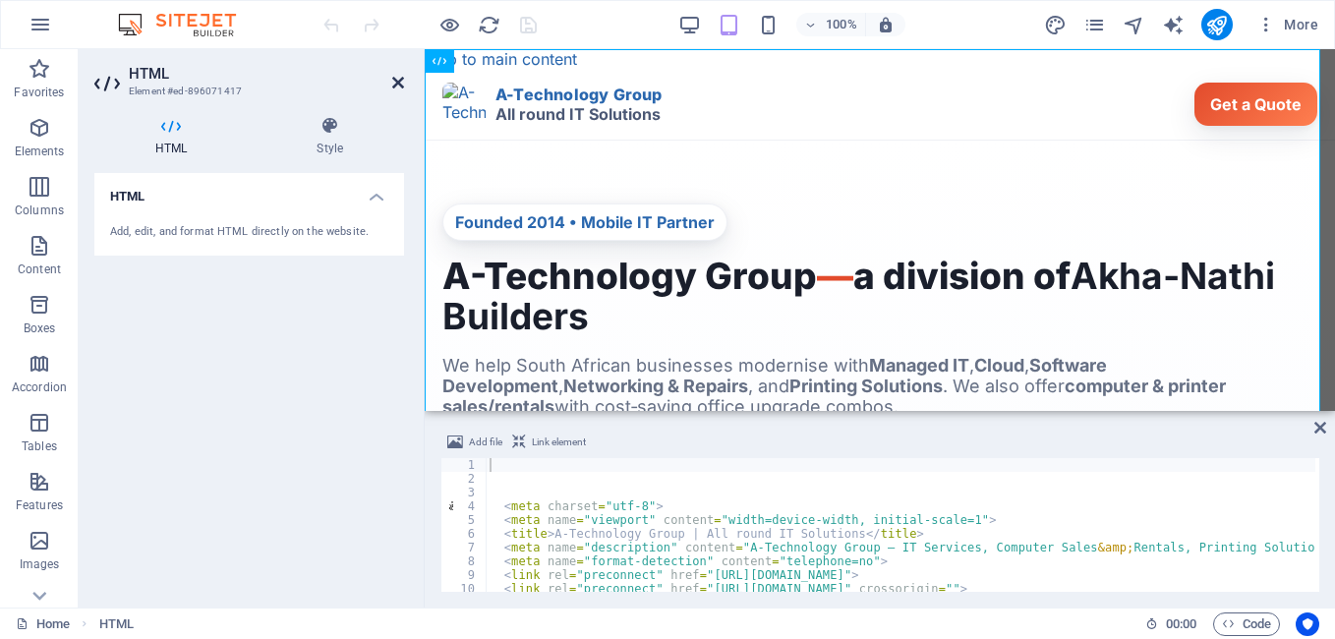
click at [399, 86] on icon at bounding box center [398, 83] width 12 height 16
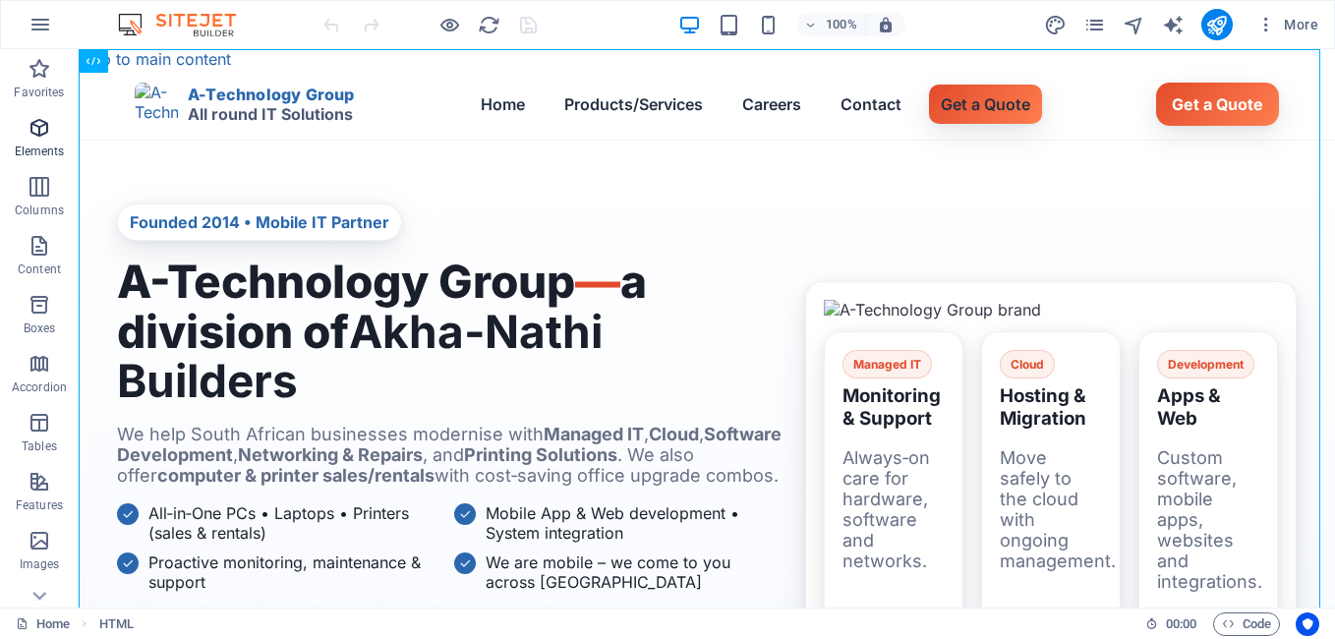
click at [39, 143] on span "Elements" at bounding box center [39, 139] width 79 height 47
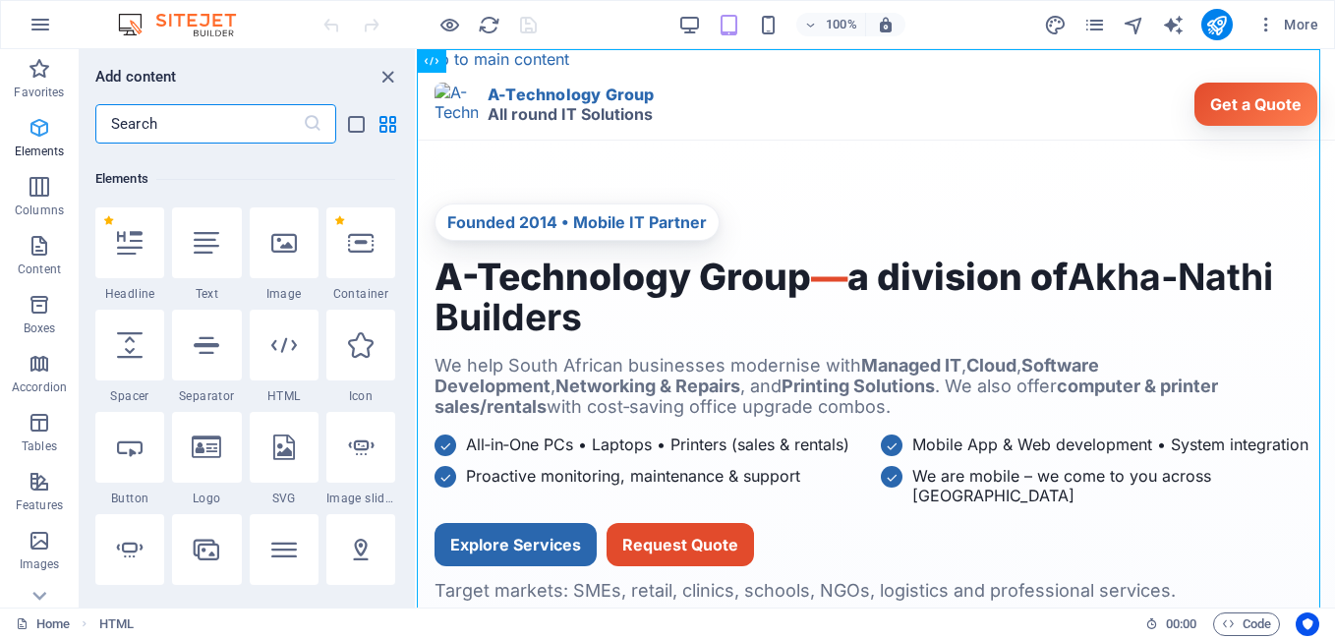
scroll to position [209, 0]
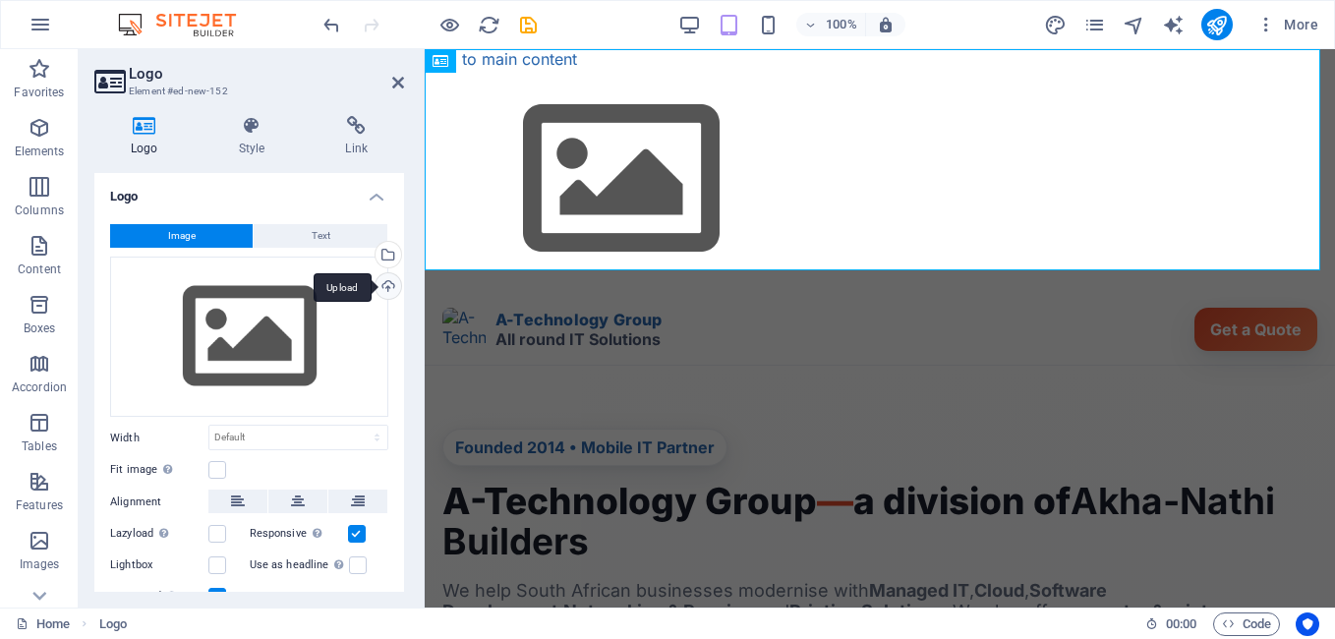
click at [386, 289] on div "Upload" at bounding box center [386, 287] width 29 height 29
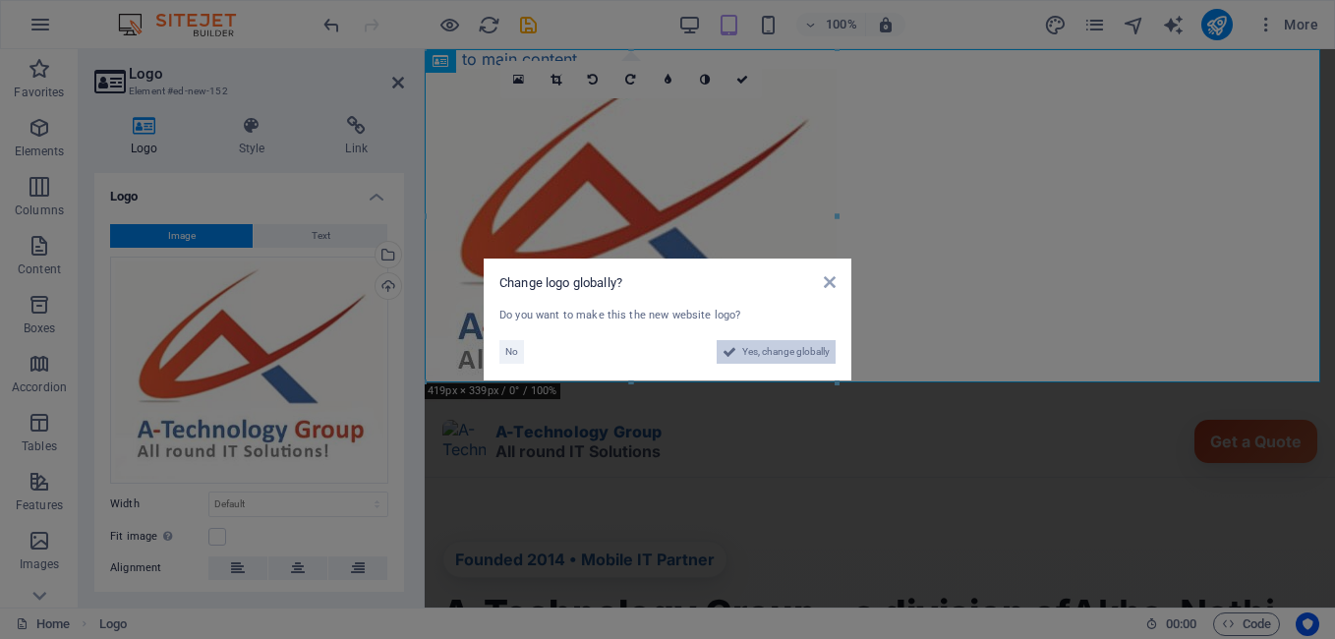
click at [788, 350] on span "Yes, change globally" at bounding box center [785, 352] width 87 height 24
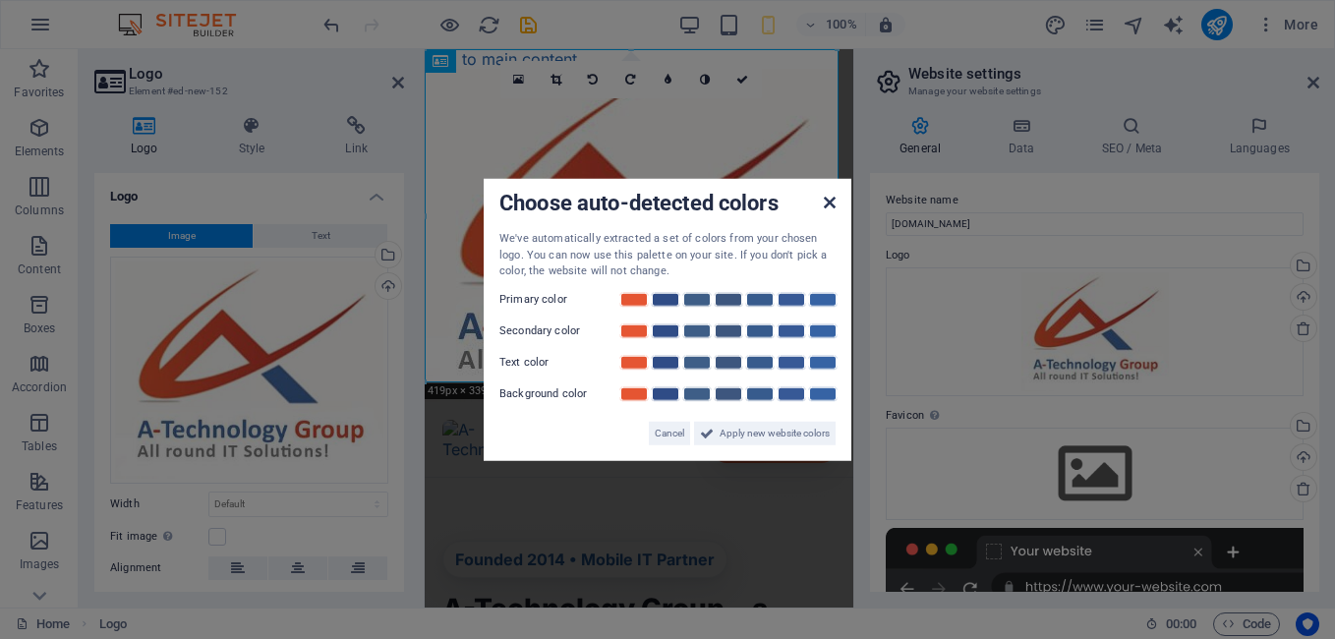
click at [829, 203] on icon at bounding box center [830, 203] width 12 height 16
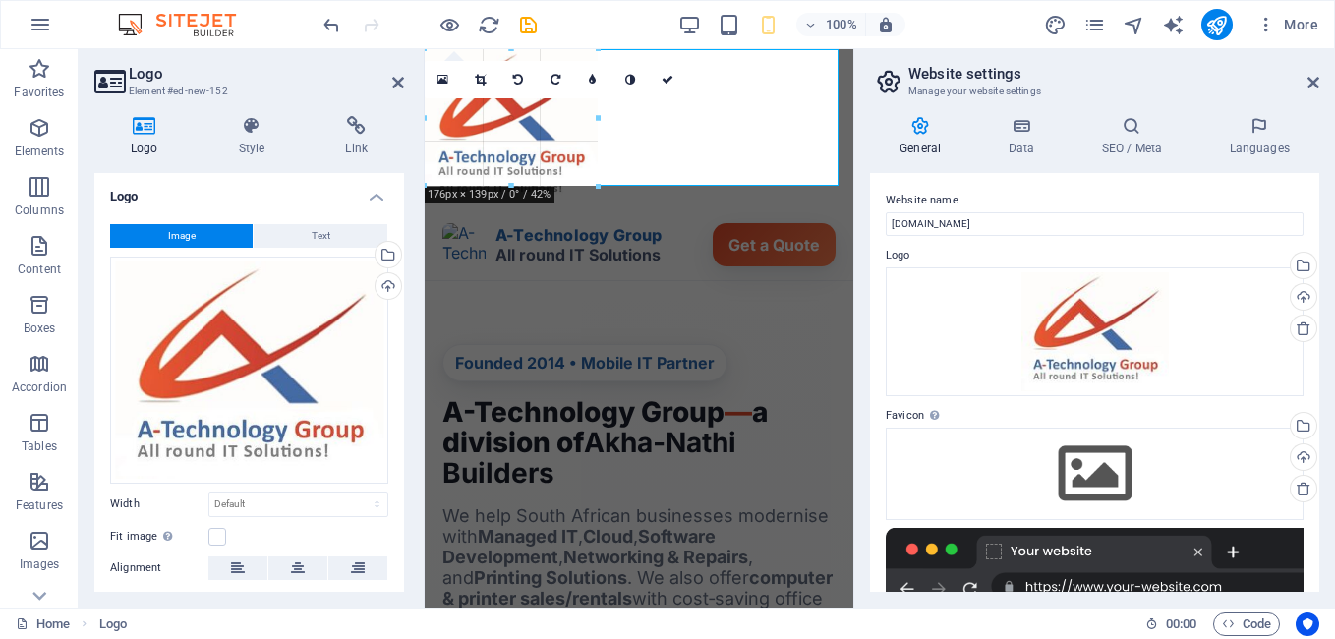
drag, startPoint x: 835, startPoint y: 383, endPoint x: 591, endPoint y: 127, distance: 353.9
type input "180"
select select "px"
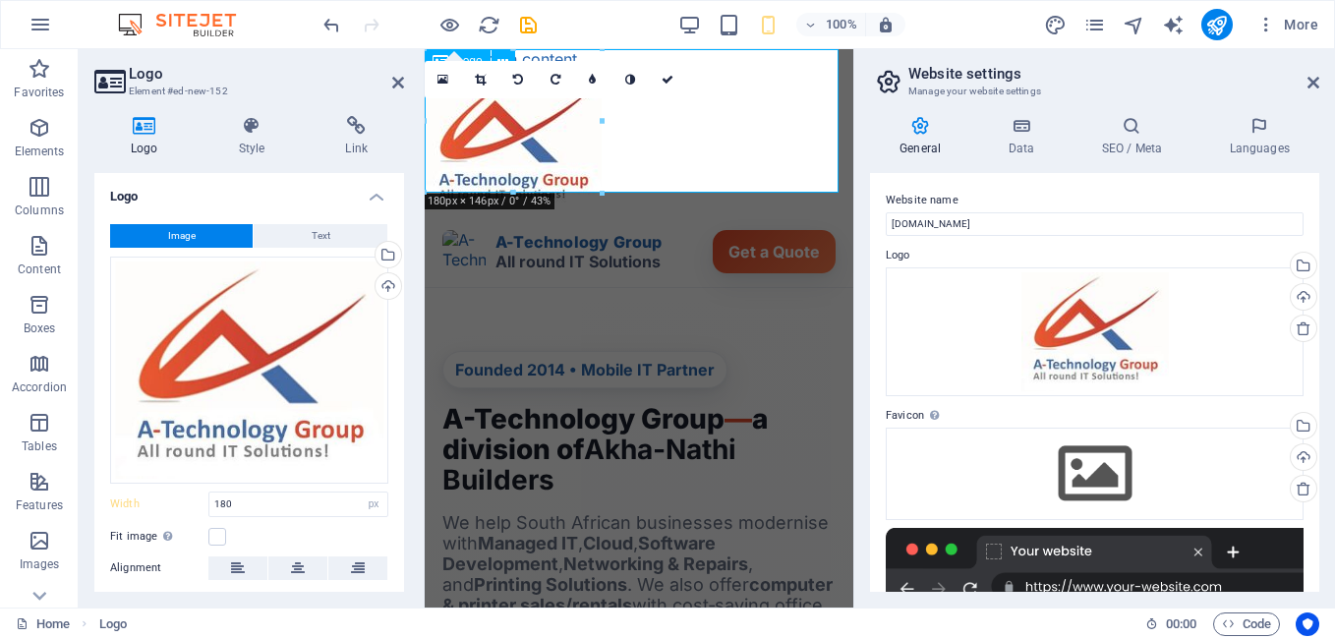
drag, startPoint x: 837, startPoint y: 193, endPoint x: 801, endPoint y: 167, distance: 43.7
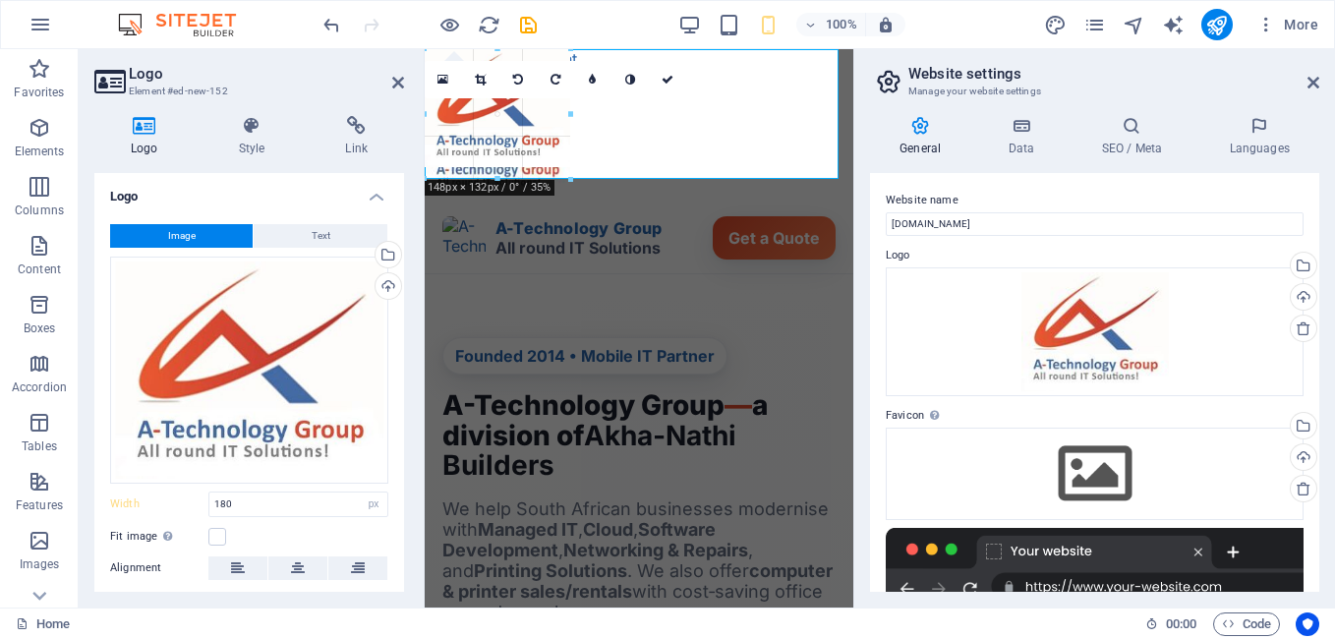
drag, startPoint x: 602, startPoint y: 193, endPoint x: 566, endPoint y: 115, distance: 85.3
type input "147"
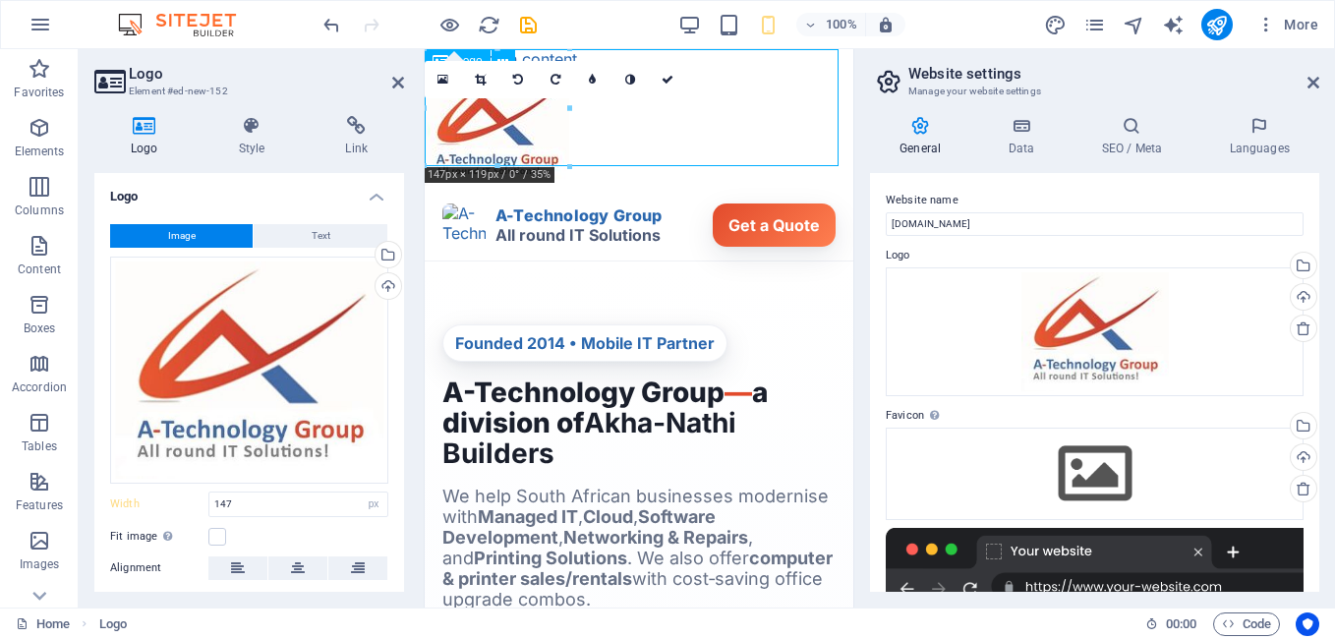
drag, startPoint x: 836, startPoint y: 162, endPoint x: 806, endPoint y: 134, distance: 41.0
click at [806, 134] on div at bounding box center [639, 129] width 429 height 121
click at [481, 84] on icon at bounding box center [480, 80] width 11 height 12
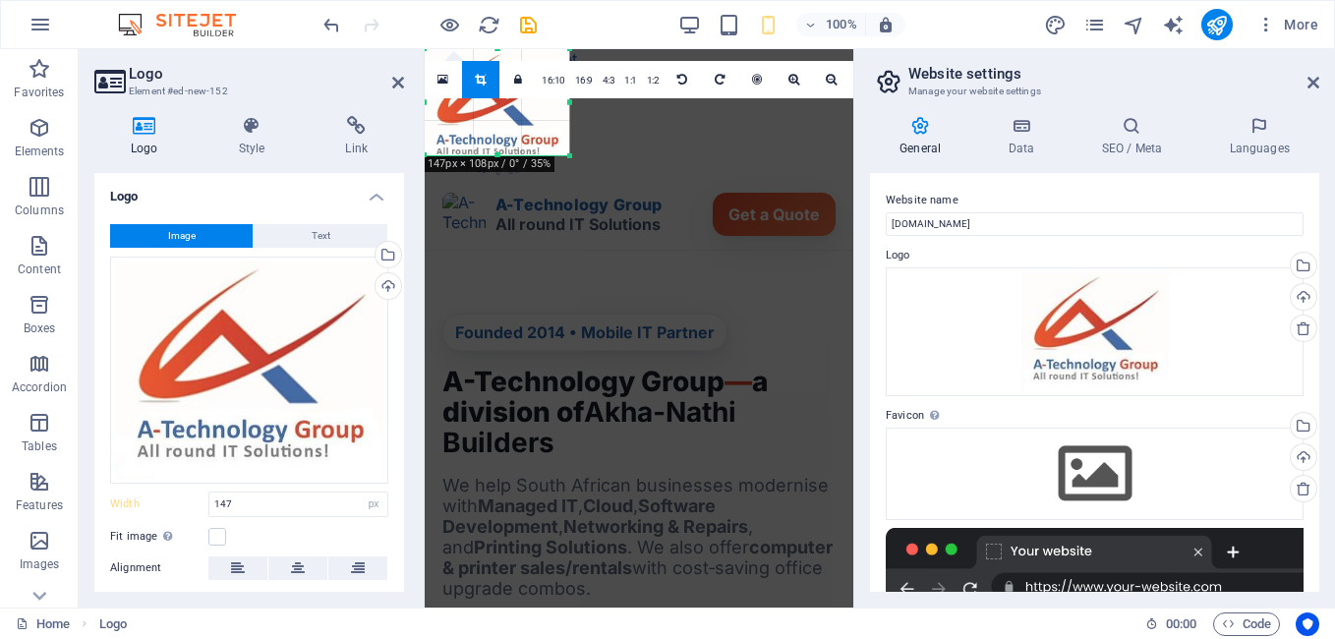
drag, startPoint x: 572, startPoint y: 167, endPoint x: 566, endPoint y: 156, distance: 12.3
click at [566, 156] on div at bounding box center [570, 156] width 12 height 12
click at [482, 80] on icon at bounding box center [480, 80] width 11 height 12
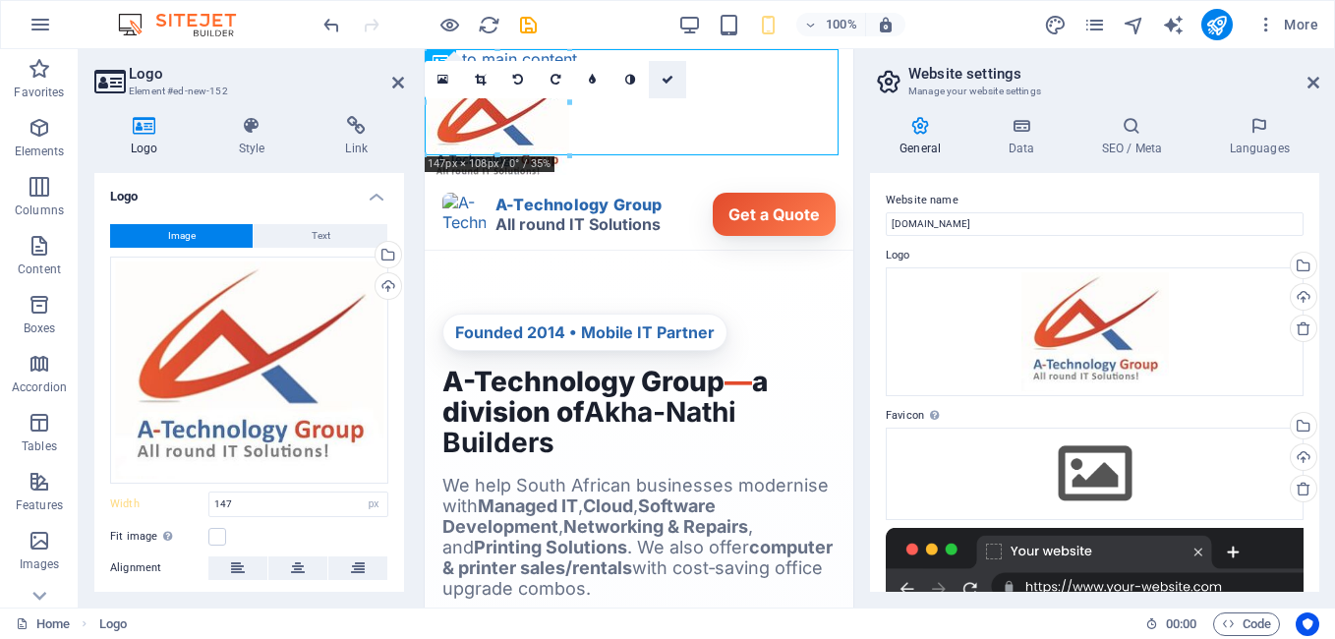
click at [666, 78] on icon at bounding box center [668, 80] width 12 height 12
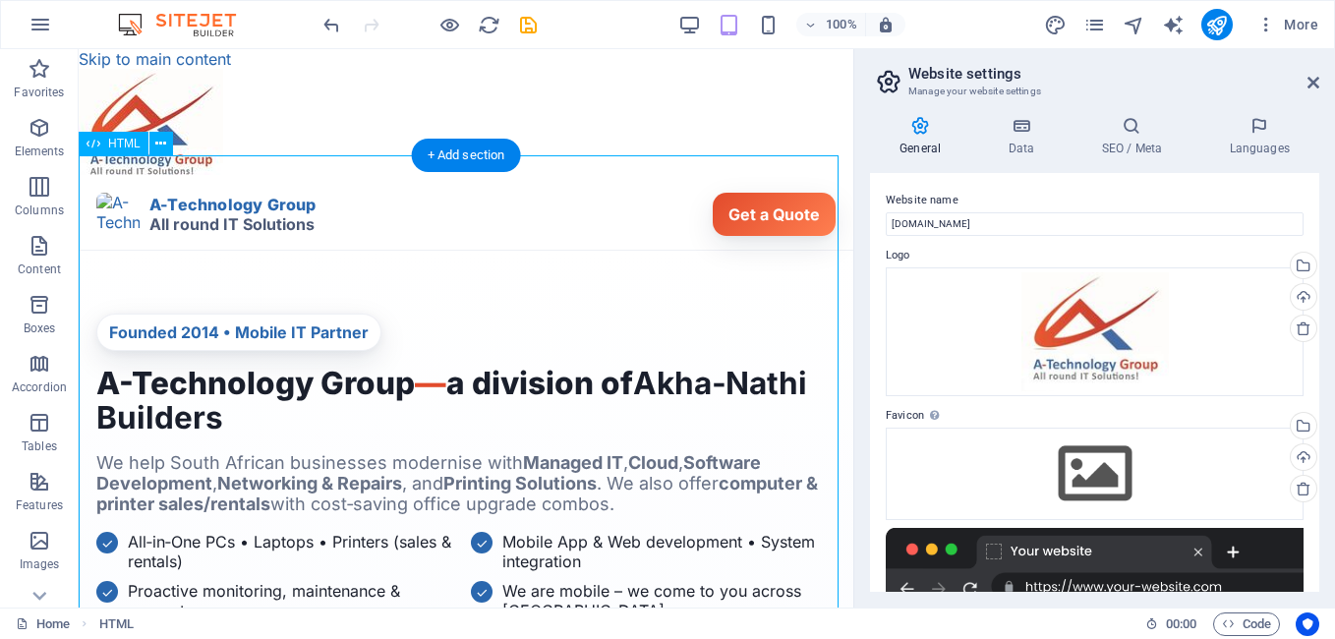
click at [158, 144] on icon at bounding box center [160, 144] width 11 height 21
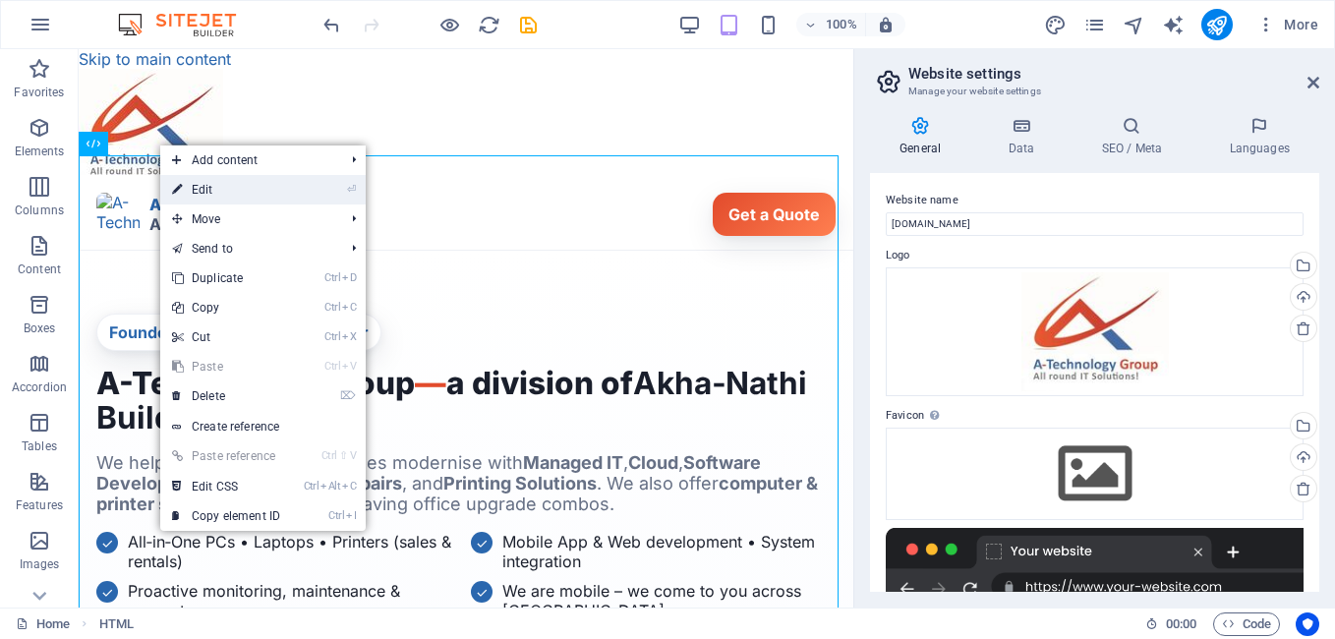
click at [210, 194] on link "⏎ Edit" at bounding box center [226, 189] width 132 height 29
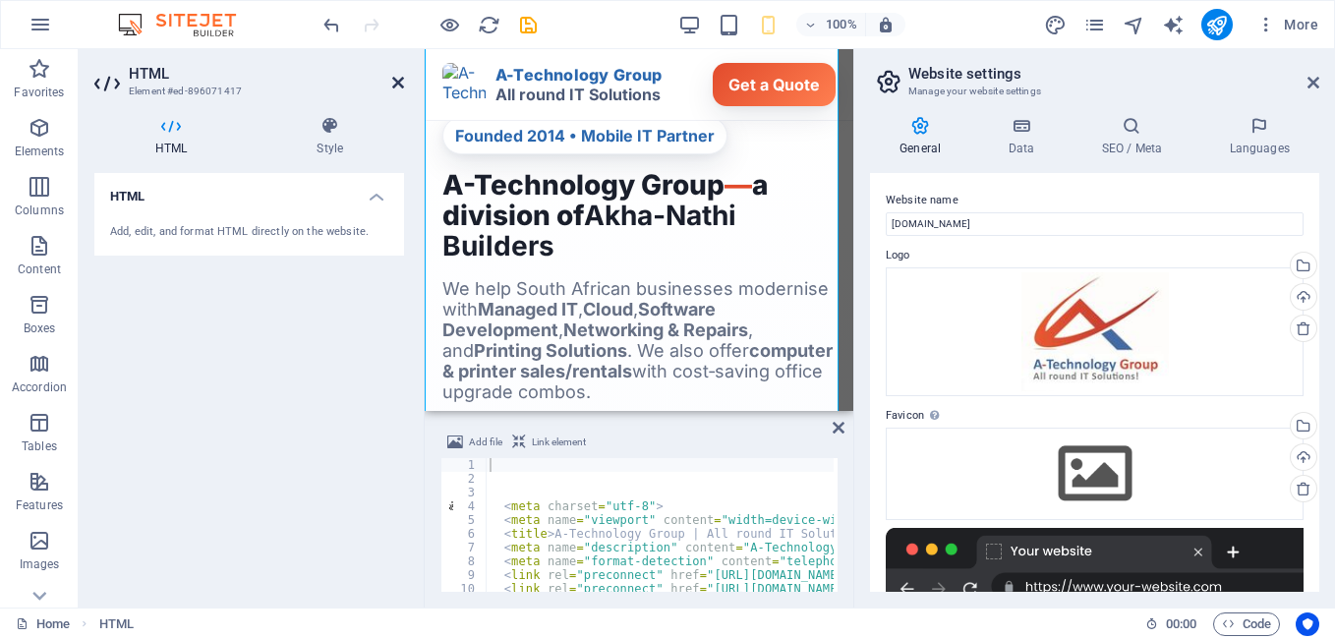
click at [397, 80] on icon at bounding box center [398, 83] width 12 height 16
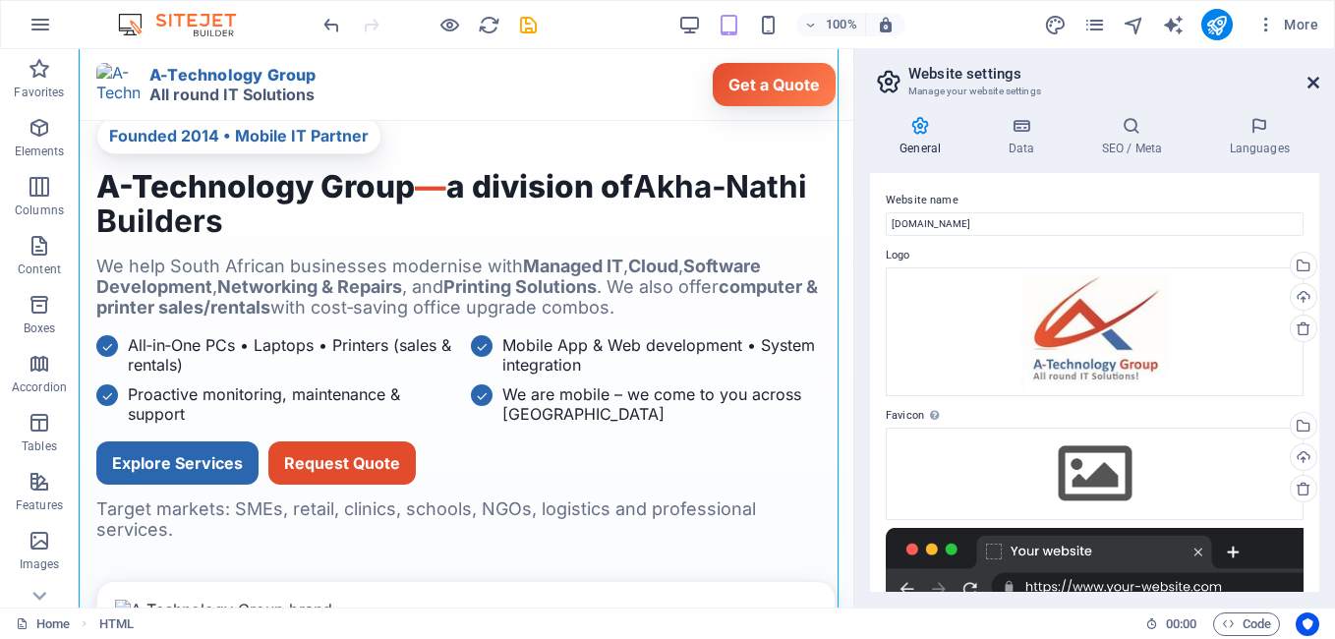
click at [1314, 82] on icon at bounding box center [1313, 83] width 12 height 16
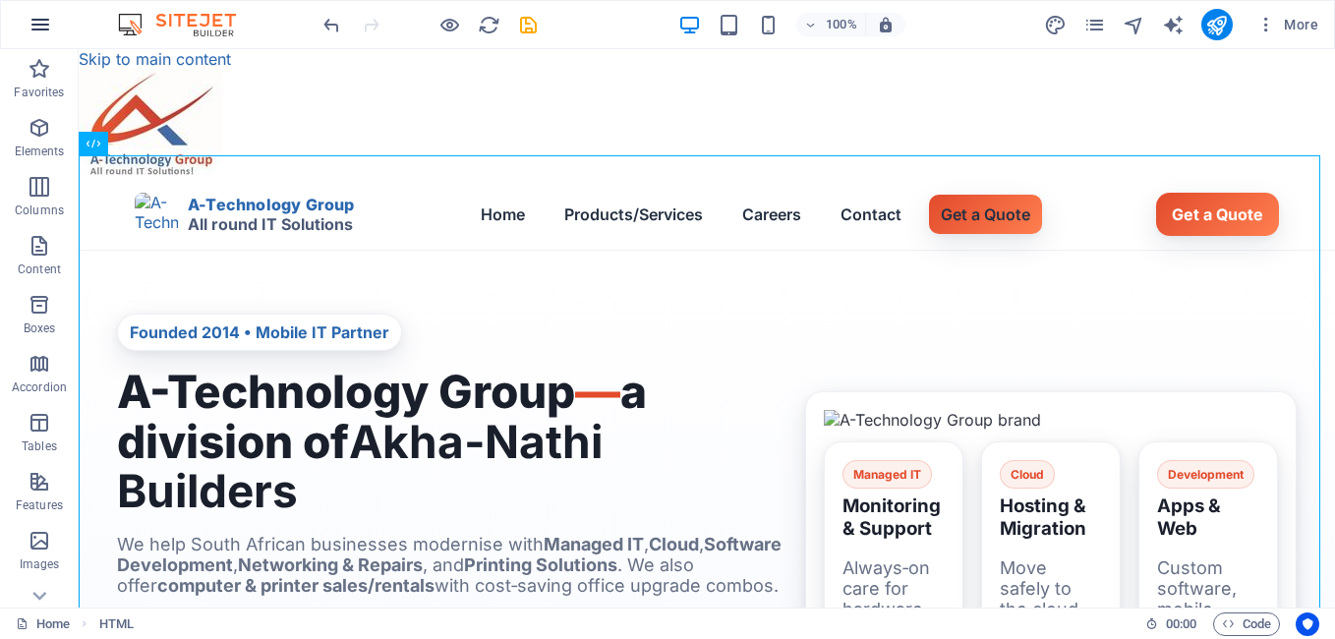
click at [46, 24] on icon "button" at bounding box center [41, 25] width 24 height 24
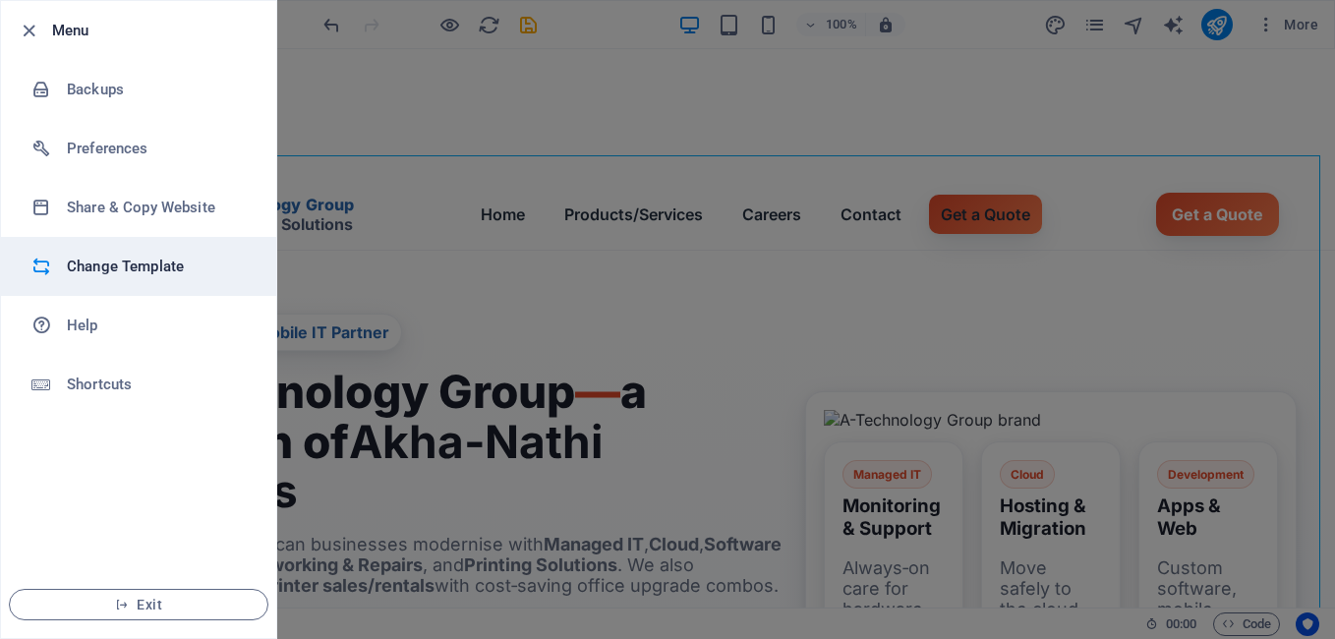
click at [136, 259] on h6 "Change Template" at bounding box center [158, 267] width 182 height 24
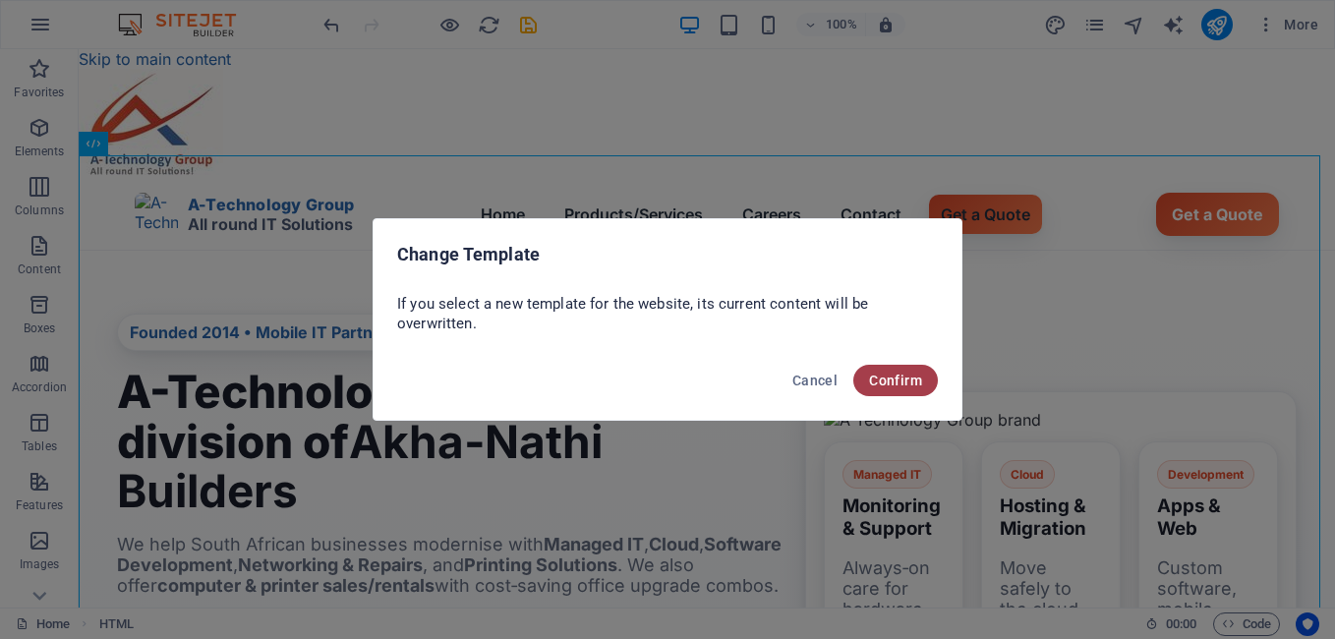
click at [899, 378] on span "Confirm" at bounding box center [895, 381] width 53 height 16
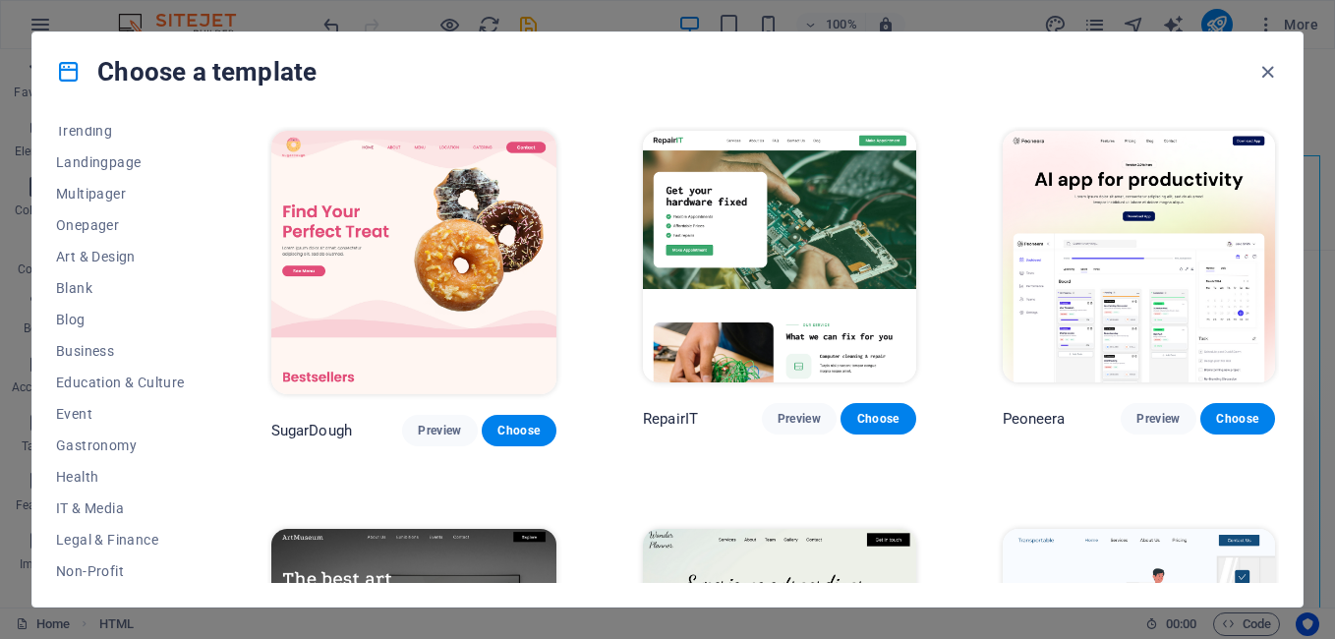
scroll to position [107, 0]
click at [84, 291] on span "Blank" at bounding box center [120, 287] width 129 height 16
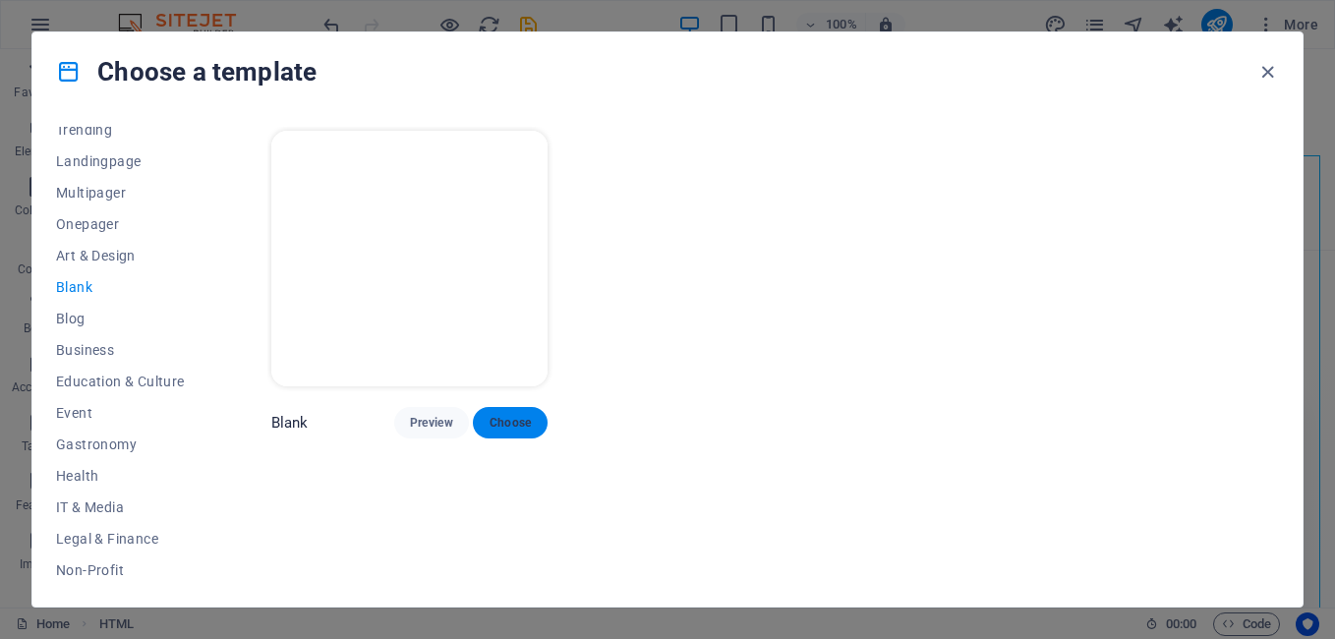
click at [513, 417] on span "Choose" at bounding box center [510, 423] width 43 height 16
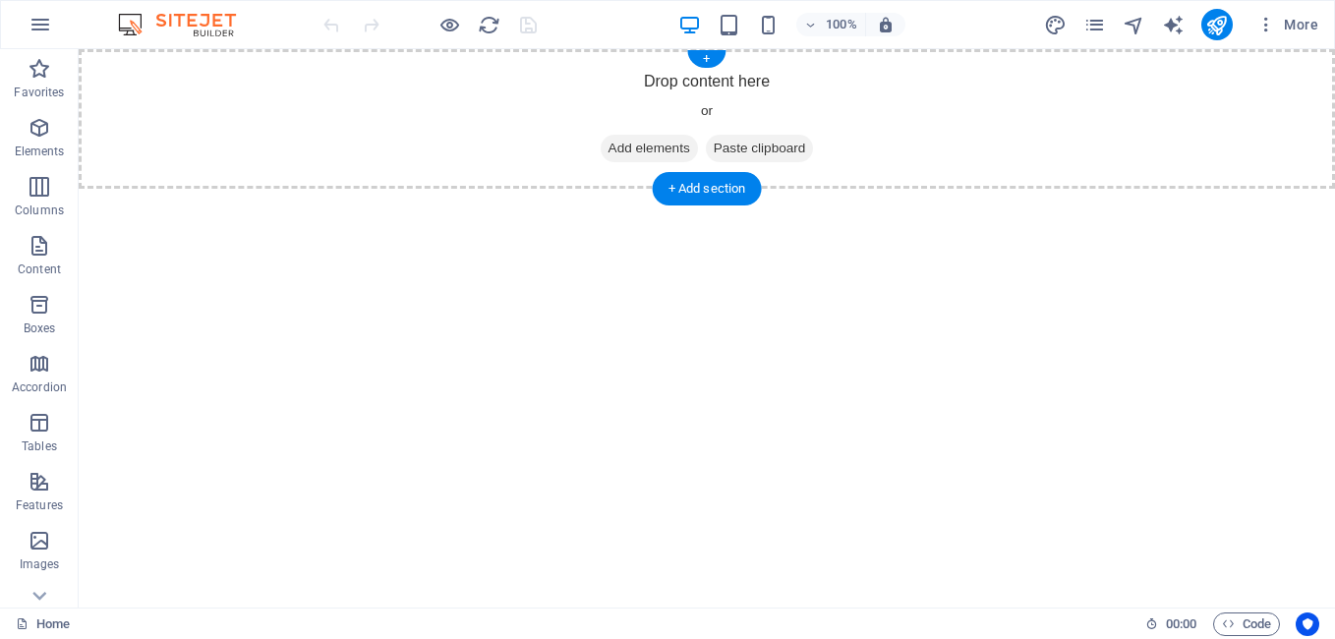
click at [753, 153] on span "Paste clipboard" at bounding box center [760, 149] width 108 height 28
click at [730, 150] on span "Paste clipboard" at bounding box center [760, 149] width 108 height 28
click at [728, 147] on span "Paste clipboard" at bounding box center [760, 149] width 108 height 28
click at [701, 87] on div "Drop content here or Add elements Paste clipboard" at bounding box center [707, 119] width 1256 height 140
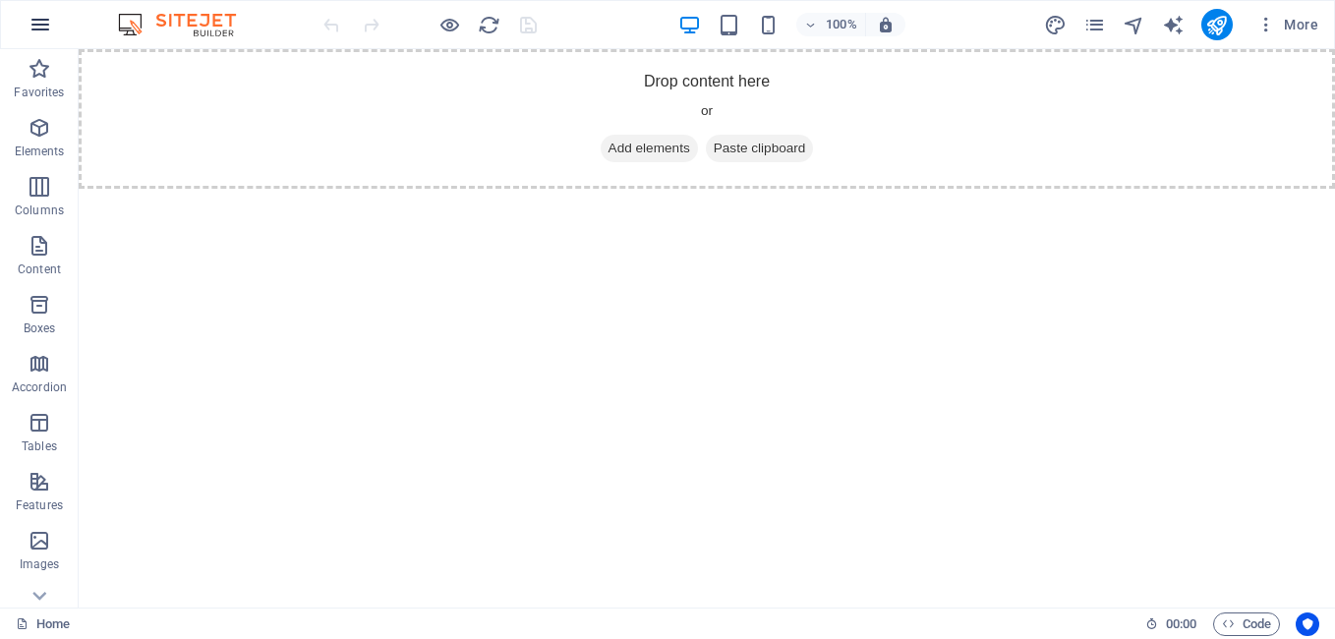
click at [34, 24] on icon "button" at bounding box center [41, 25] width 24 height 24
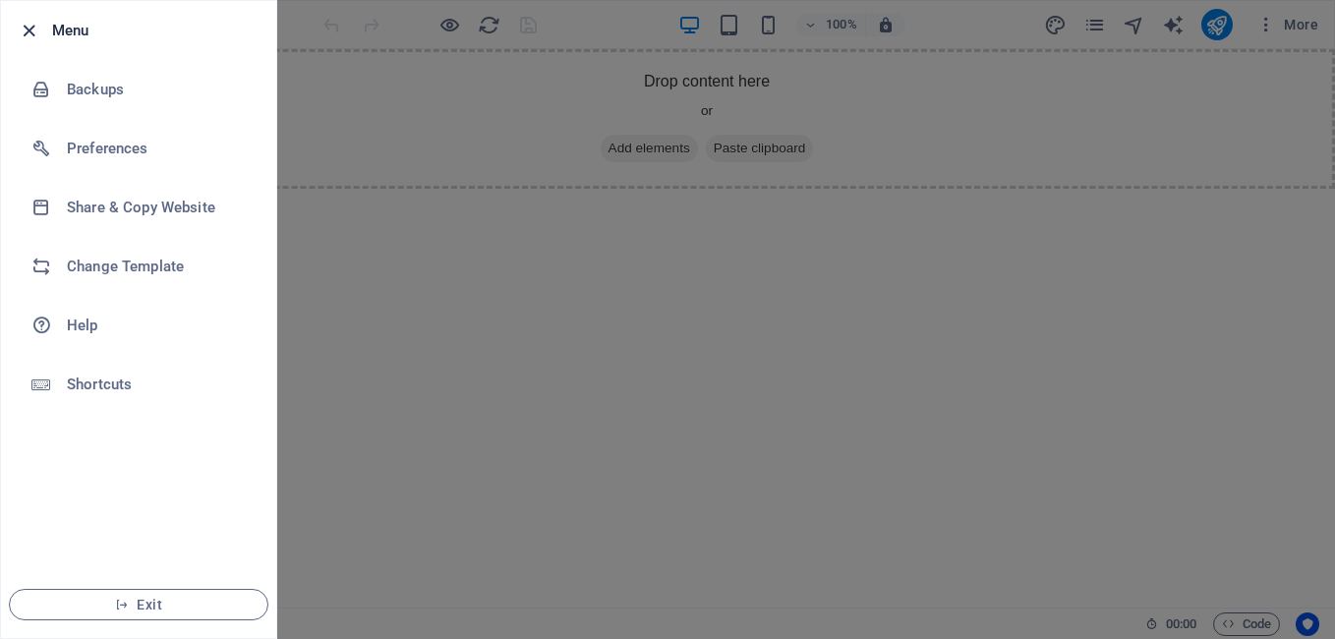
click at [27, 35] on icon "button" at bounding box center [29, 31] width 23 height 23
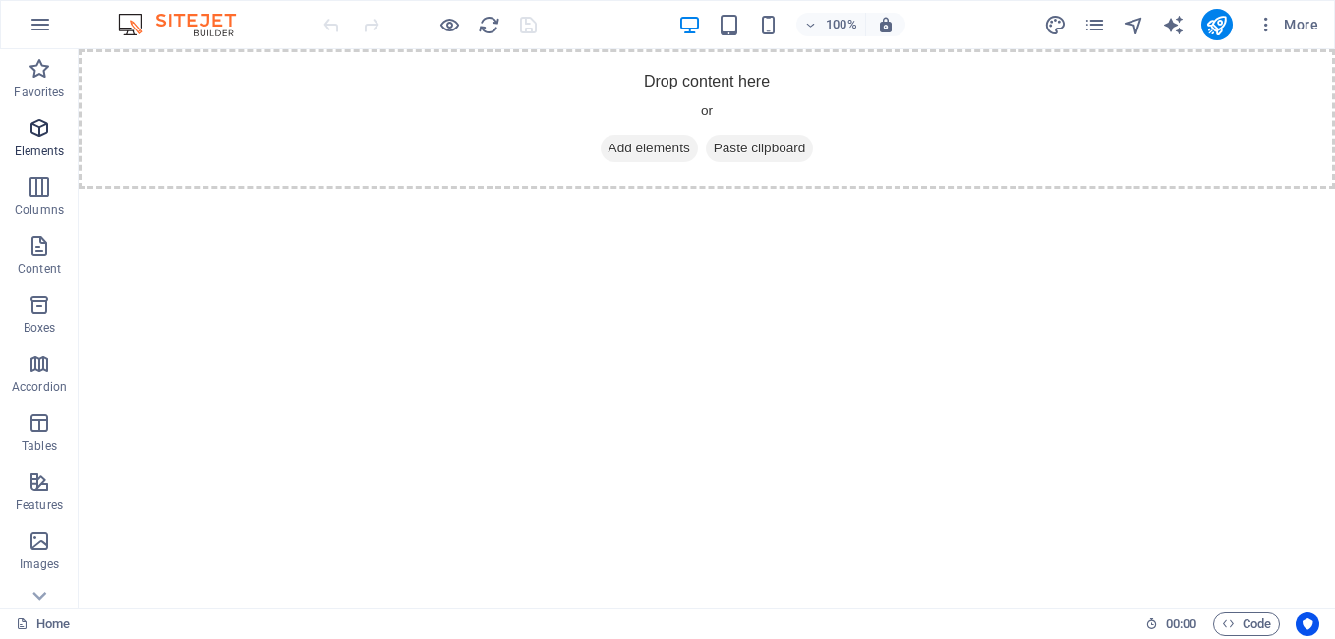
click at [44, 137] on icon "button" at bounding box center [40, 128] width 24 height 24
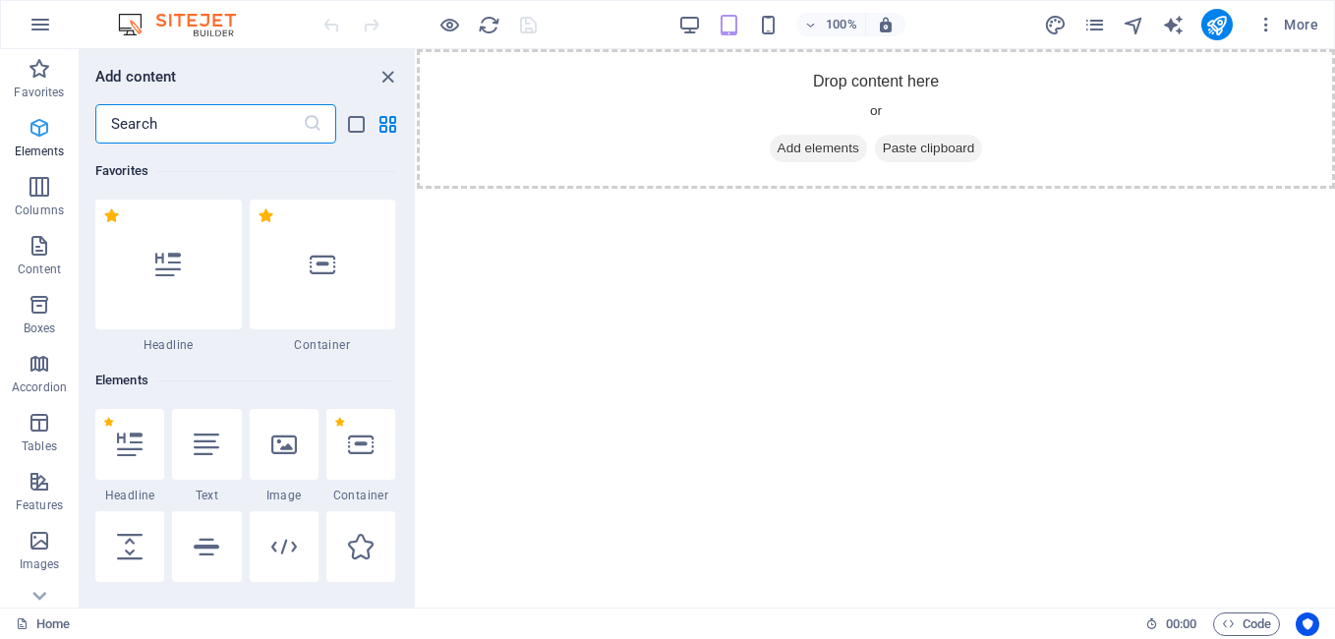
scroll to position [209, 0]
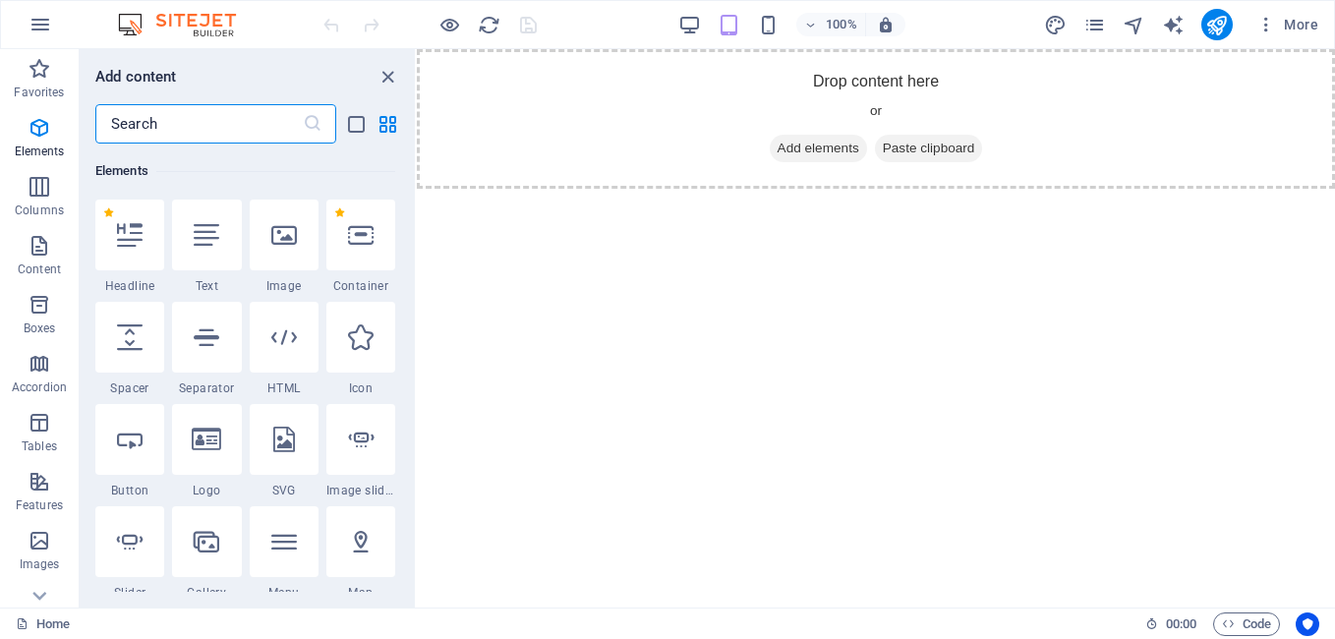
click at [230, 131] on input "text" at bounding box center [198, 123] width 207 height 39
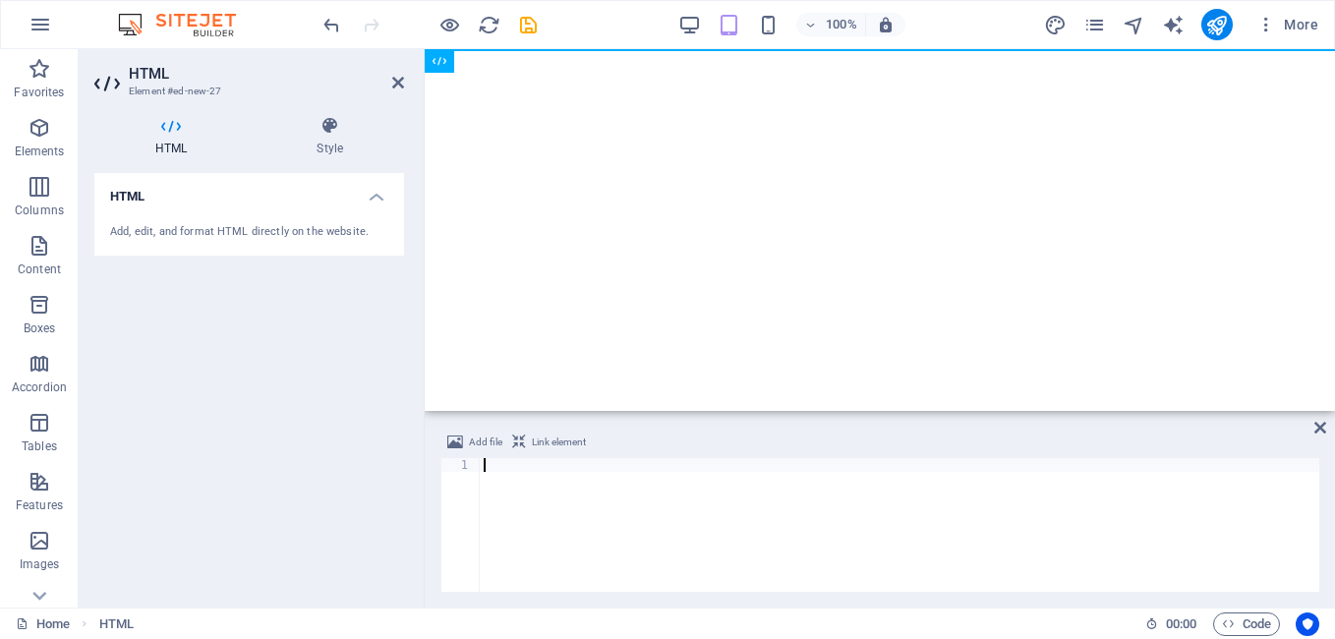
scroll to position [1889, 0]
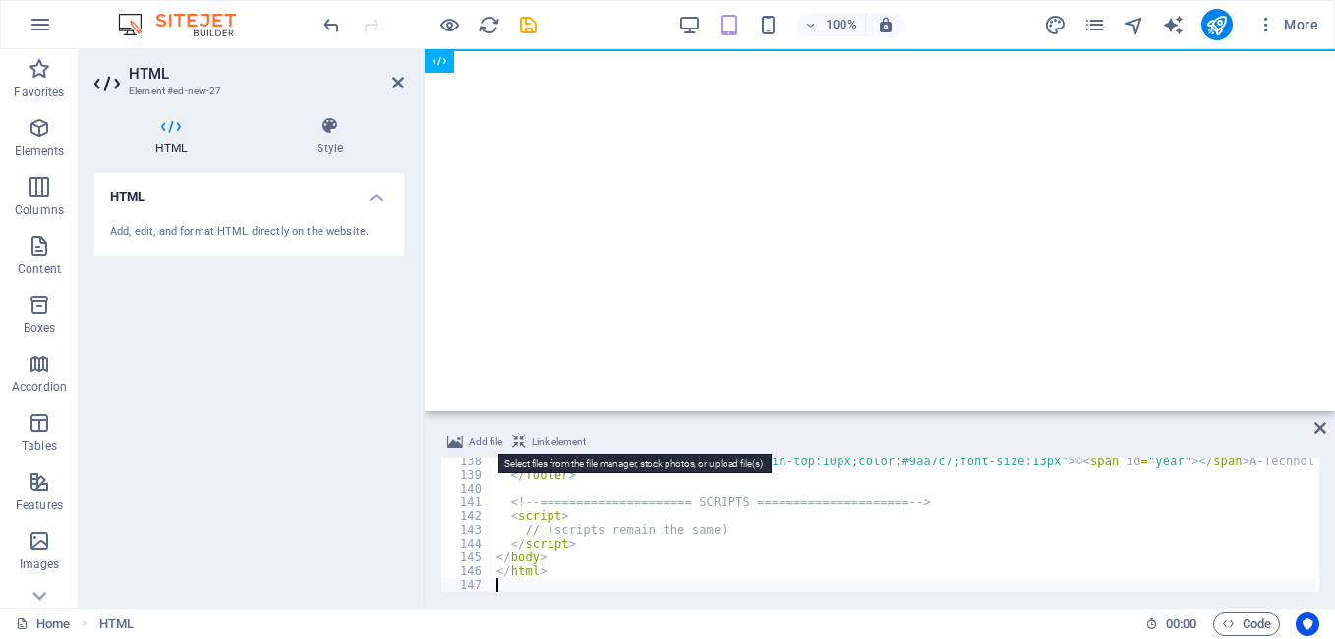
click at [455, 438] on icon at bounding box center [455, 443] width 16 height 24
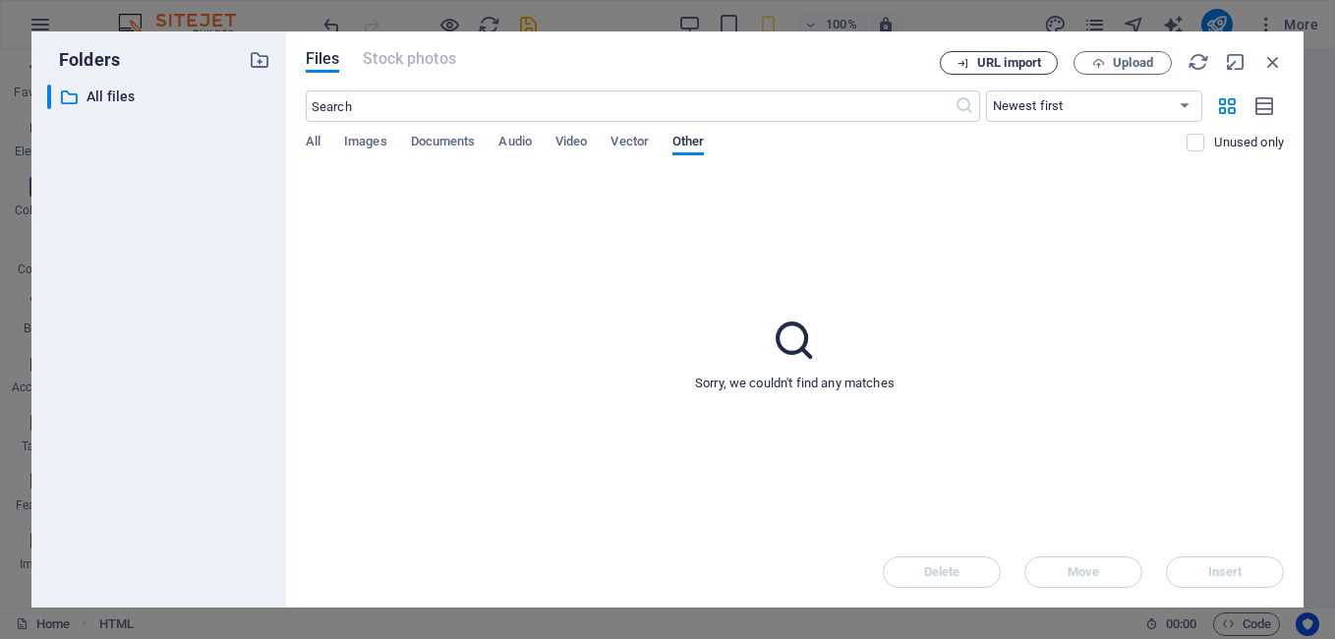
click at [1018, 62] on span "URL import" at bounding box center [1009, 63] width 64 height 12
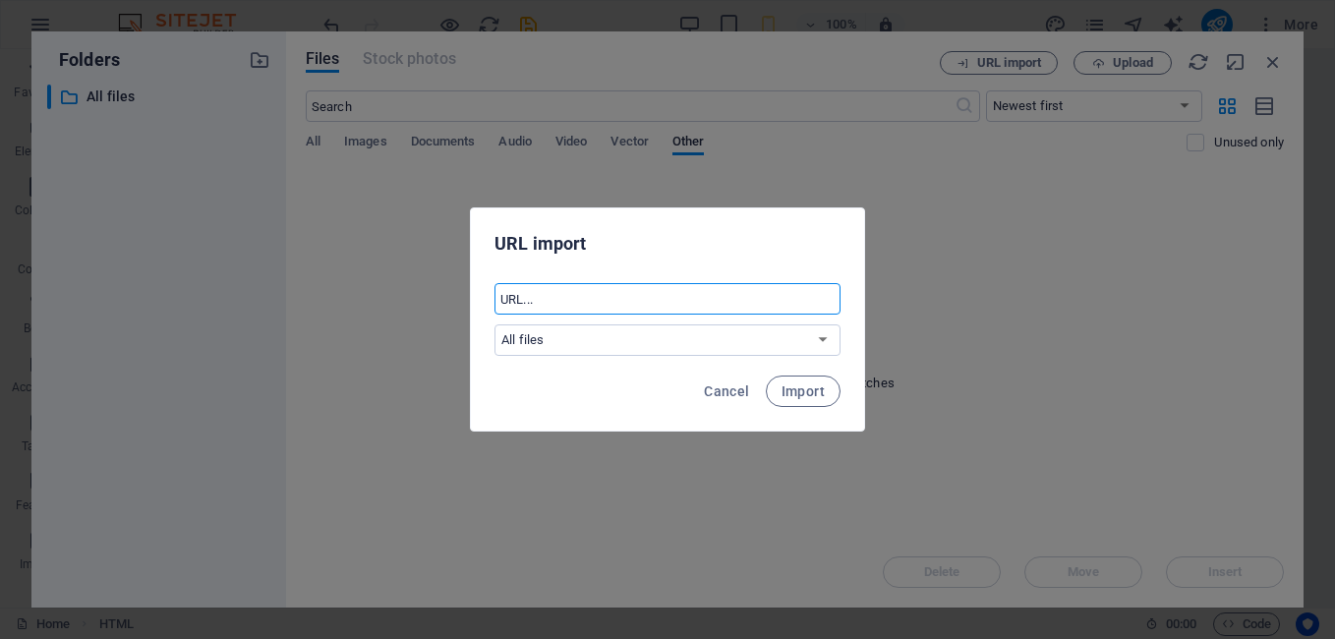
click at [681, 303] on input "text" at bounding box center [667, 298] width 346 height 31
click at [723, 388] on span "Cancel" at bounding box center [726, 391] width 45 height 16
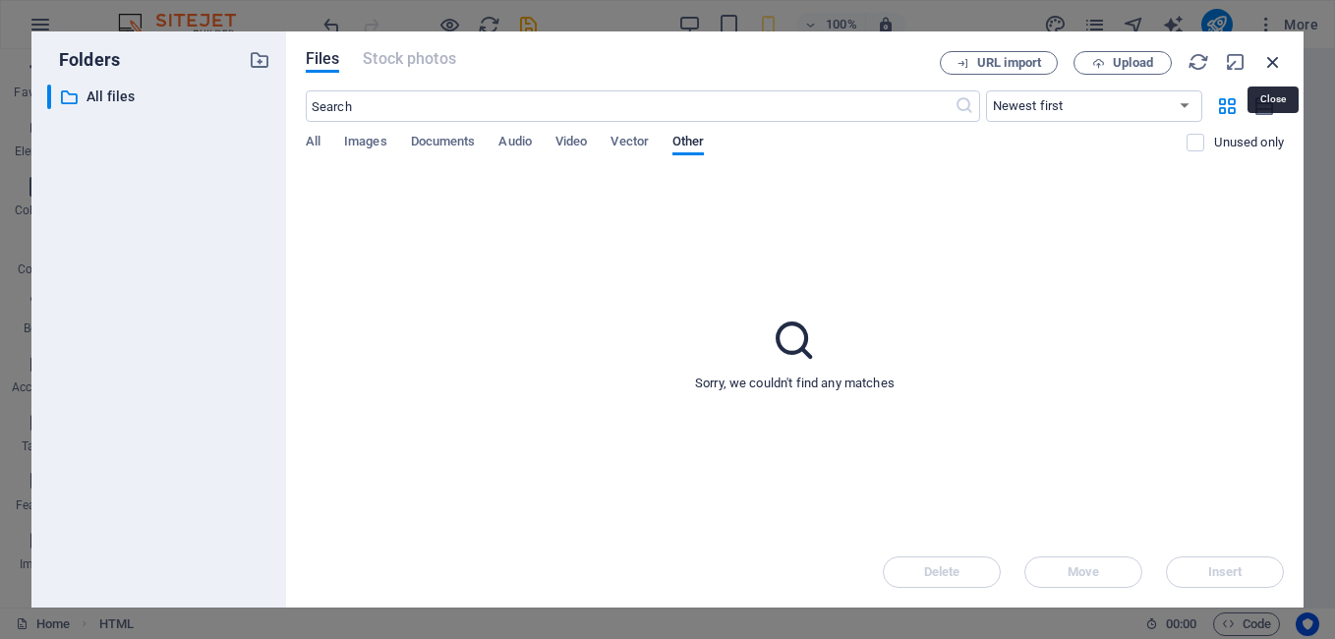
click at [1272, 57] on icon "button" at bounding box center [1273, 62] width 22 height 22
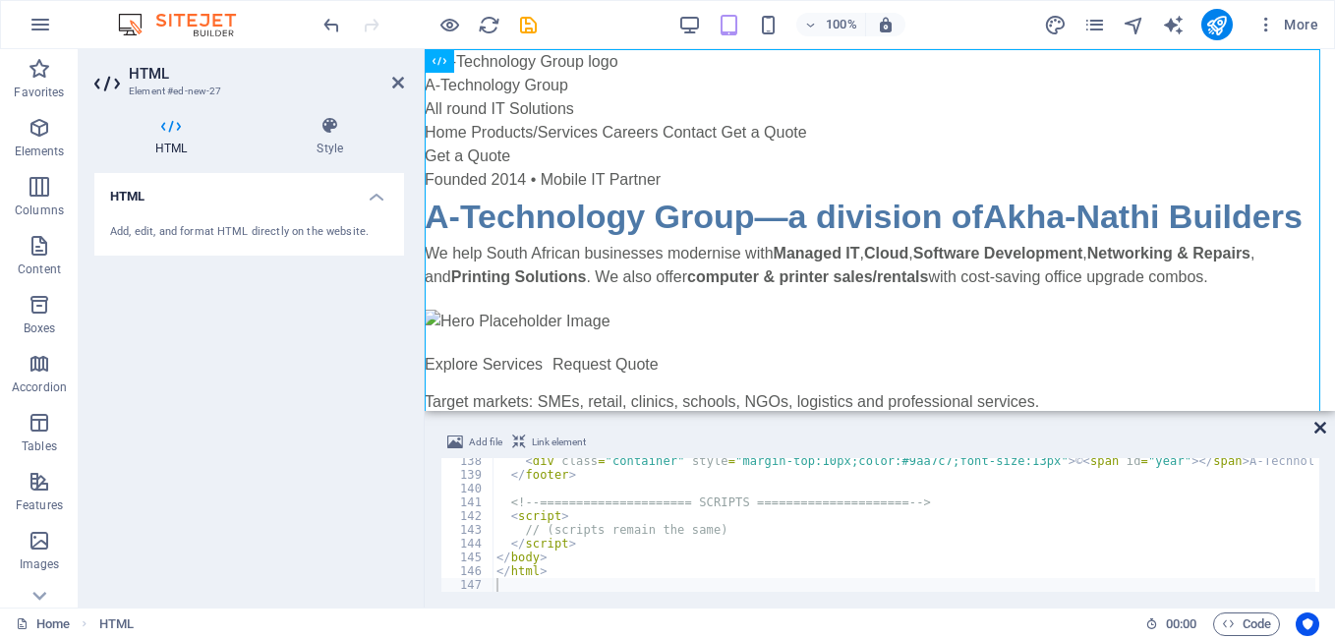
click at [1316, 429] on icon at bounding box center [1320, 428] width 12 height 16
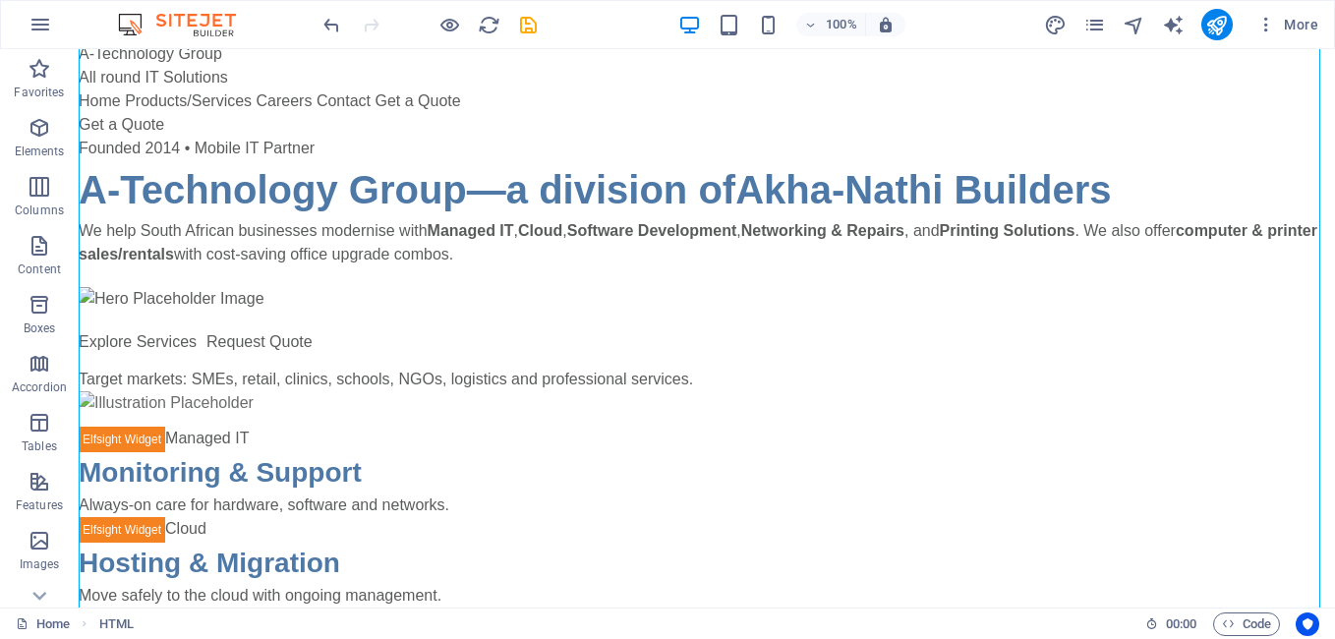
scroll to position [0, 0]
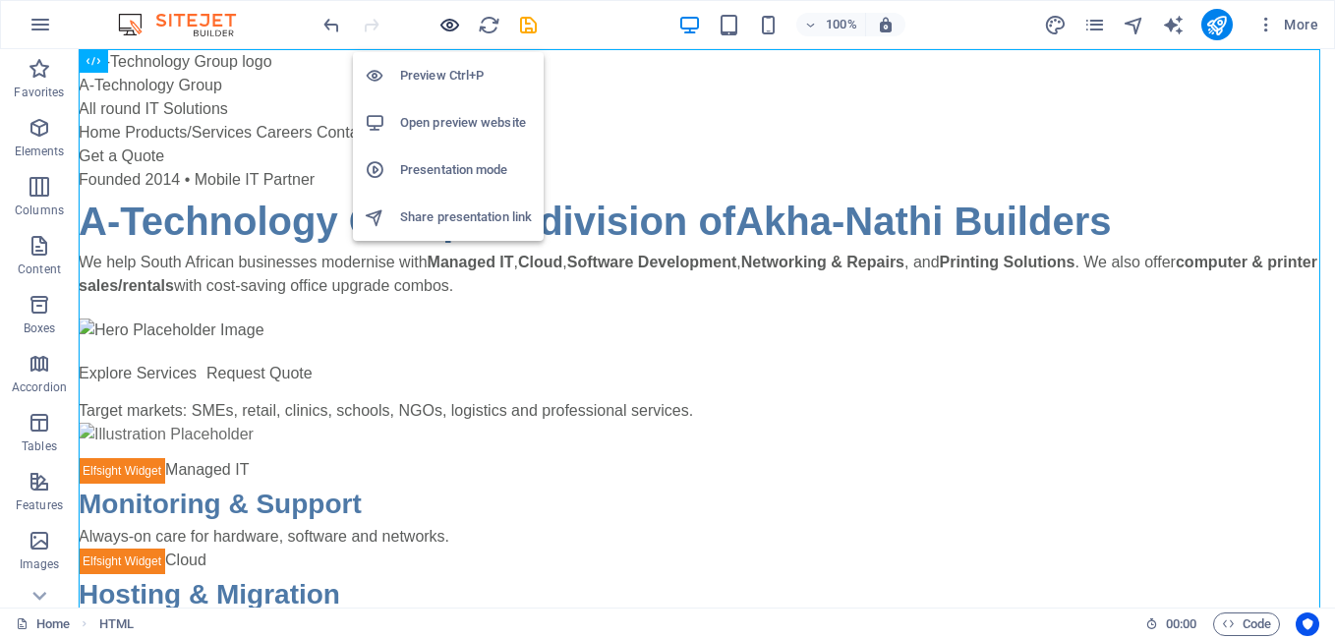
click at [449, 19] on icon "button" at bounding box center [449, 25] width 23 height 23
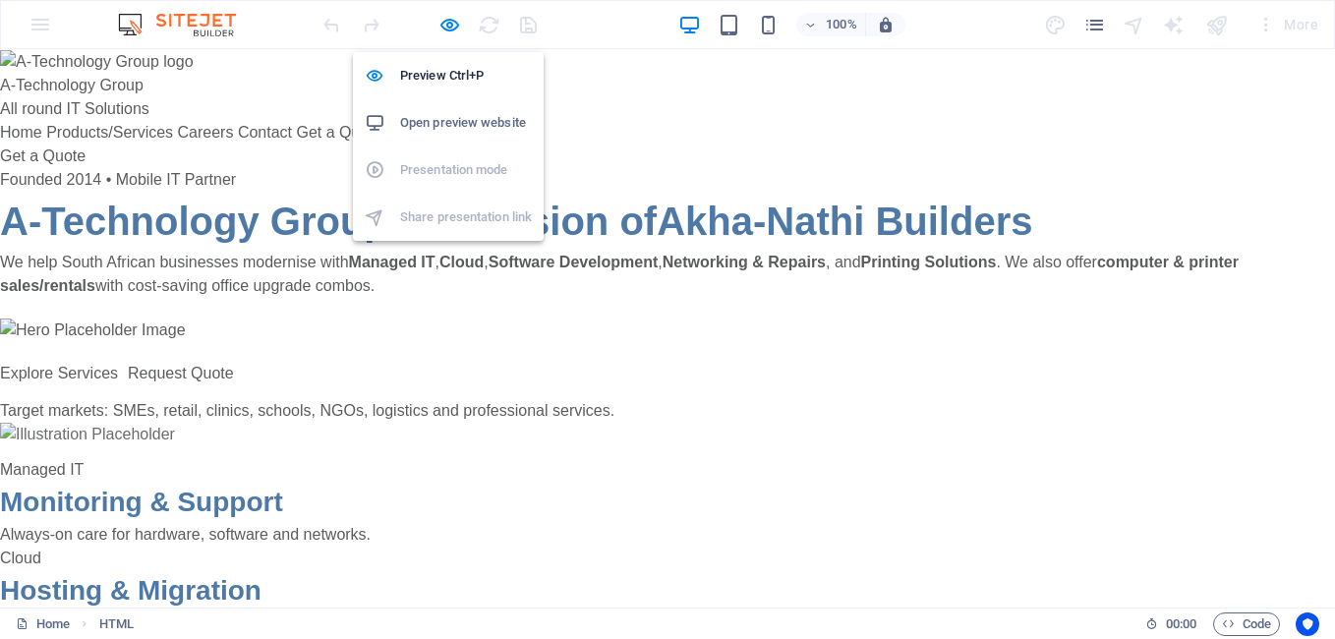
click at [437, 122] on h6 "Open preview website" at bounding box center [466, 123] width 132 height 24
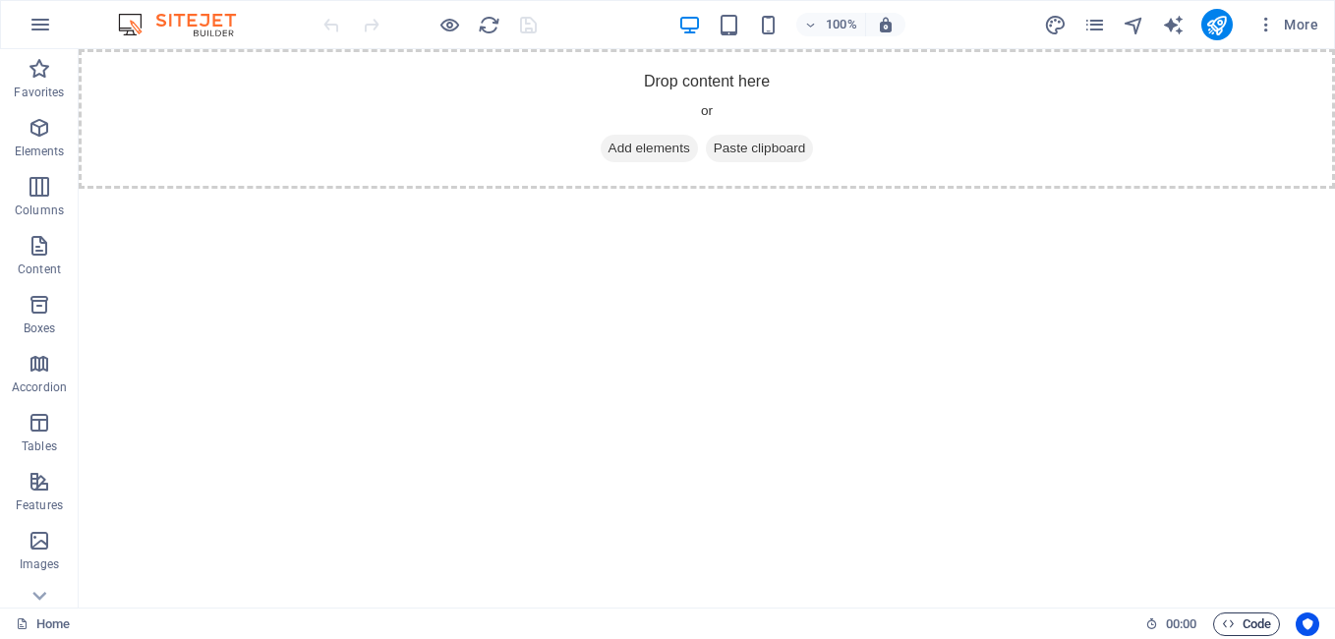
click at [1249, 622] on span "Code" at bounding box center [1246, 624] width 49 height 24
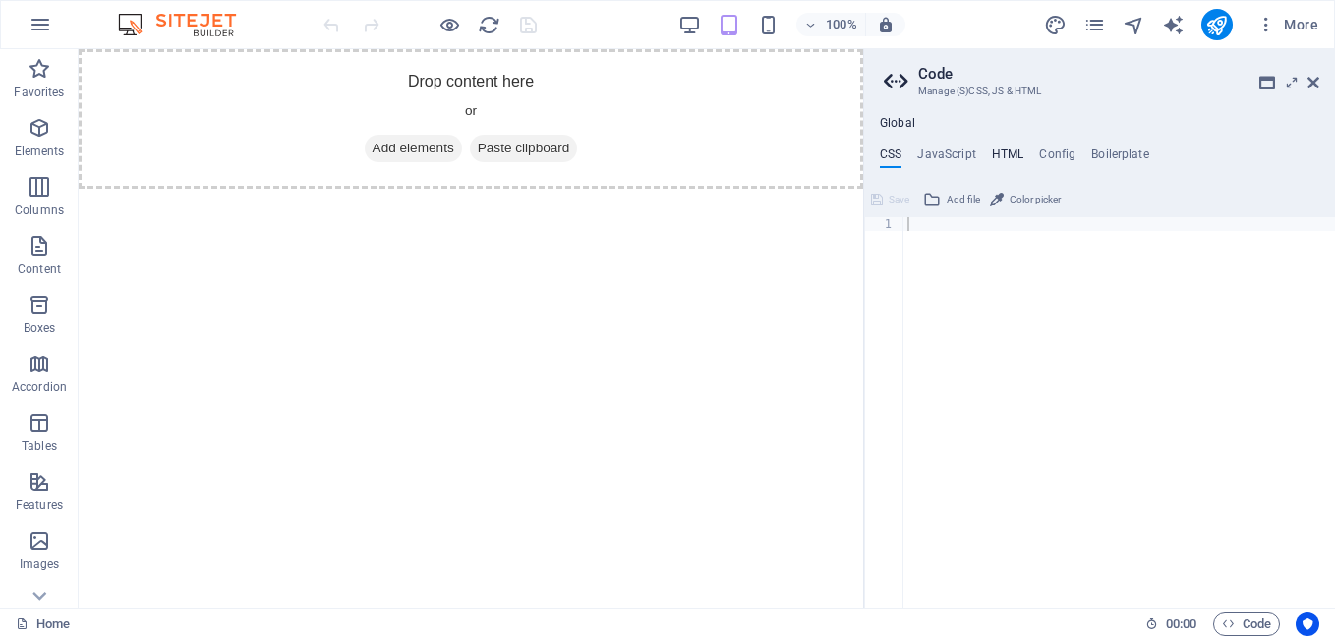
click at [1015, 147] on h4 "HTML" at bounding box center [1008, 158] width 32 height 22
type textarea "<a href="#main-content" class="wv-link-content button">Skip to main content</a>"
paste textarea
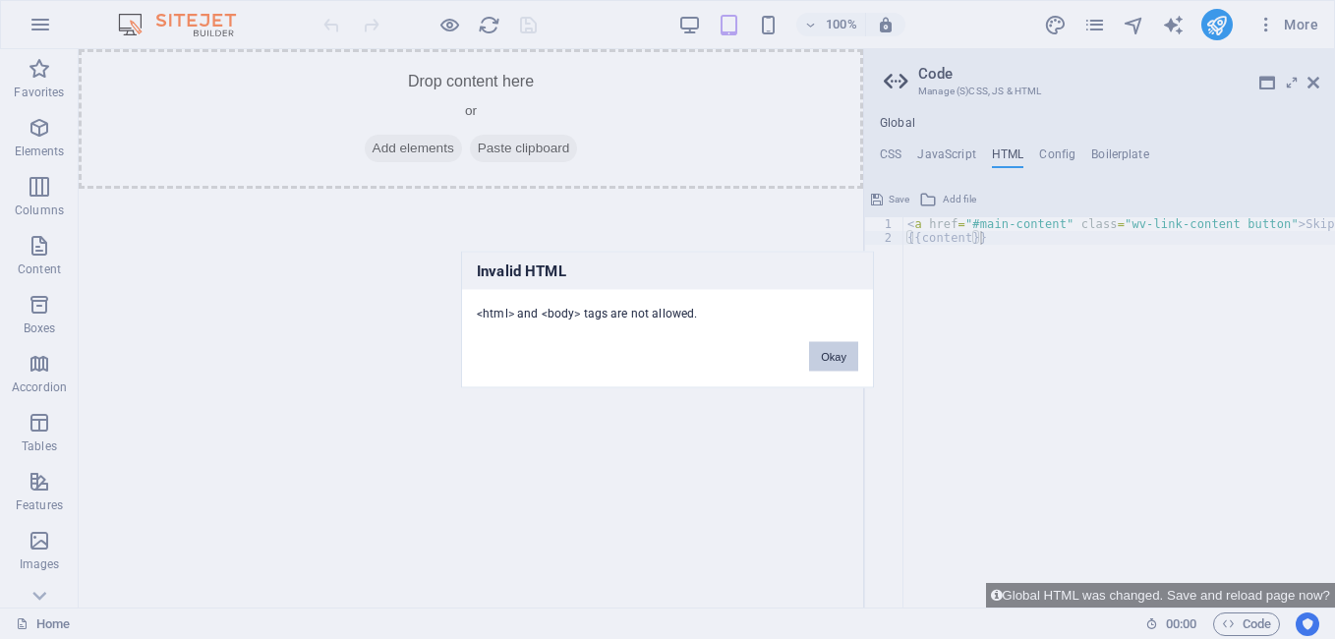
click at [849, 350] on button "Okay" at bounding box center [833, 356] width 49 height 29
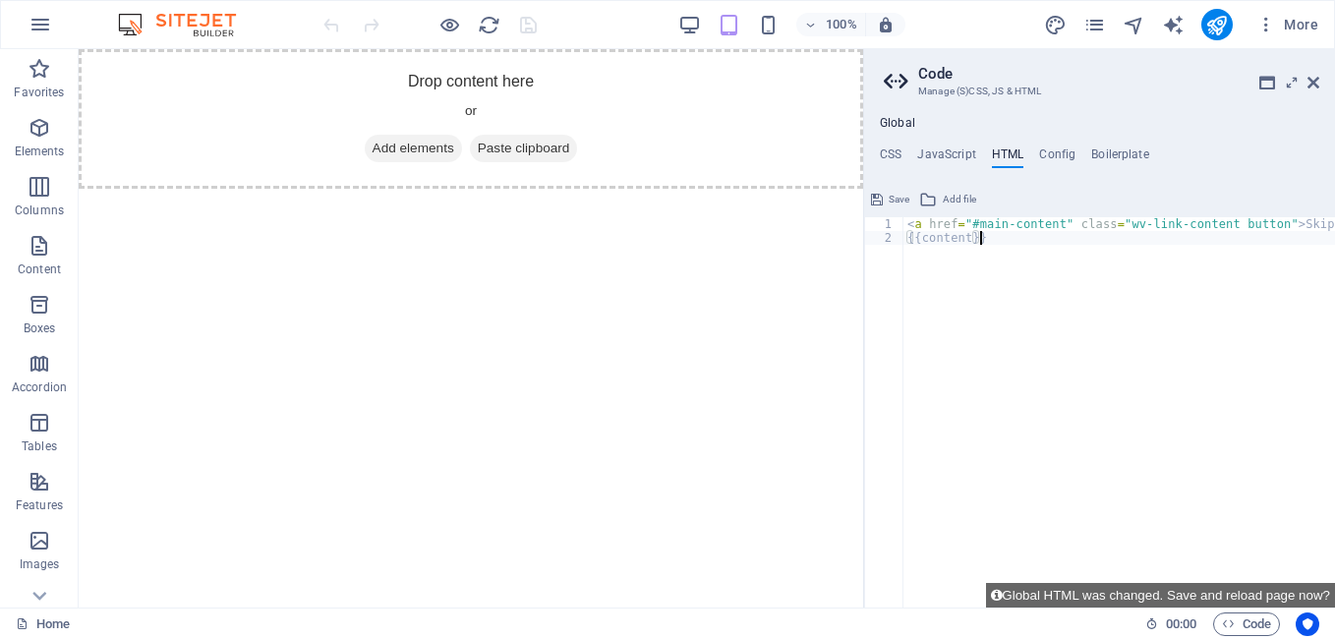
click at [1015, 234] on div "< a href = "#main-content" class = "wv-link-content button" > Skip to main cont…" at bounding box center [1168, 418] width 531 height 403
type textarea "<a href="#main-content" class="wv-link-content button">Skip to main content</a>"
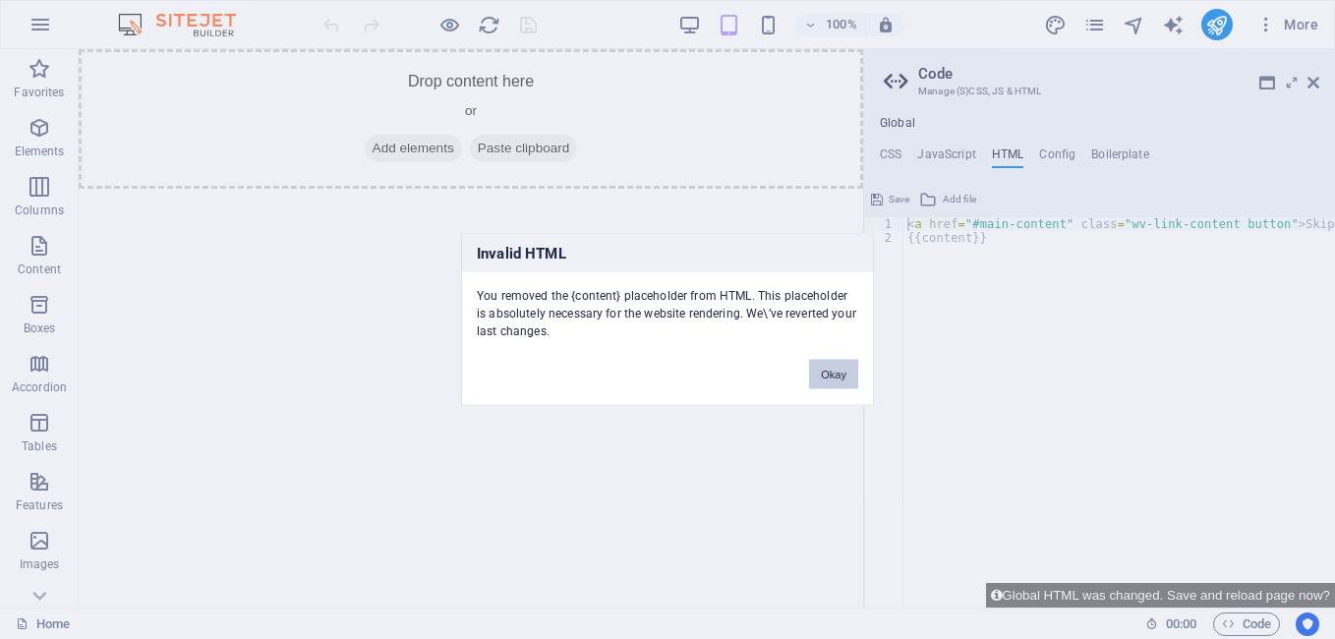
click at [832, 369] on button "Okay" at bounding box center [833, 374] width 49 height 29
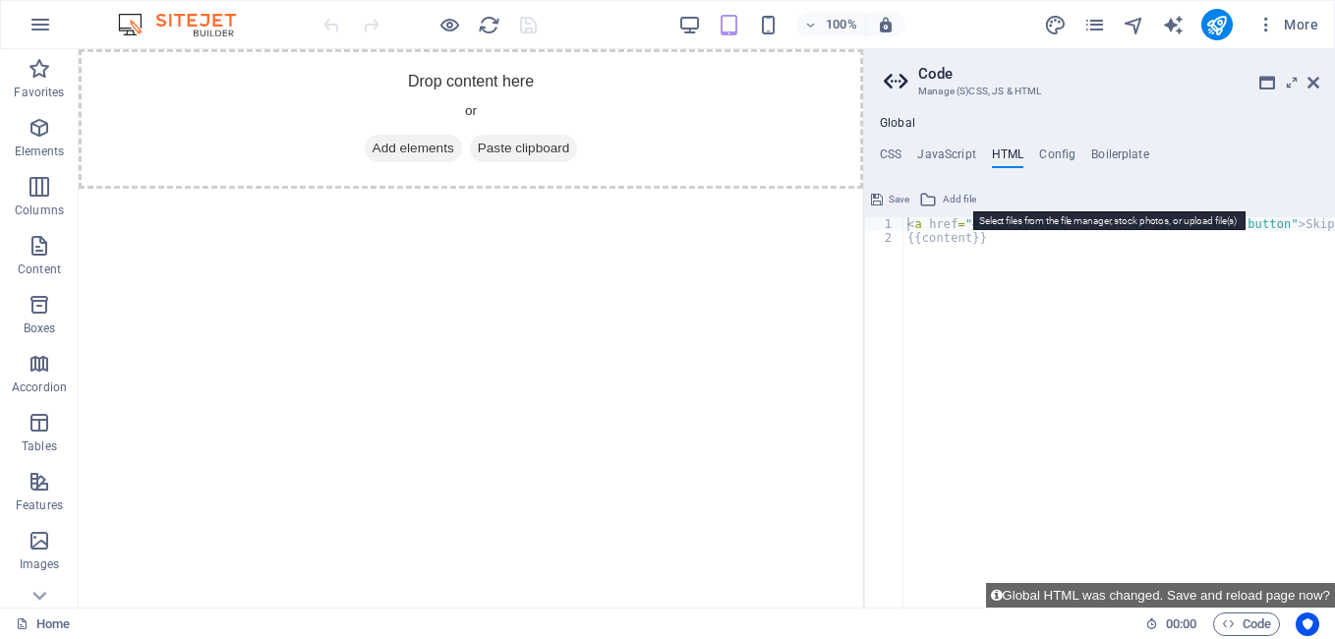
click at [959, 201] on span "Add file" at bounding box center [959, 200] width 33 height 24
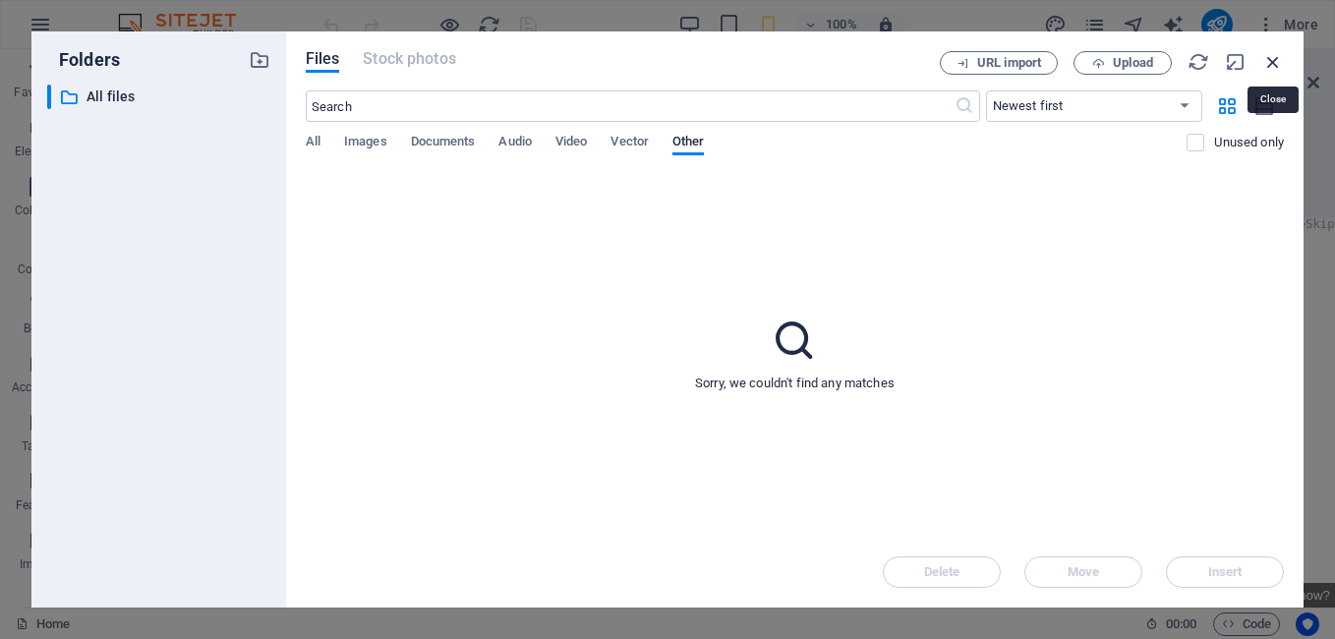
click at [1273, 62] on icon "button" at bounding box center [1273, 62] width 22 height 22
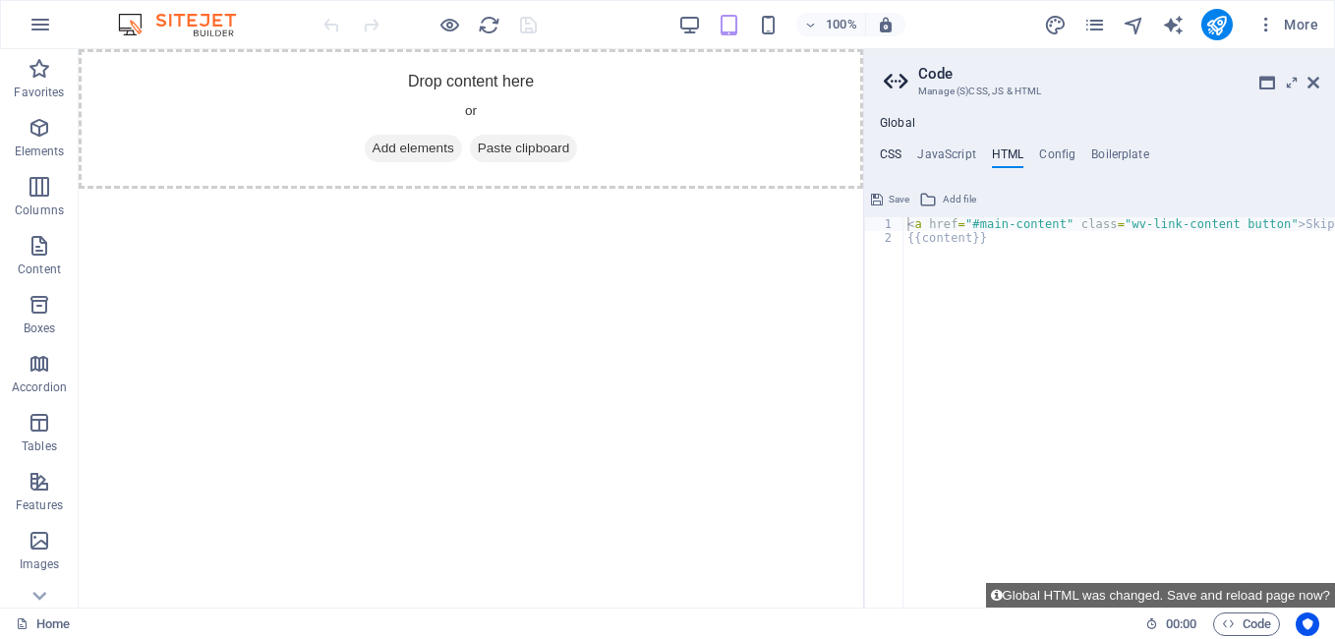
click at [892, 156] on h4 "CSS" at bounding box center [891, 158] width 22 height 22
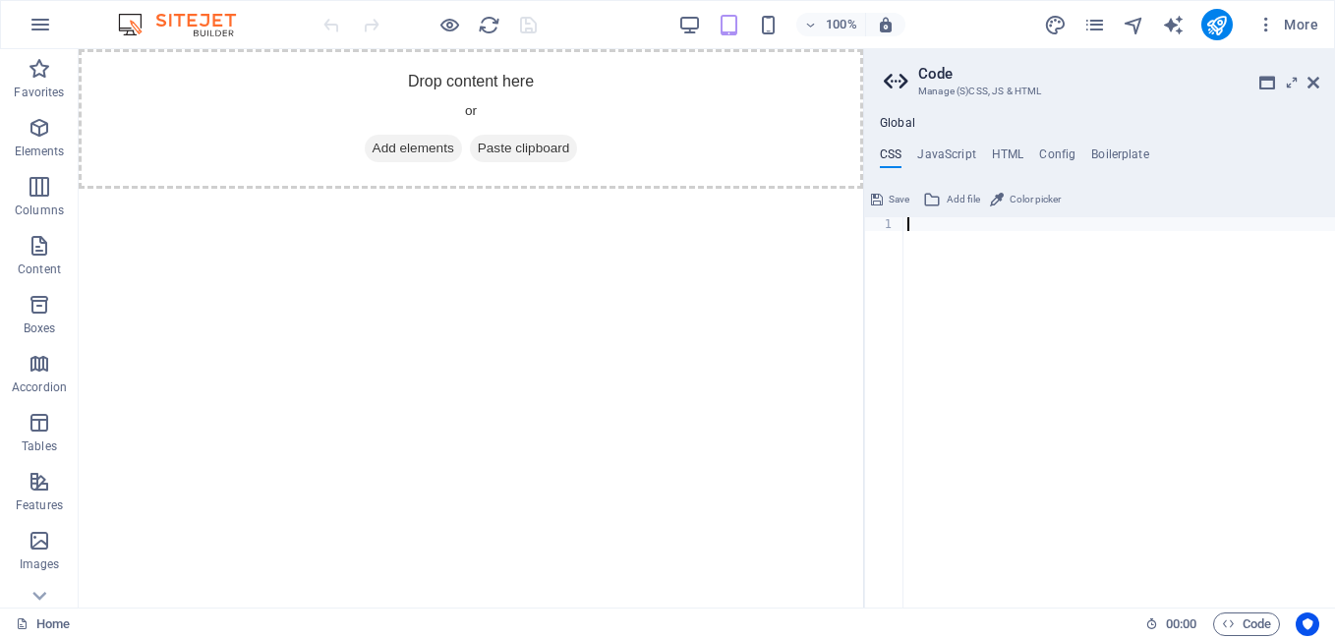
paste textarea "</html>"
type textarea "</html>"
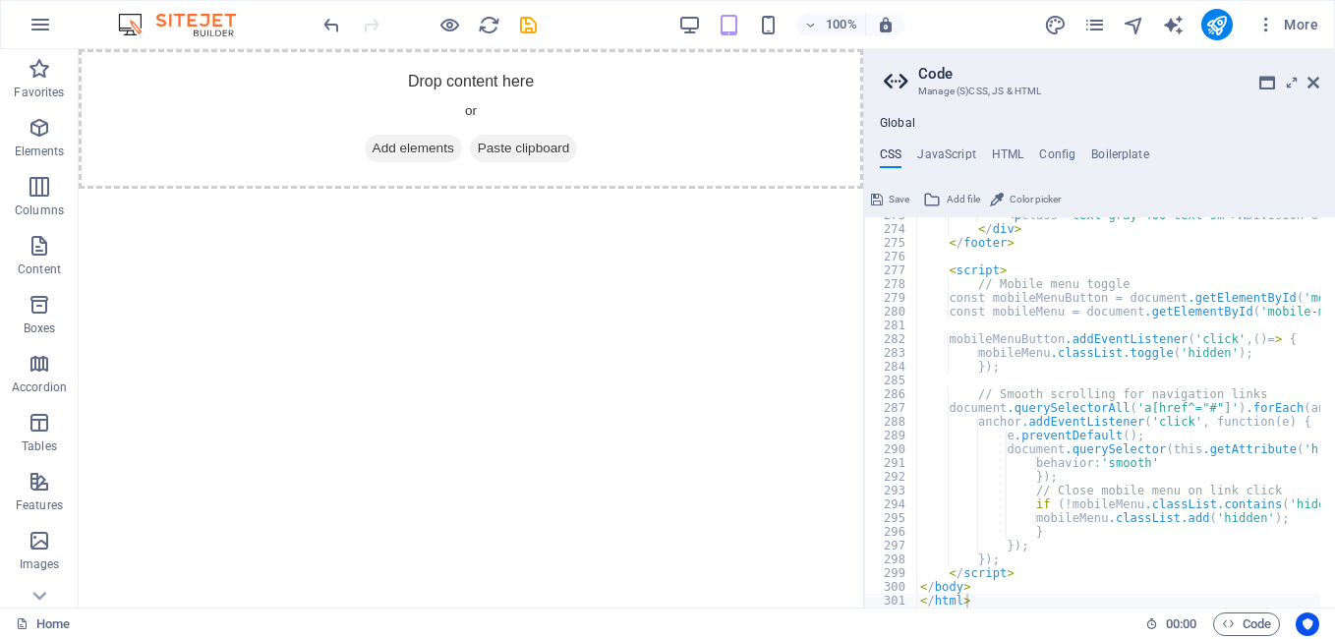
click at [887, 196] on button "Save" at bounding box center [890, 200] width 44 height 24
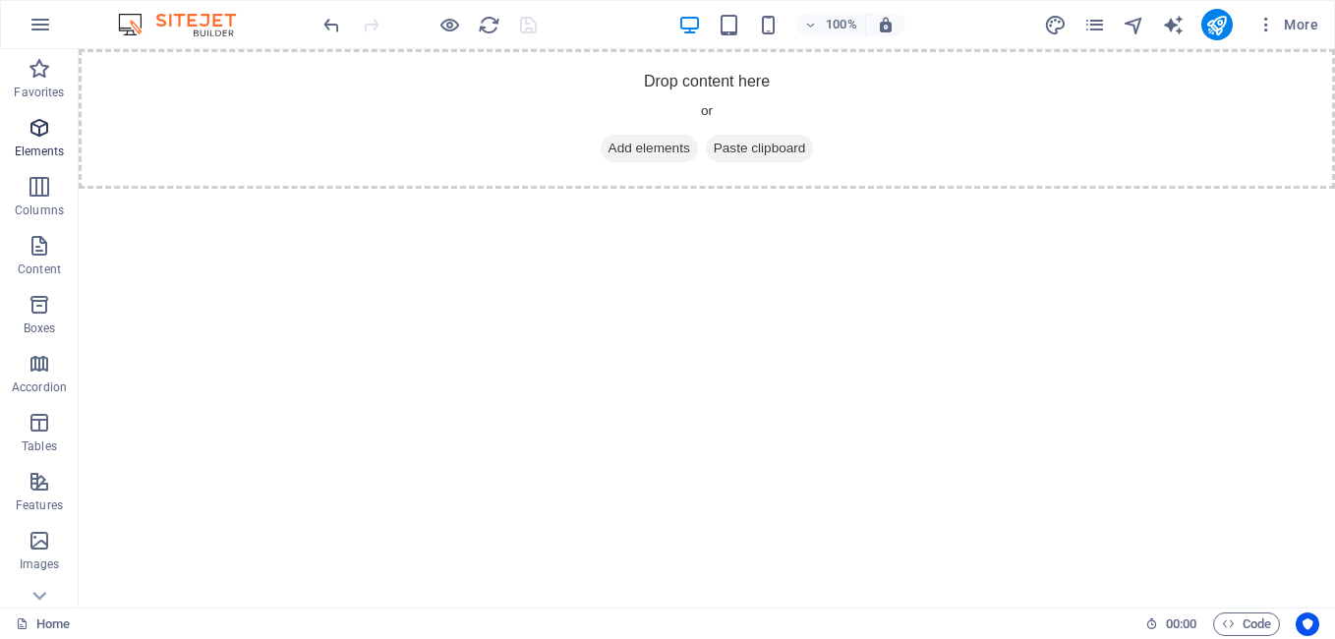
click at [35, 141] on span "Elements" at bounding box center [39, 139] width 79 height 47
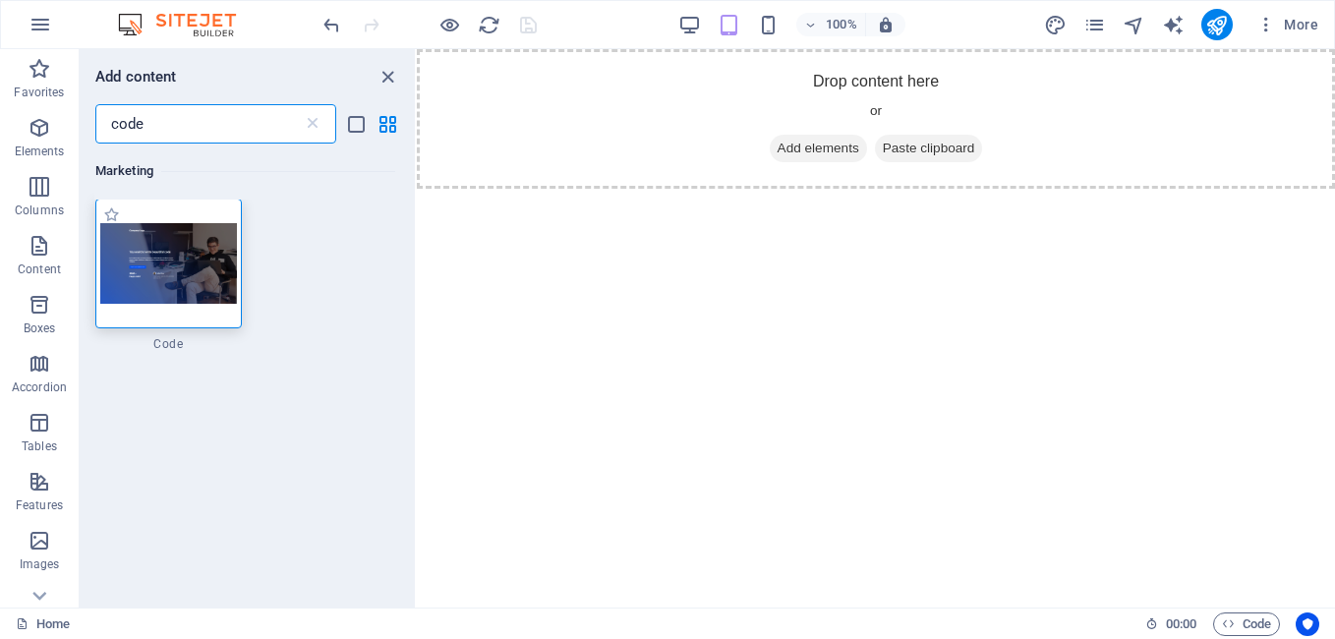
scroll to position [0, 0]
type input "code"
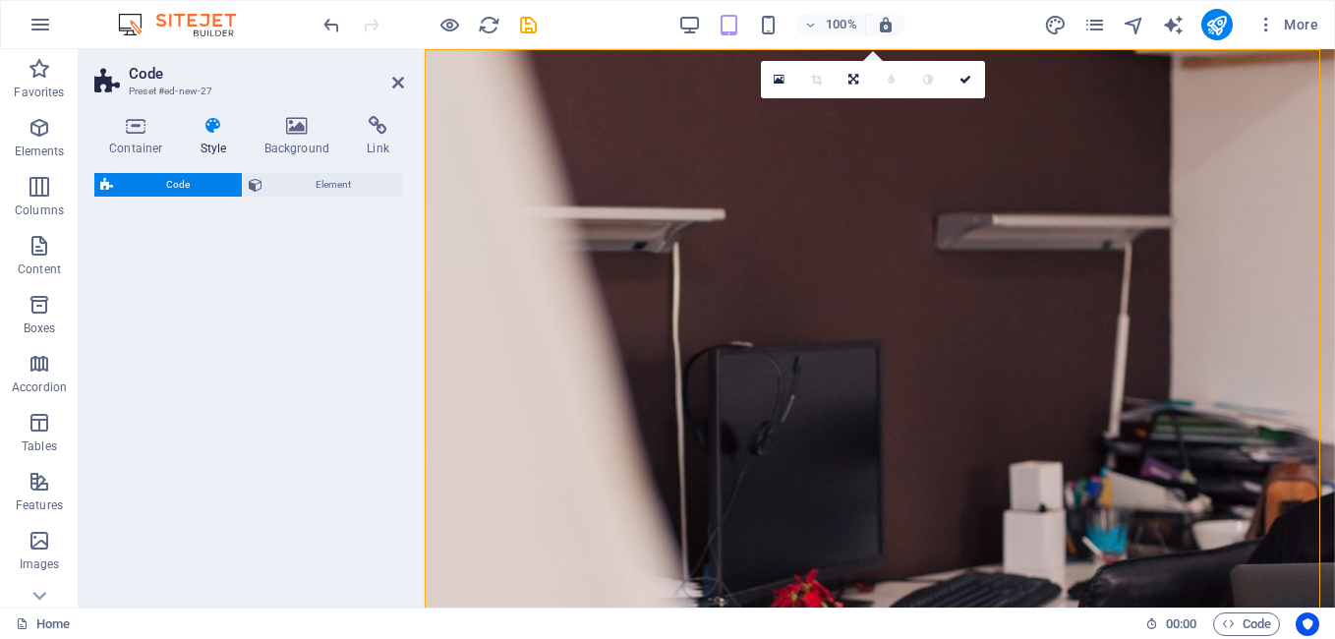
select select "%"
select select "rem"
select select "px"
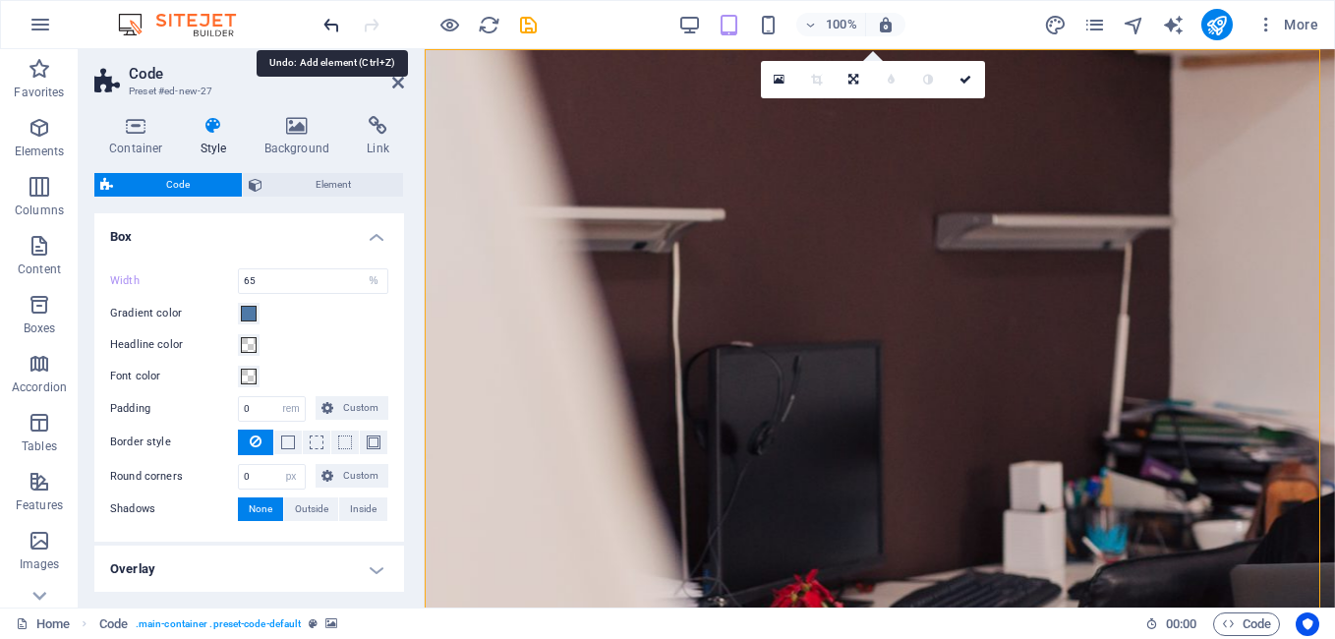
click at [331, 26] on icon "undo" at bounding box center [331, 25] width 23 height 23
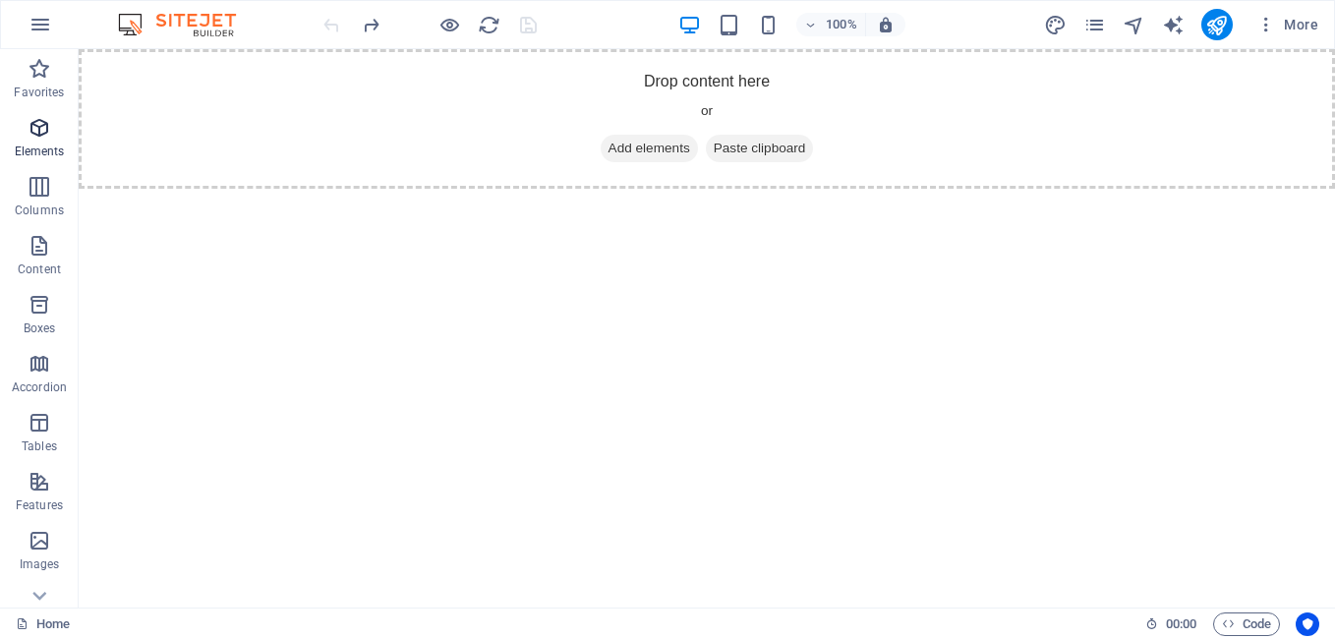
click at [49, 127] on icon "button" at bounding box center [40, 128] width 24 height 24
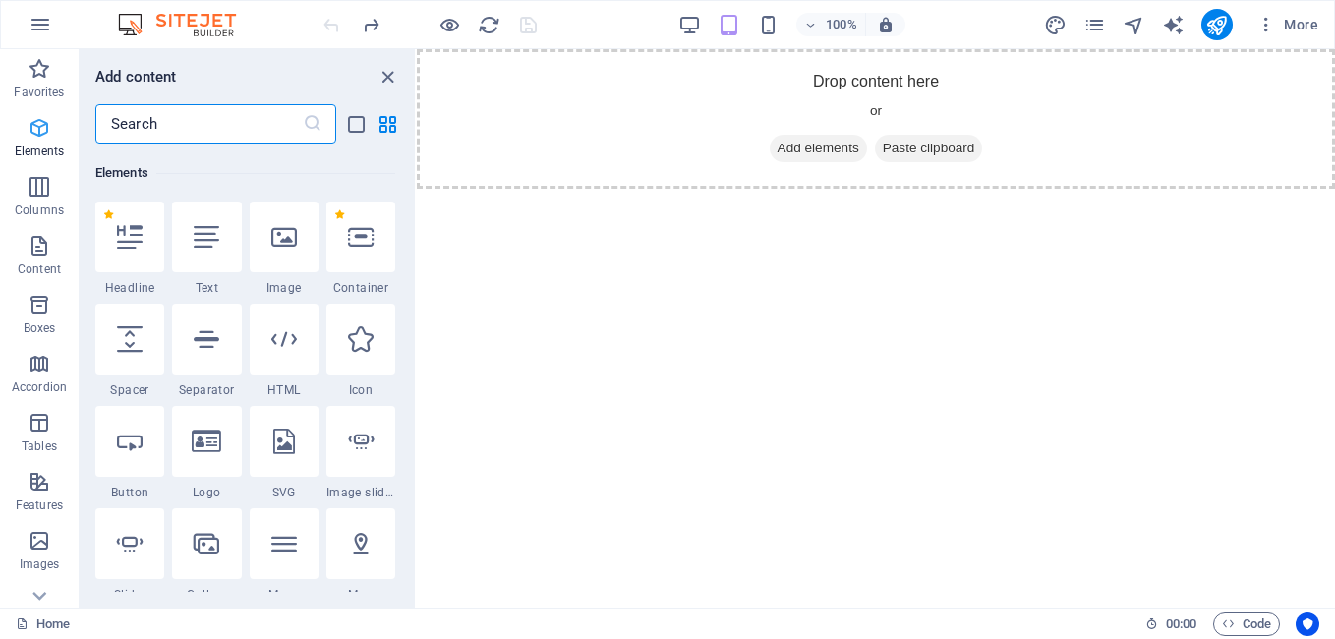
scroll to position [209, 0]
click at [286, 365] on div at bounding box center [284, 337] width 69 height 71
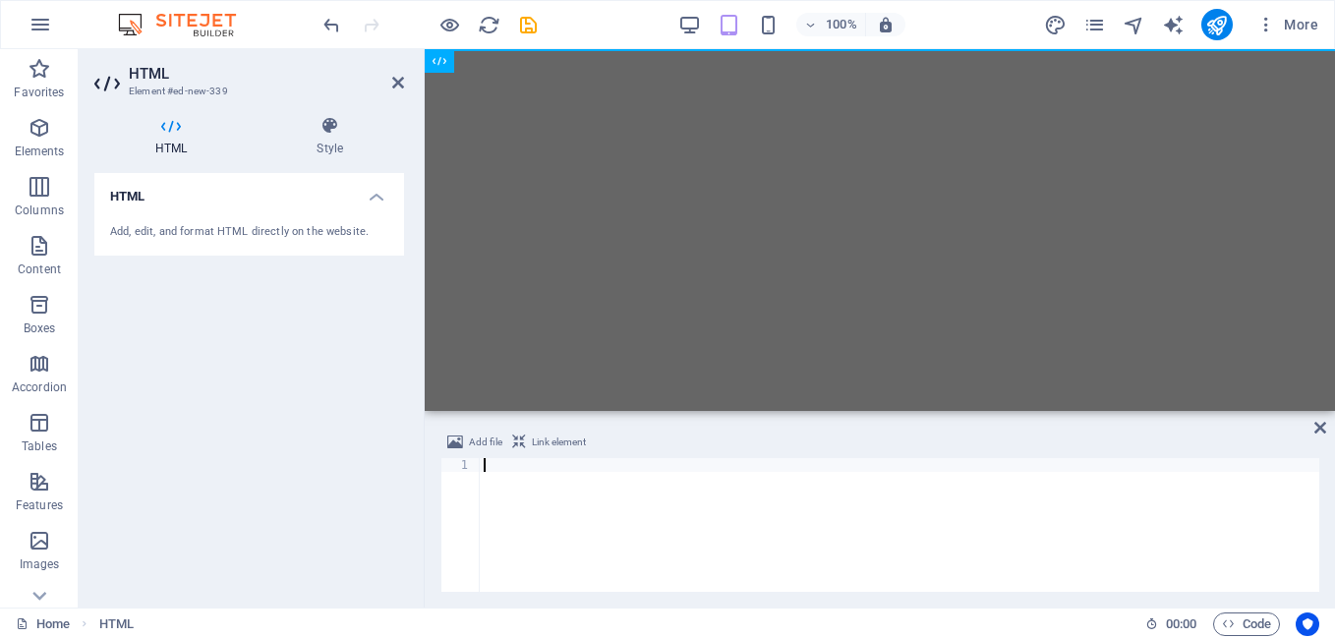
type textarea "</html>"
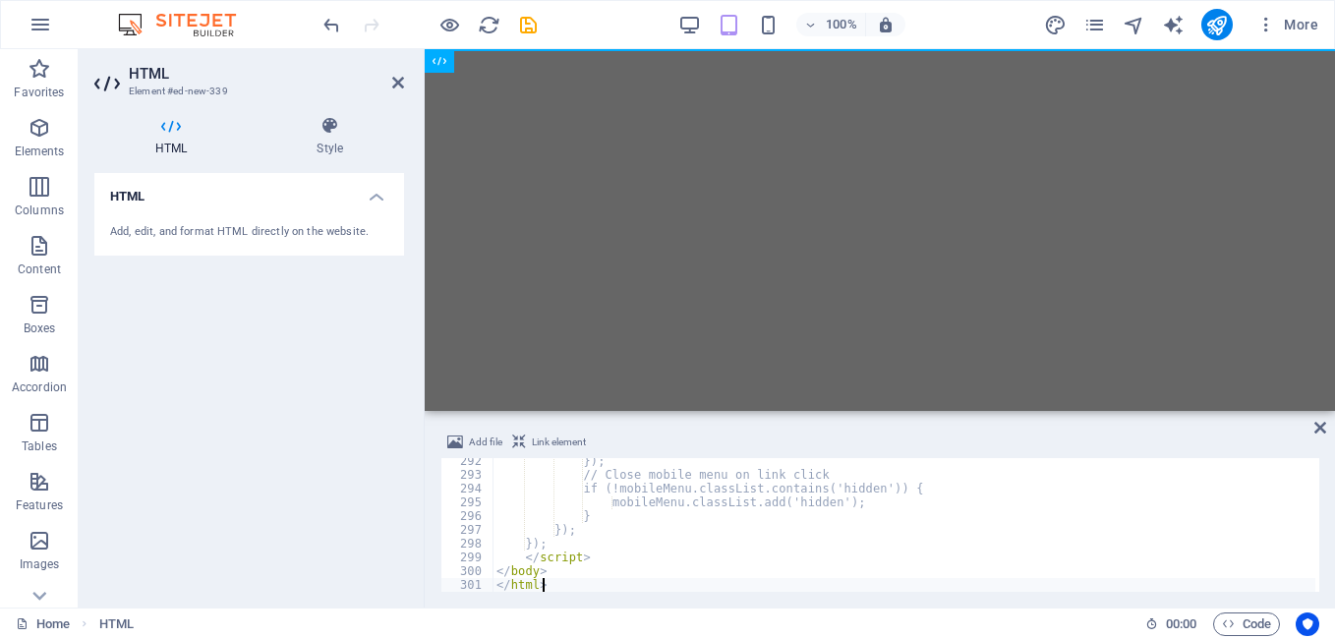
scroll to position [4009, 0]
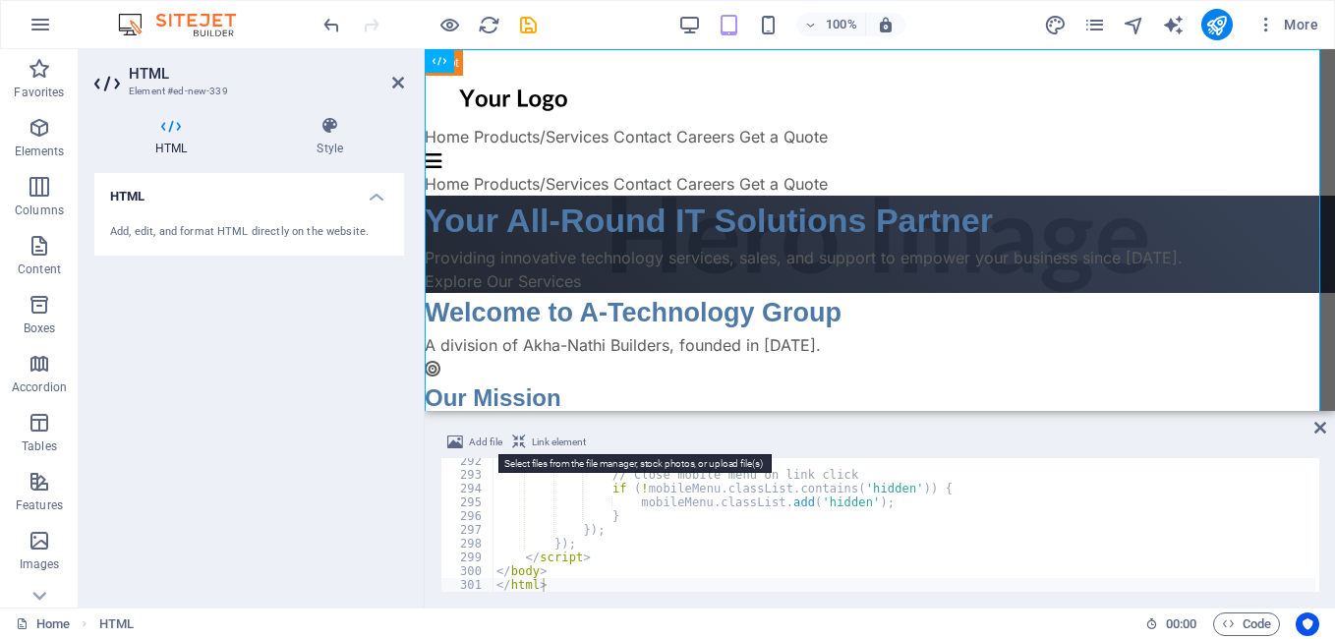
click at [476, 439] on span "Add file" at bounding box center [485, 443] width 33 height 24
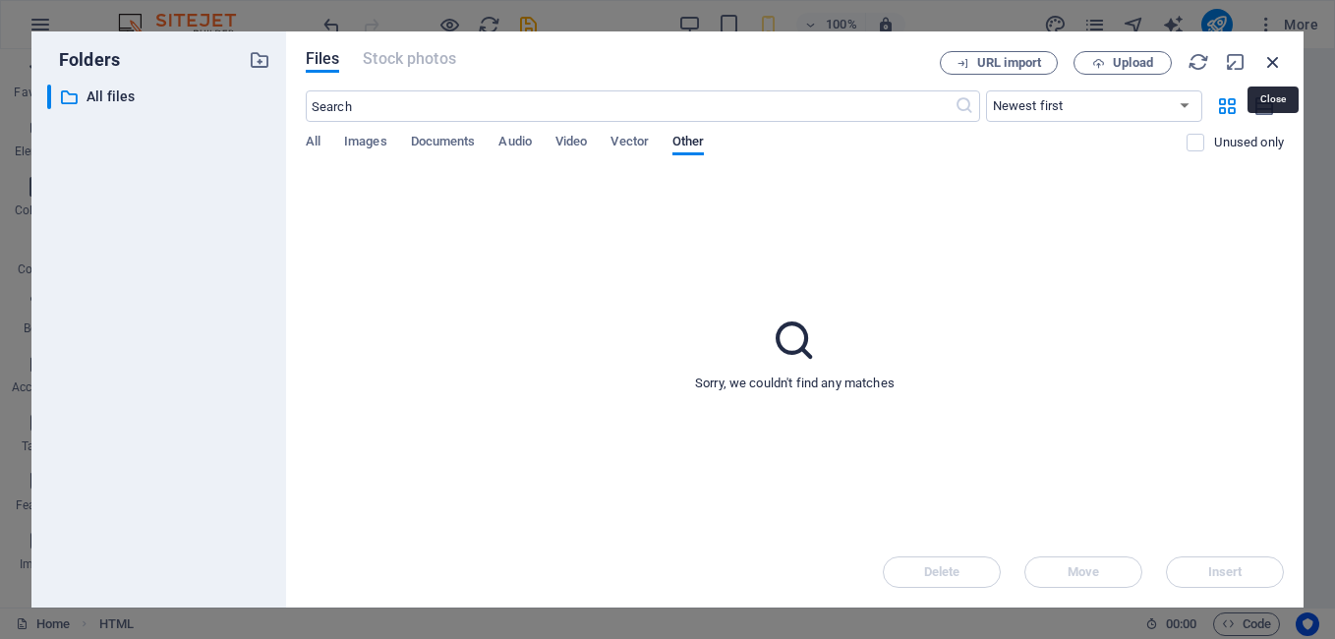
click at [1277, 61] on icon "button" at bounding box center [1273, 62] width 22 height 22
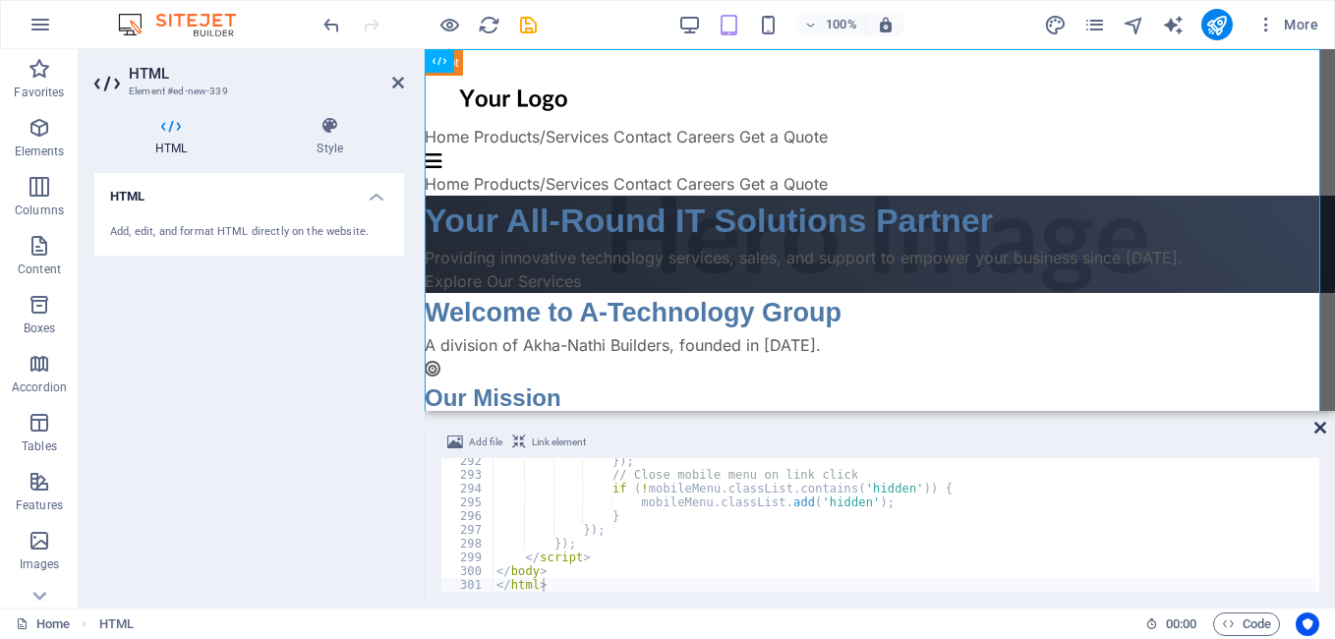
click at [1322, 427] on icon at bounding box center [1320, 428] width 12 height 16
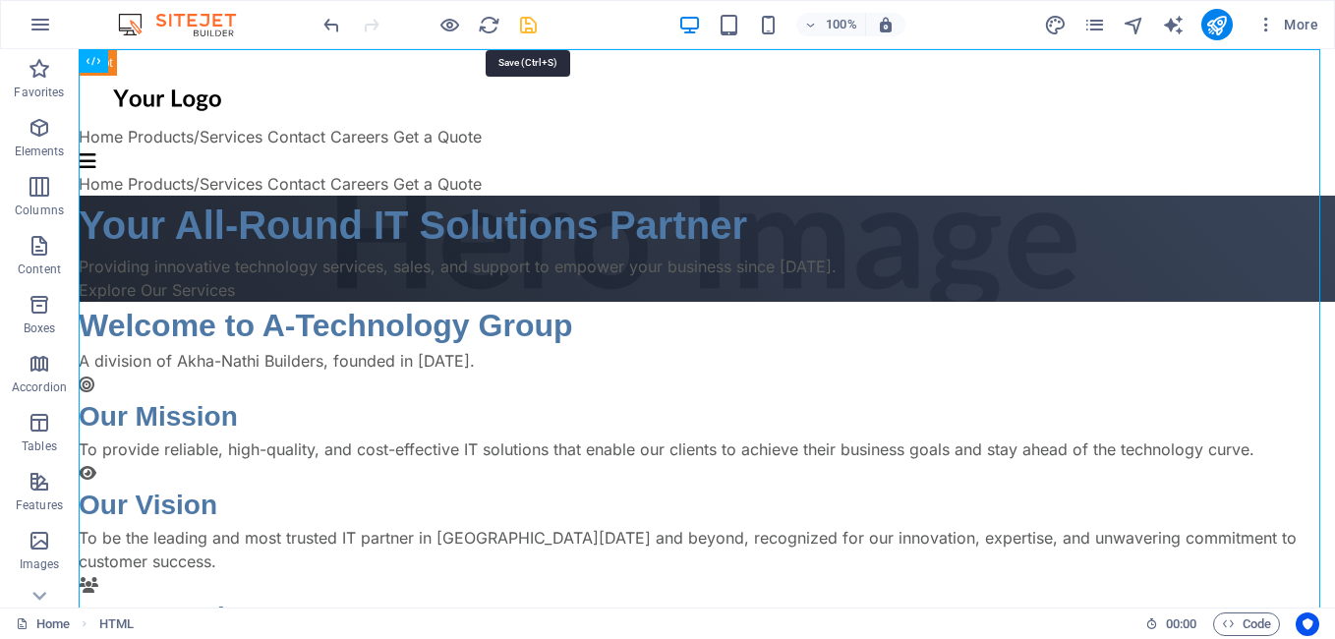
click at [529, 28] on icon "save" at bounding box center [528, 25] width 23 height 23
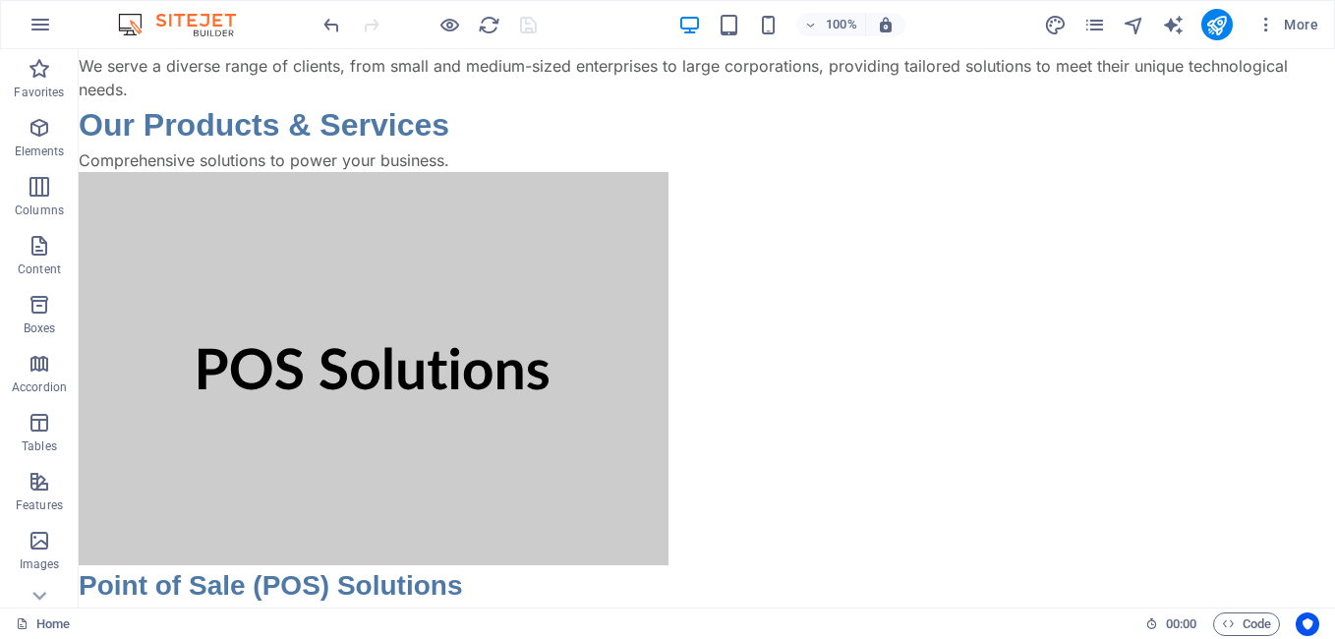
scroll to position [541, 0]
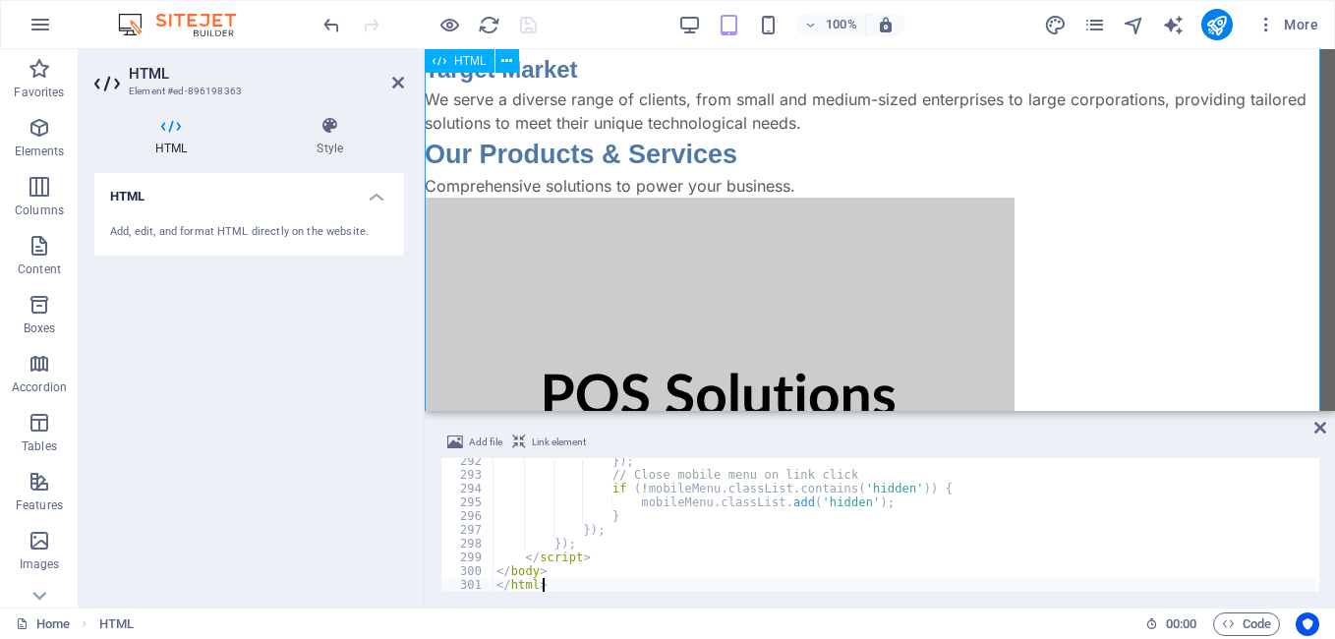
scroll to position [537, 0]
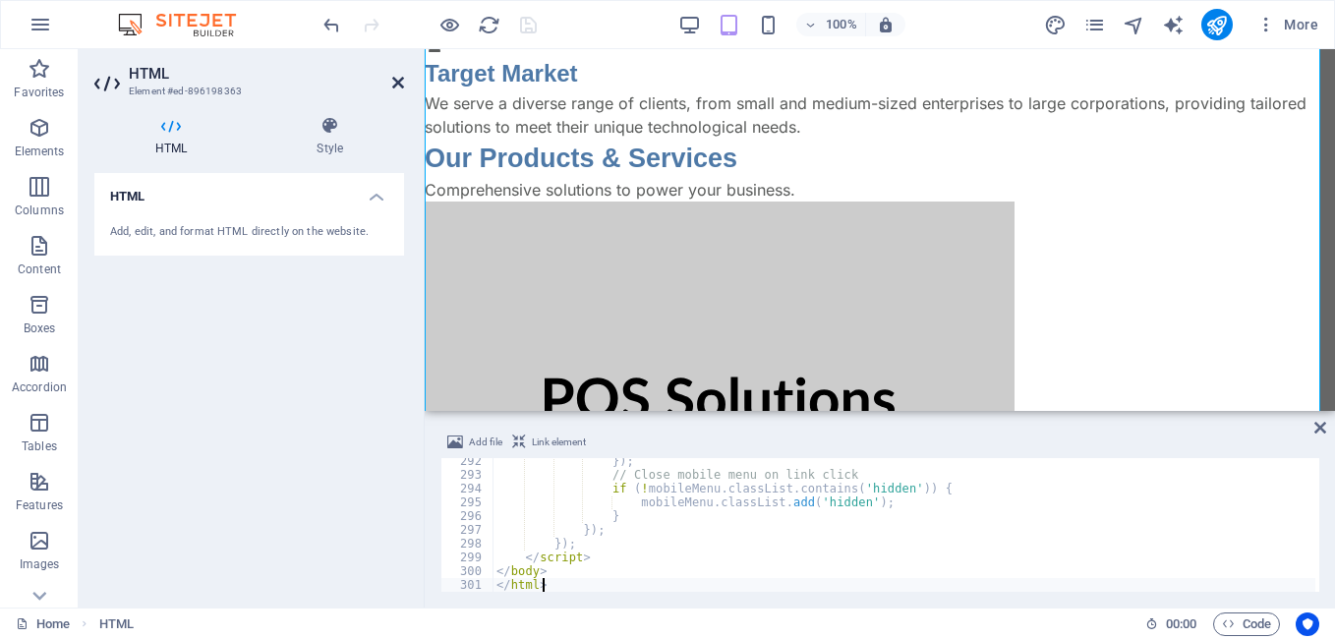
click at [396, 85] on icon at bounding box center [398, 83] width 12 height 16
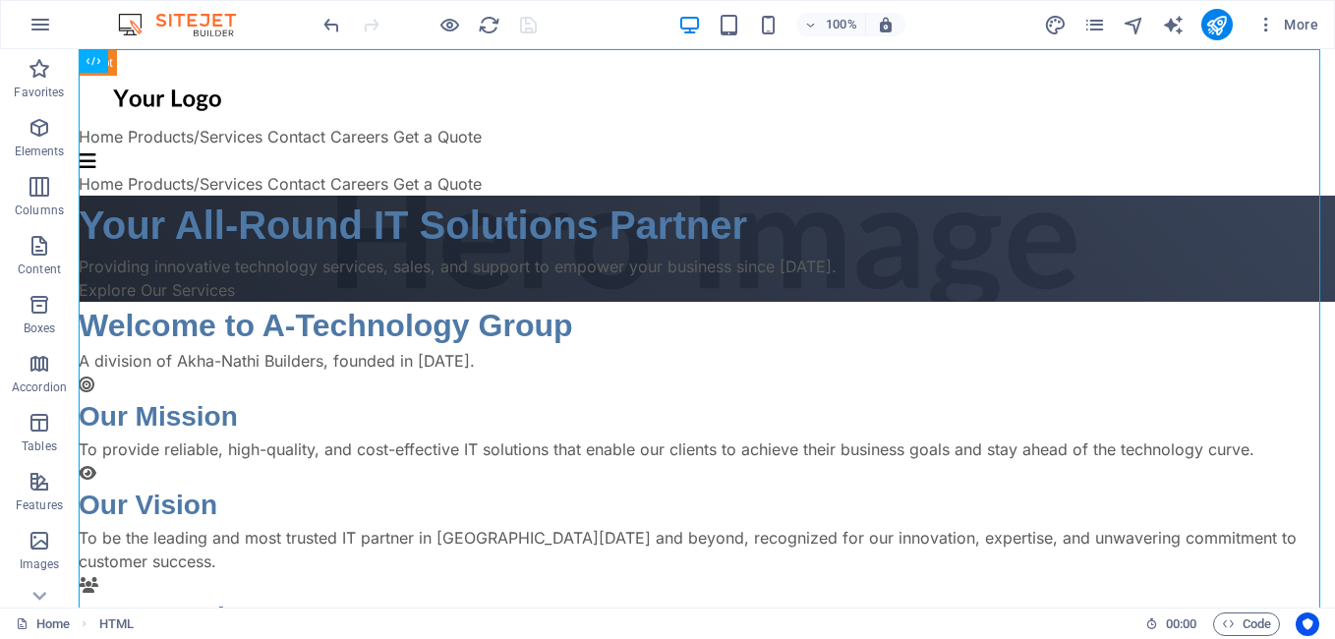
scroll to position [22, 0]
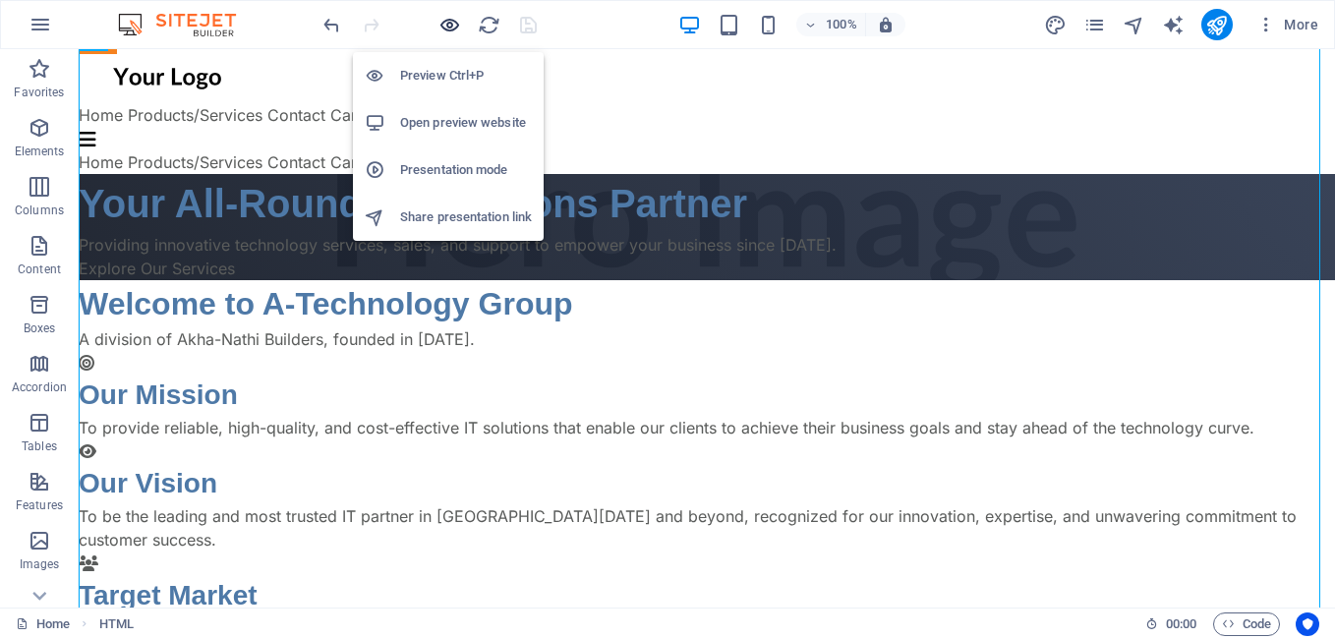
click at [454, 27] on icon "button" at bounding box center [449, 25] width 23 height 23
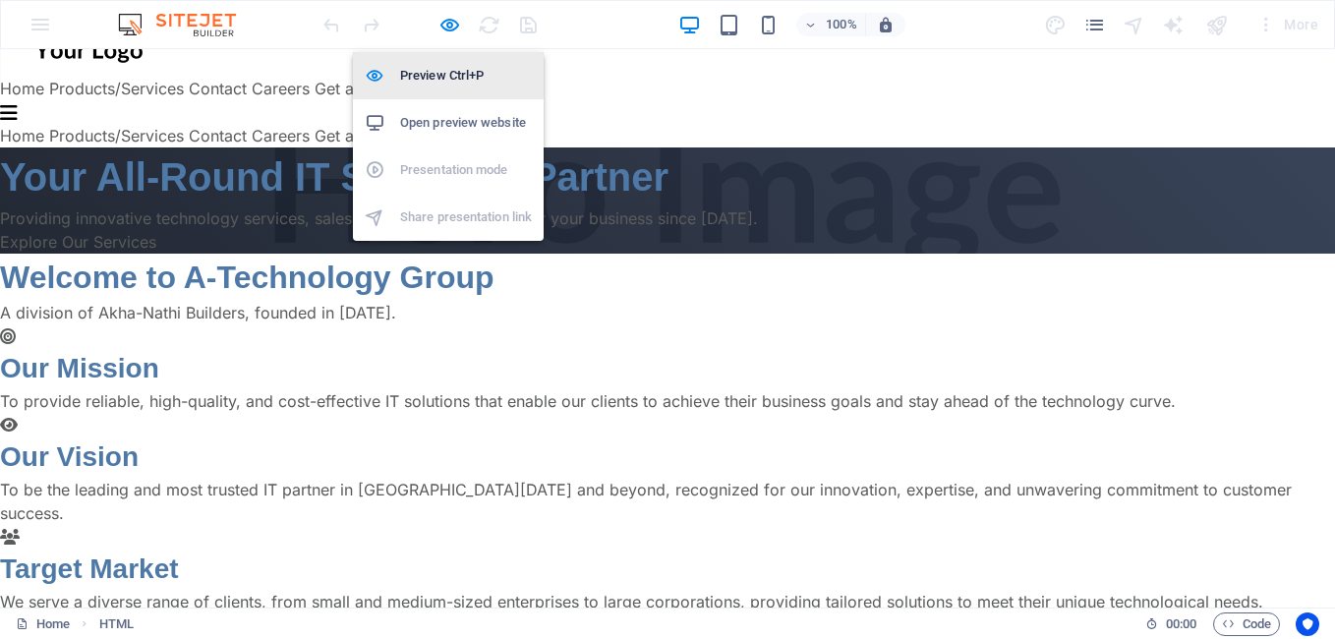
click at [466, 82] on h6 "Preview Ctrl+P" at bounding box center [466, 76] width 132 height 24
